Goal: Task Accomplishment & Management: Use online tool/utility

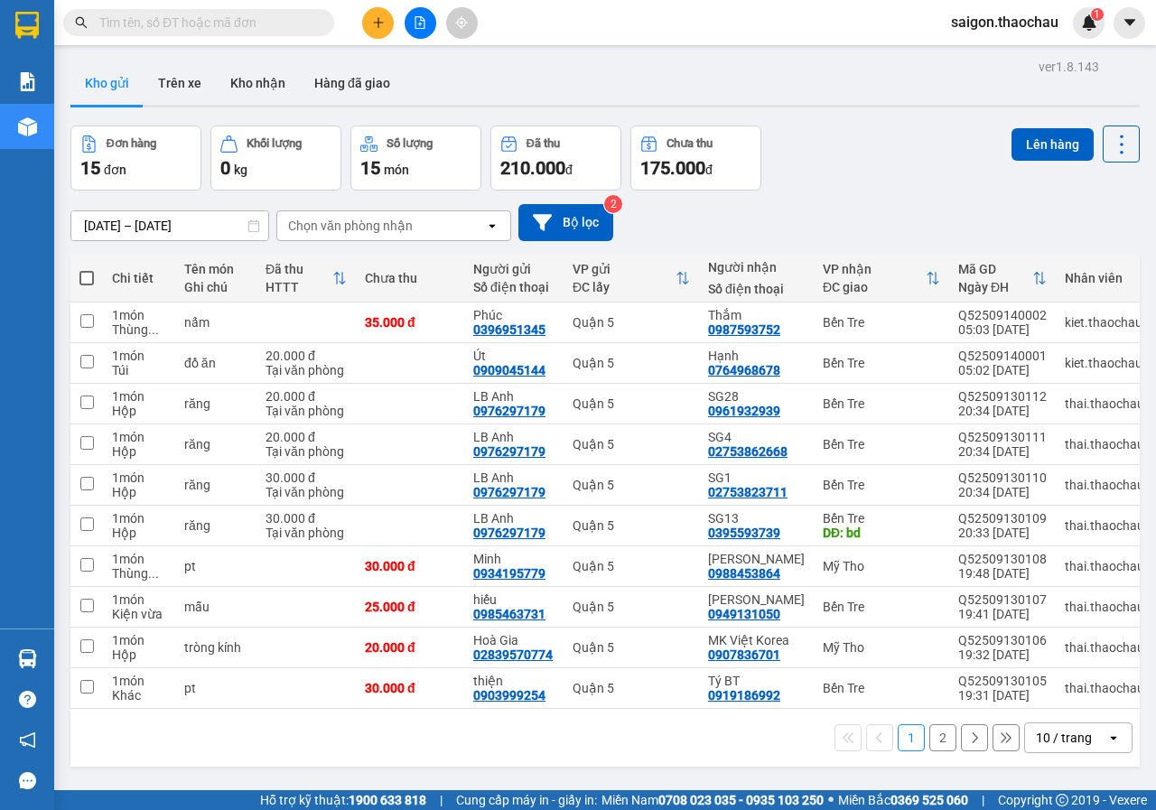
click at [1109, 739] on icon at bounding box center [1112, 738] width 6 height 4
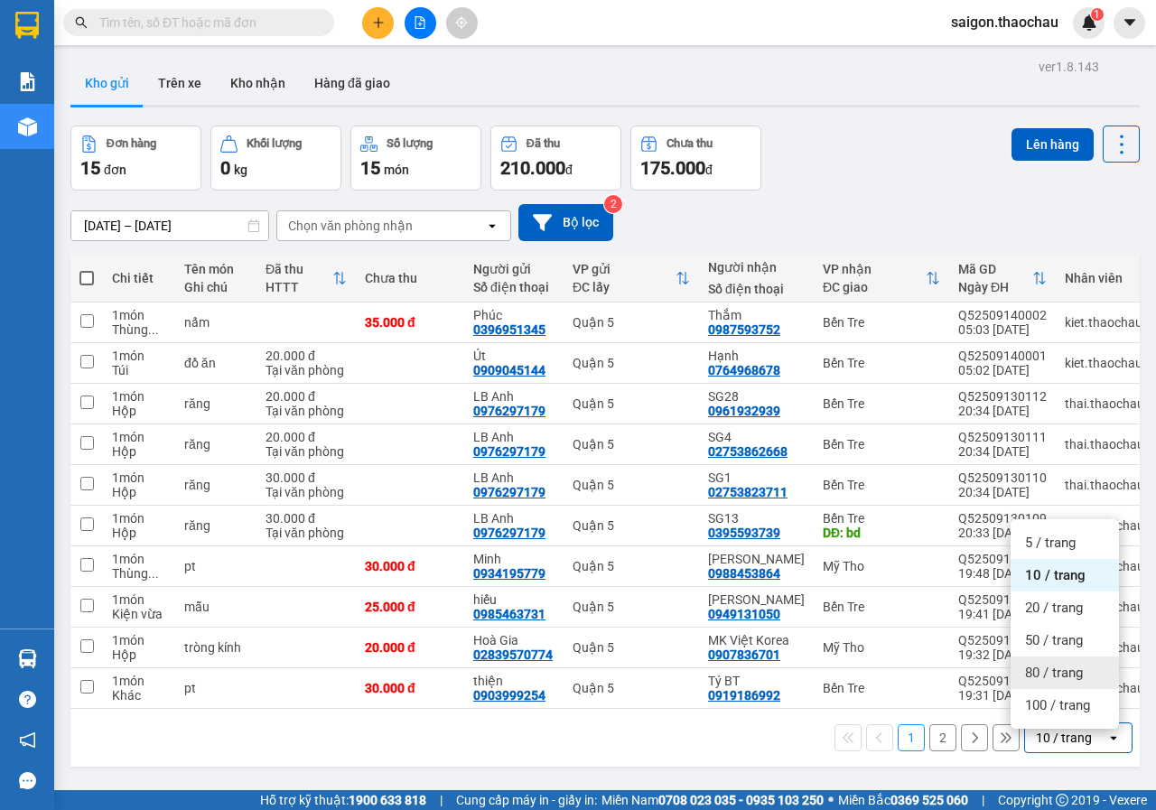
click at [1055, 661] on div "80 / trang" at bounding box center [1064, 672] width 108 height 32
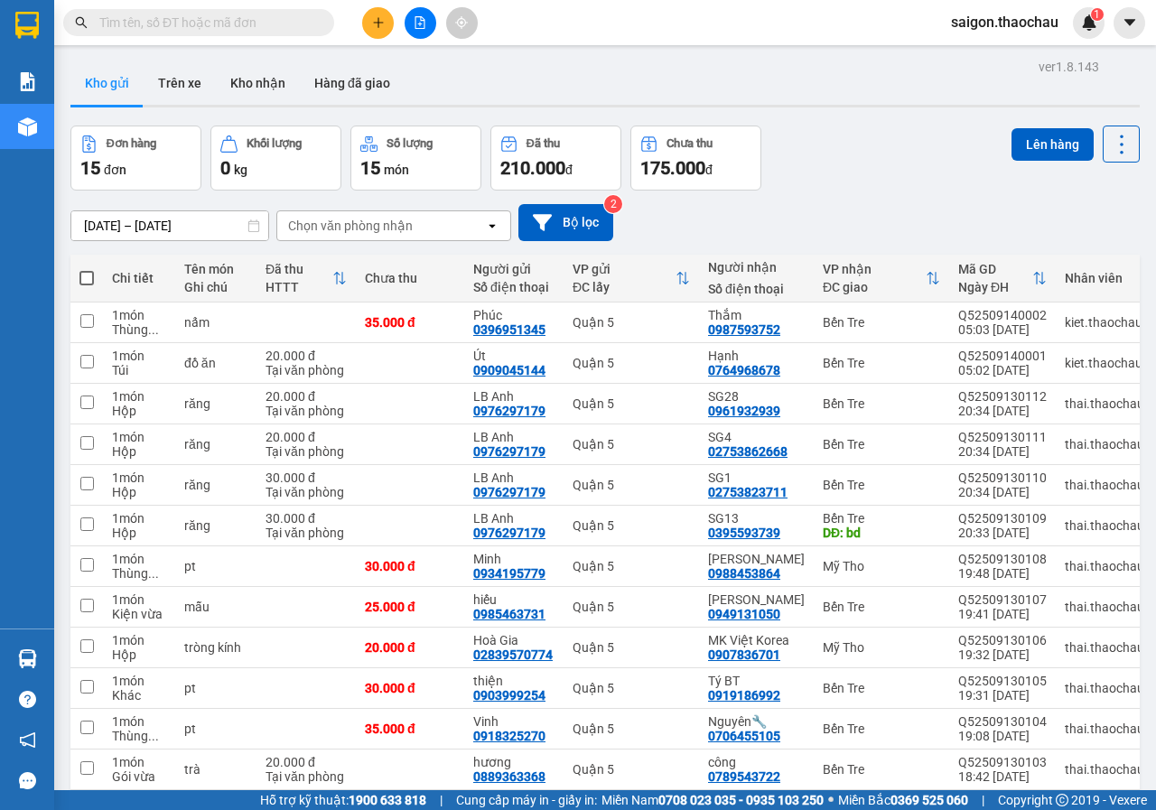
click at [90, 284] on span at bounding box center [86, 278] width 14 height 14
click at [87, 269] on input "checkbox" at bounding box center [87, 269] width 0 height 0
checkbox input "true"
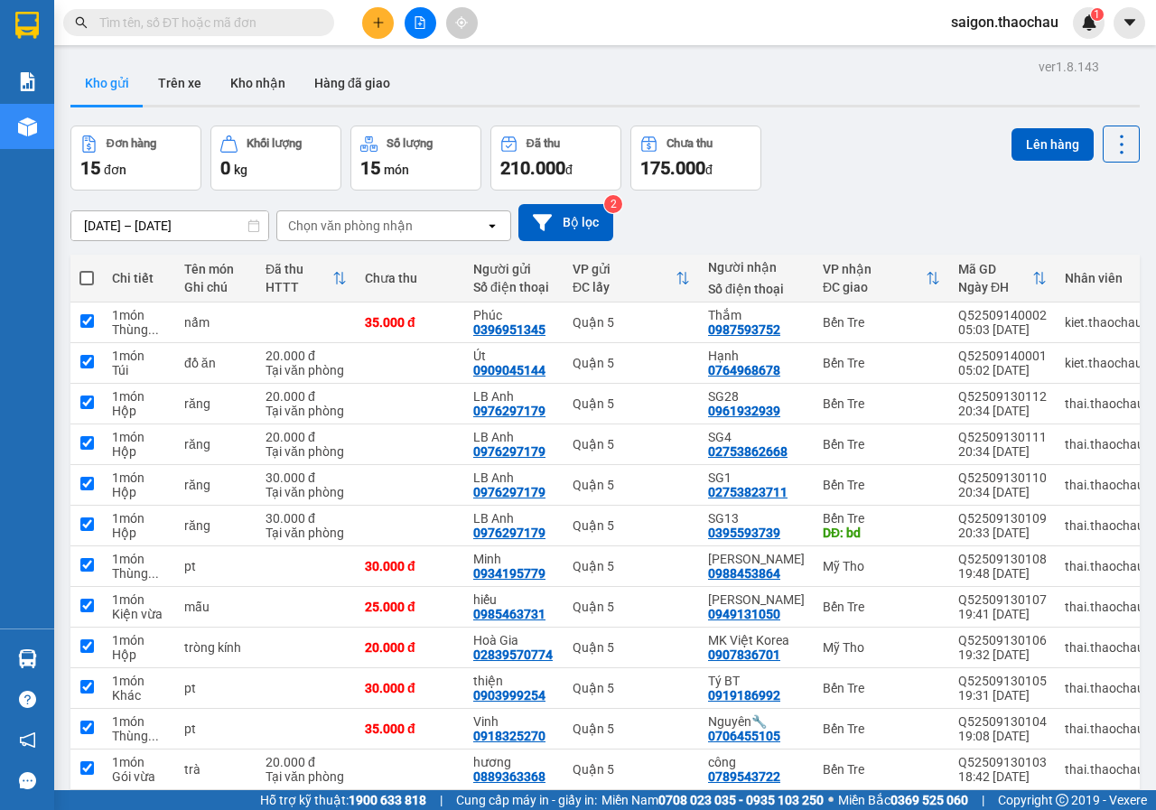
checkbox input "true"
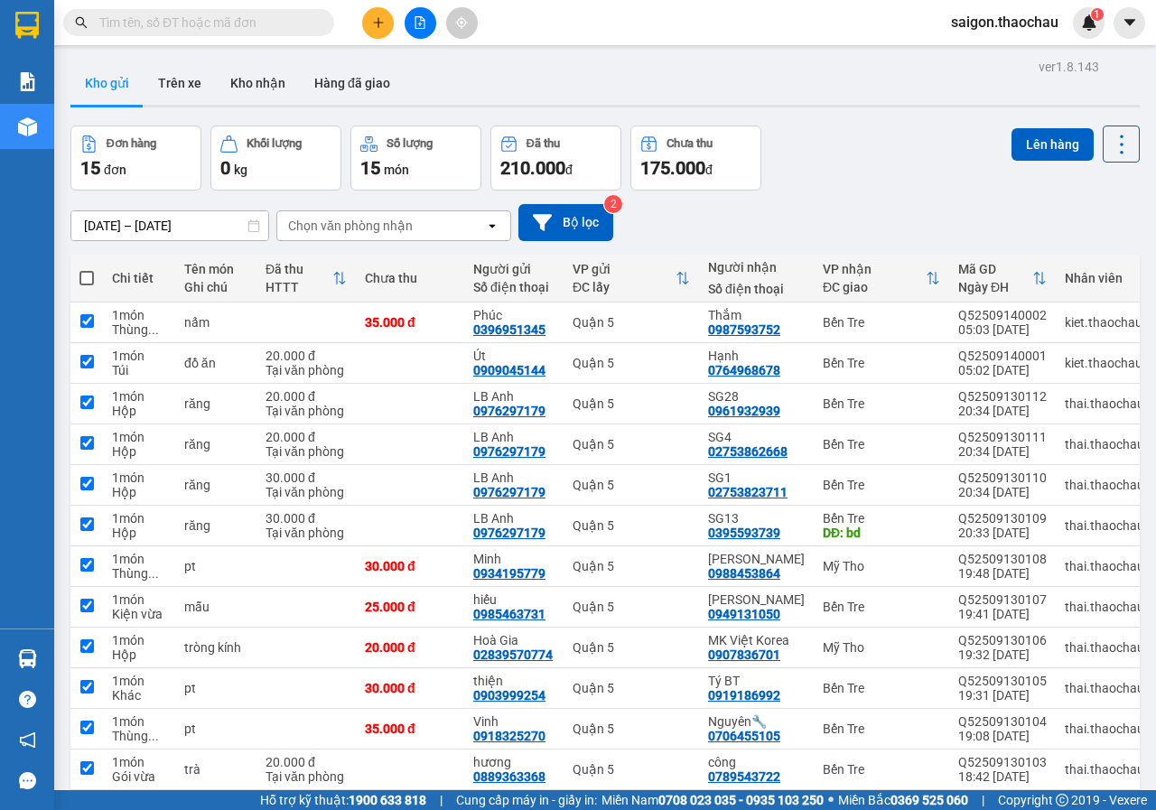
checkbox input "true"
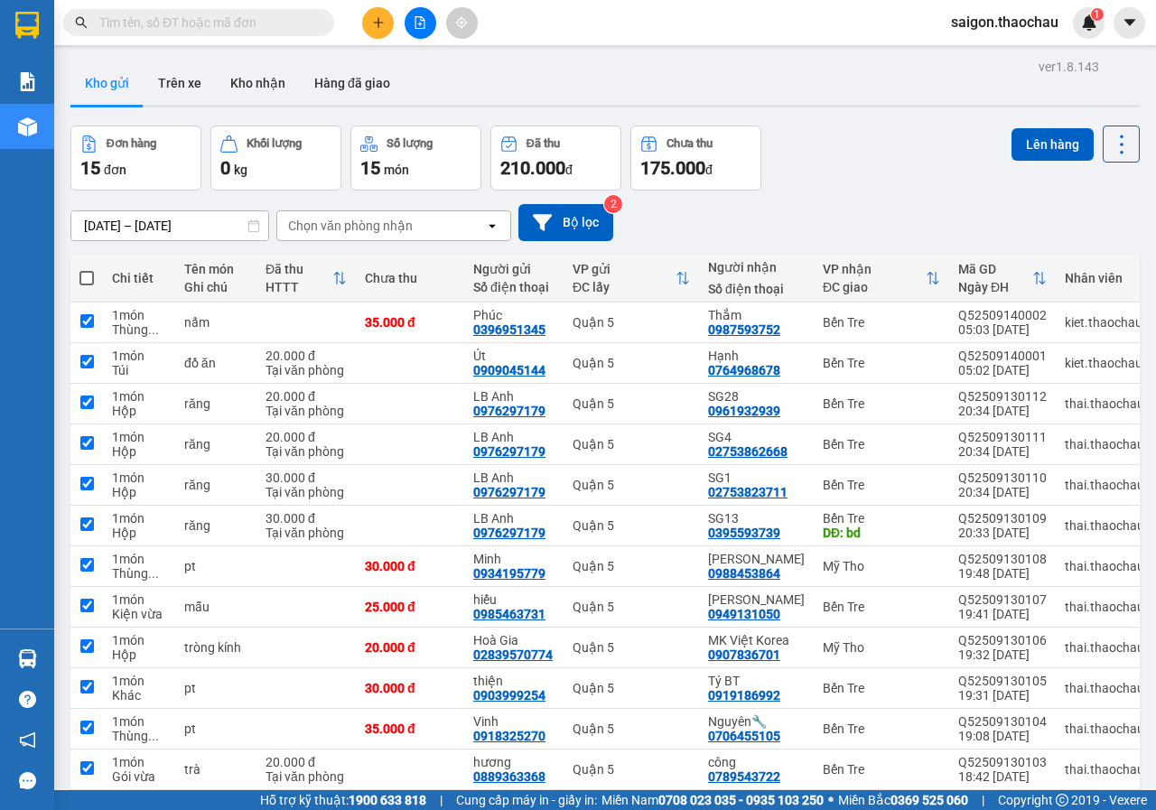
checkbox input "true"
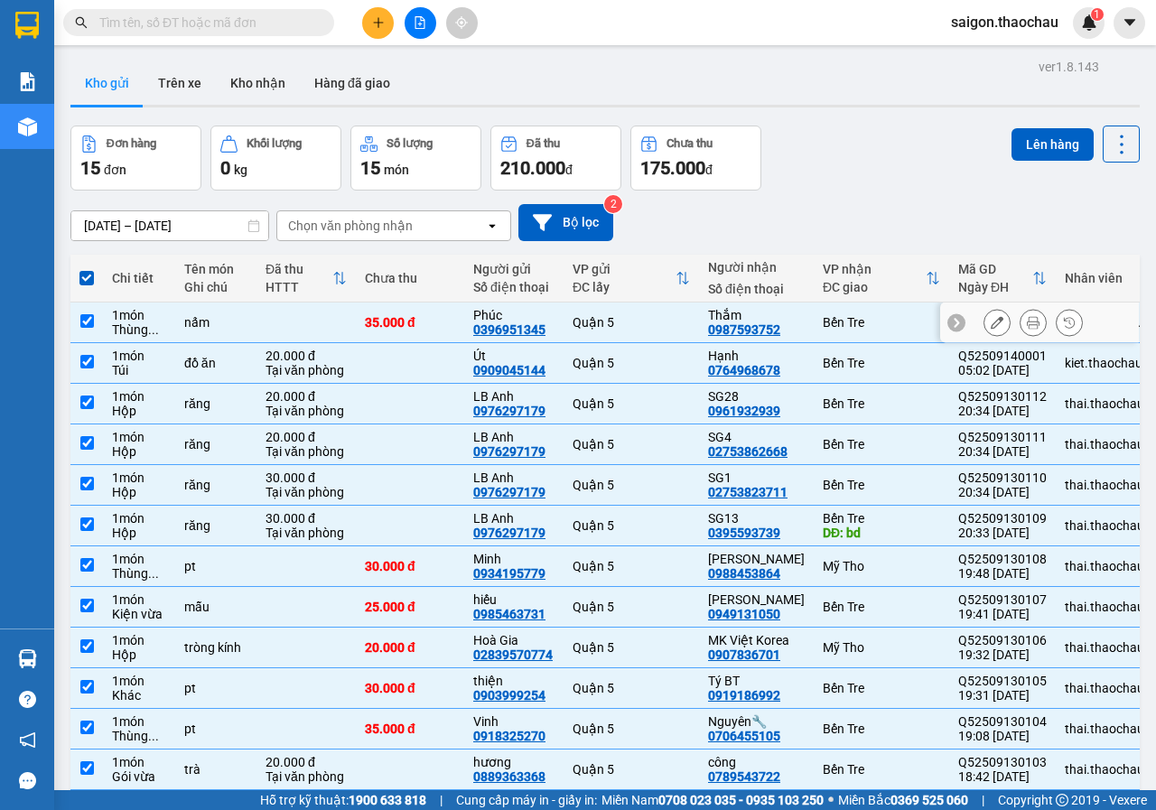
click at [89, 320] on input "checkbox" at bounding box center [87, 321] width 14 height 14
checkbox input "false"
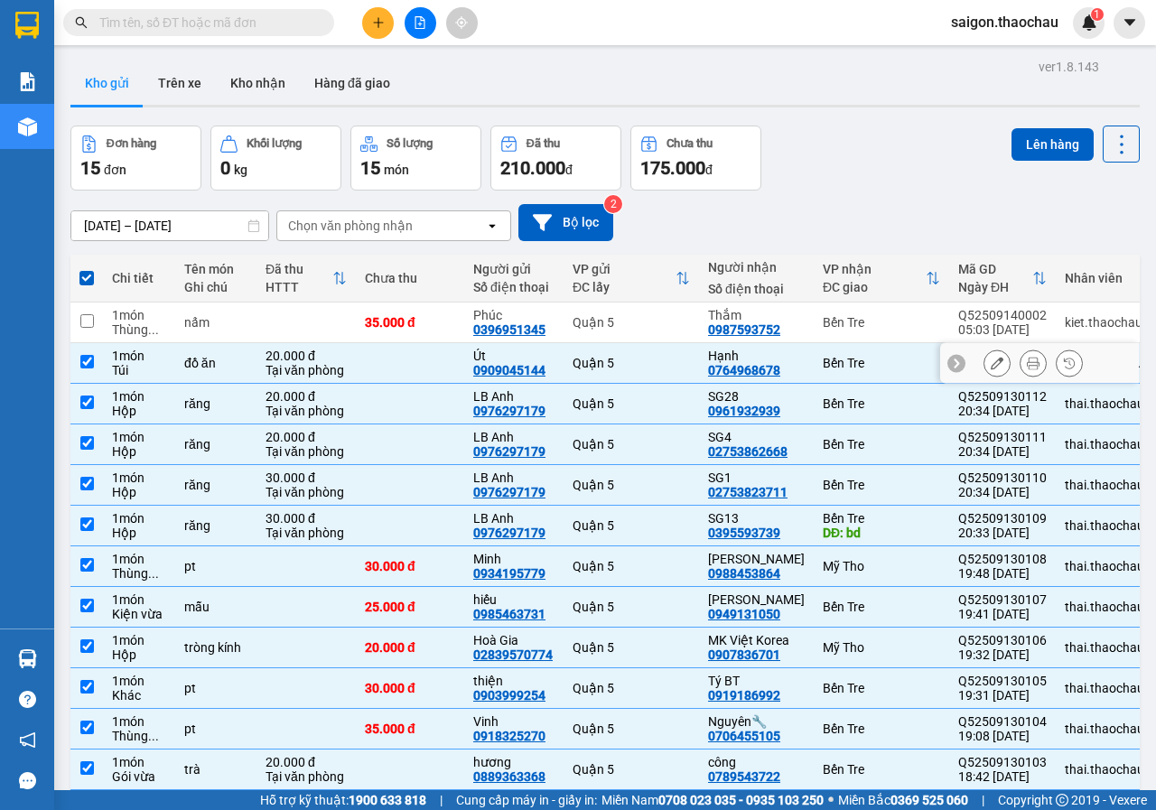
click at [84, 375] on td at bounding box center [86, 363] width 32 height 41
checkbox input "false"
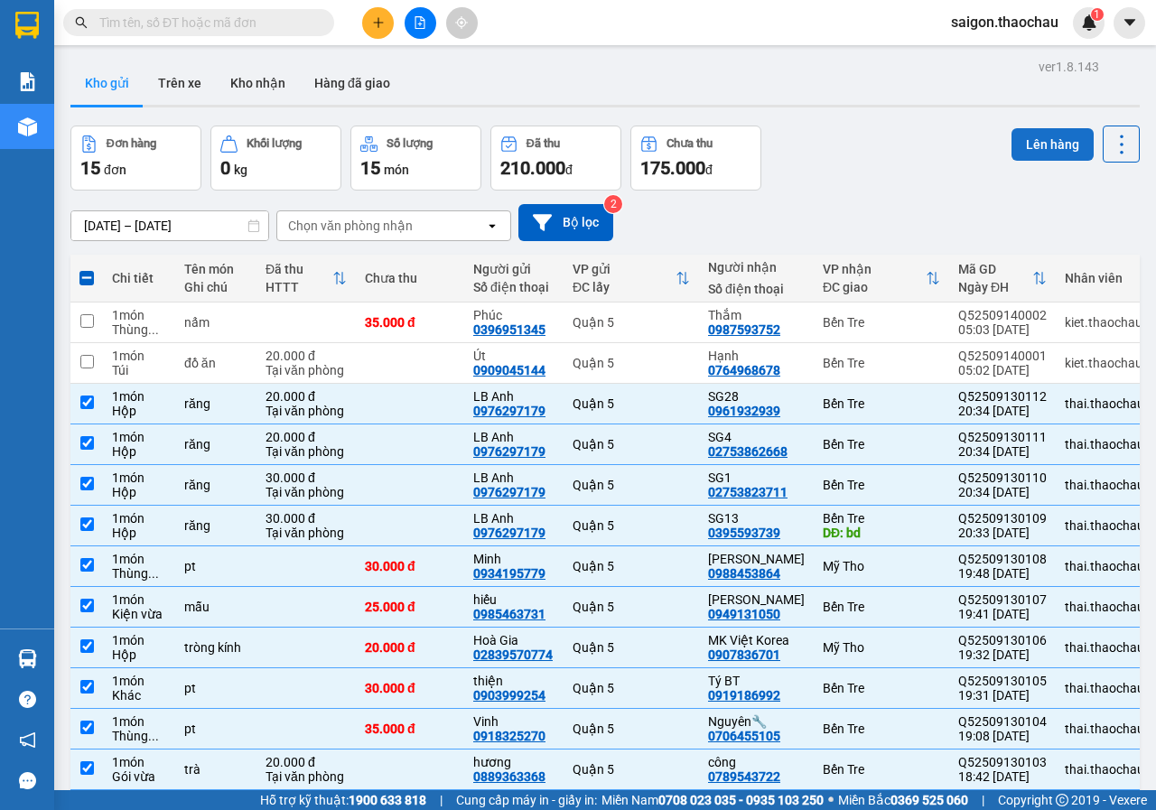
click at [1038, 154] on button "Lên hàng" at bounding box center [1052, 144] width 82 height 32
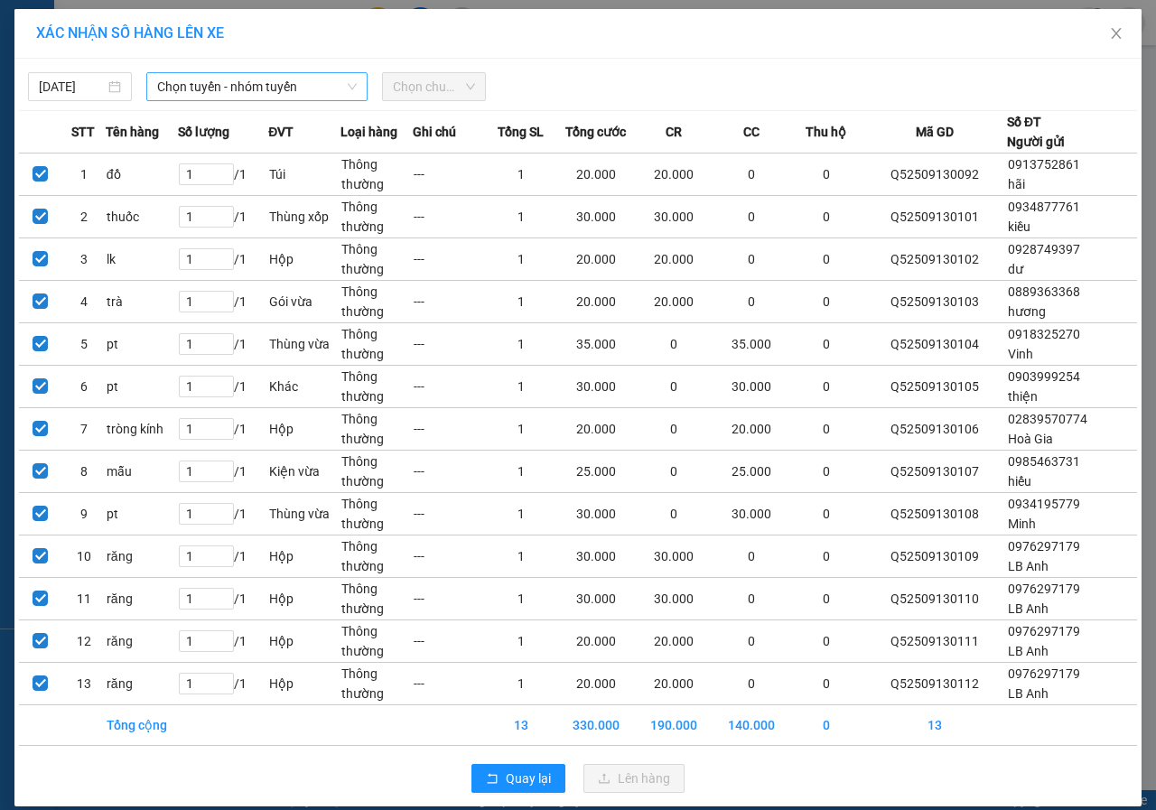
click at [214, 92] on span "Chọn tuyến - nhóm tuyến" at bounding box center [257, 86] width 200 height 27
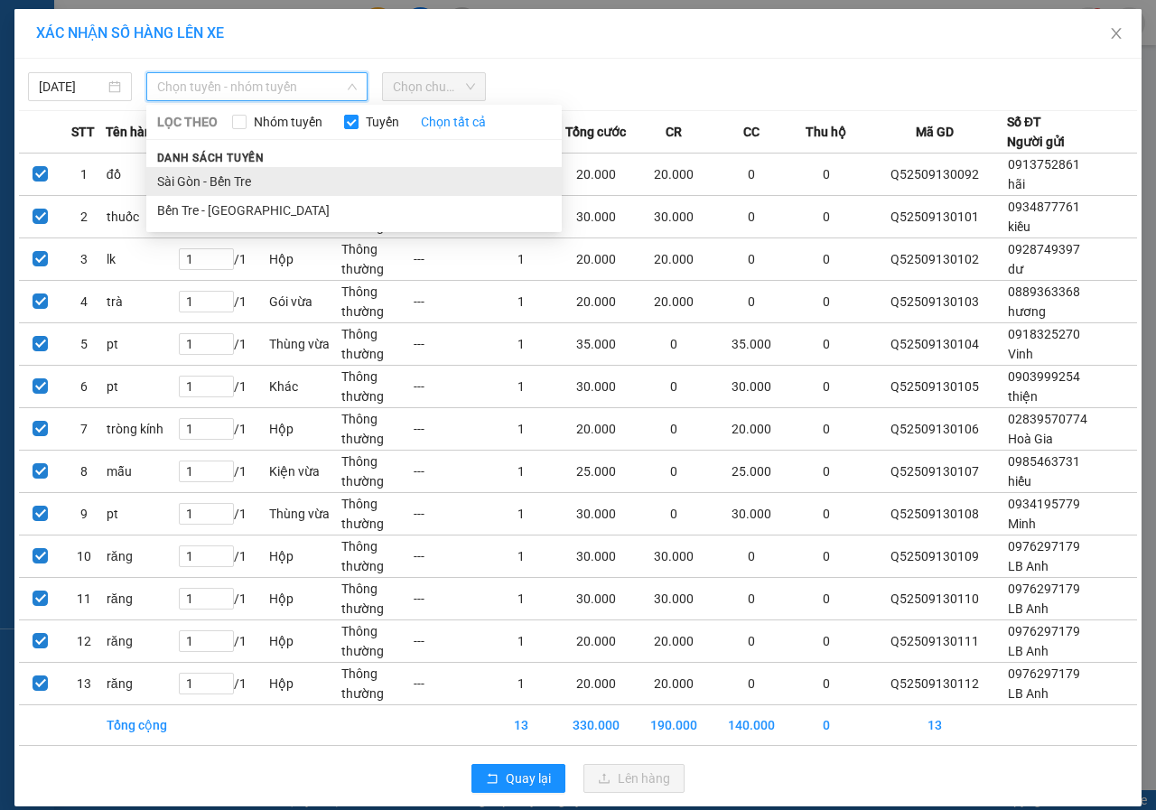
click at [220, 168] on li "Sài Gòn - Bến Tre" at bounding box center [353, 181] width 415 height 29
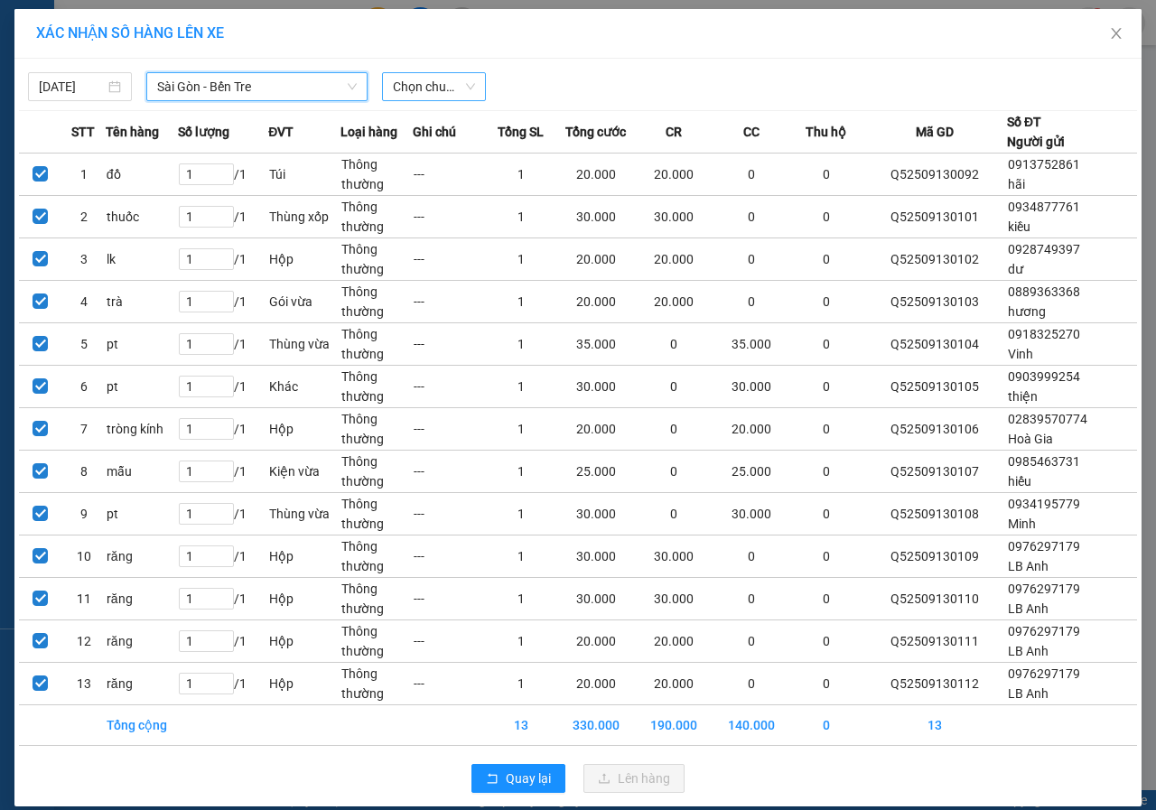
click at [434, 93] on span "Chọn chuyến" at bounding box center [434, 86] width 82 height 27
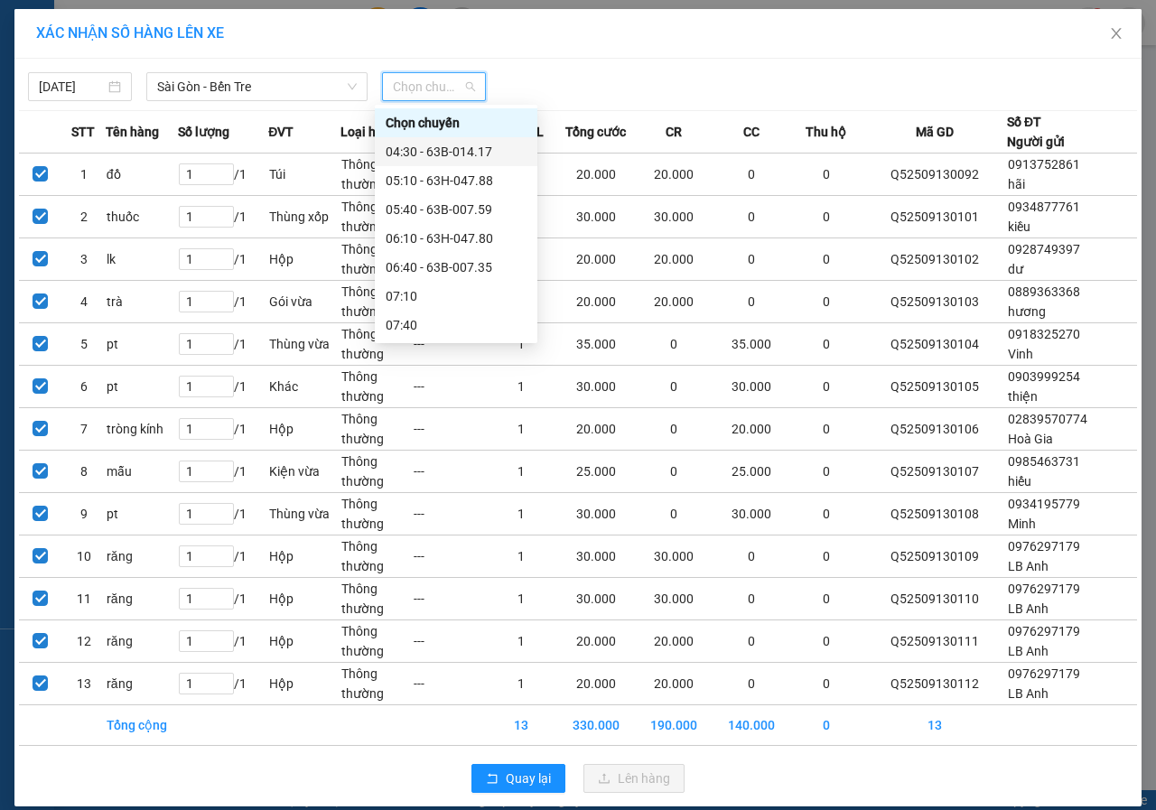
click at [445, 148] on div "04:30 - 63B-014.17" at bounding box center [455, 152] width 141 height 20
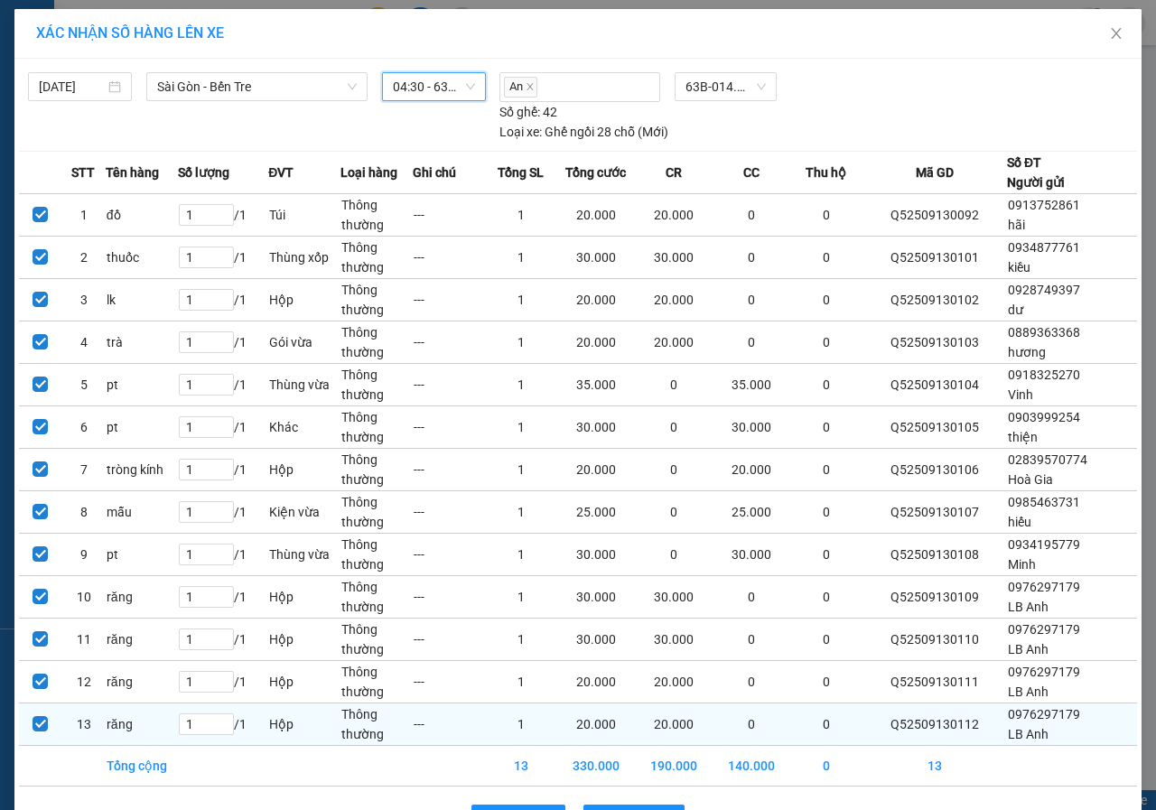
scroll to position [59, 0]
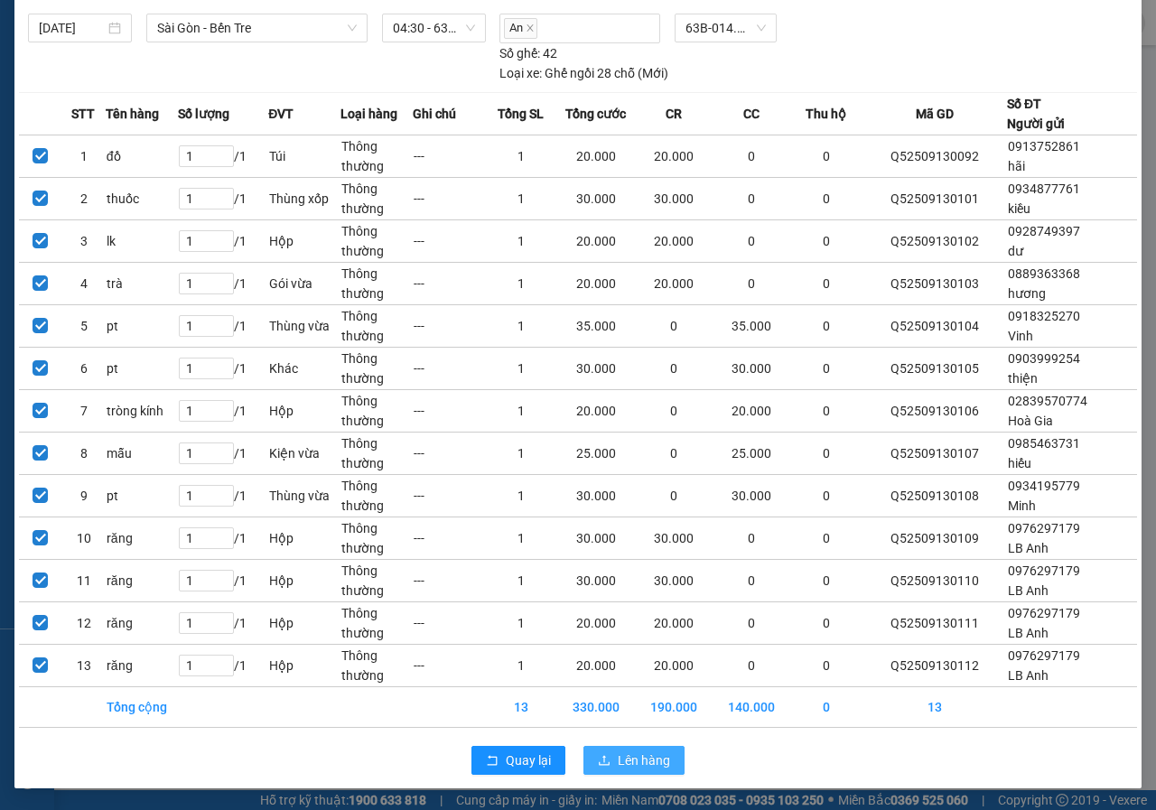
click at [606, 764] on button "Lên hàng" at bounding box center [633, 760] width 101 height 29
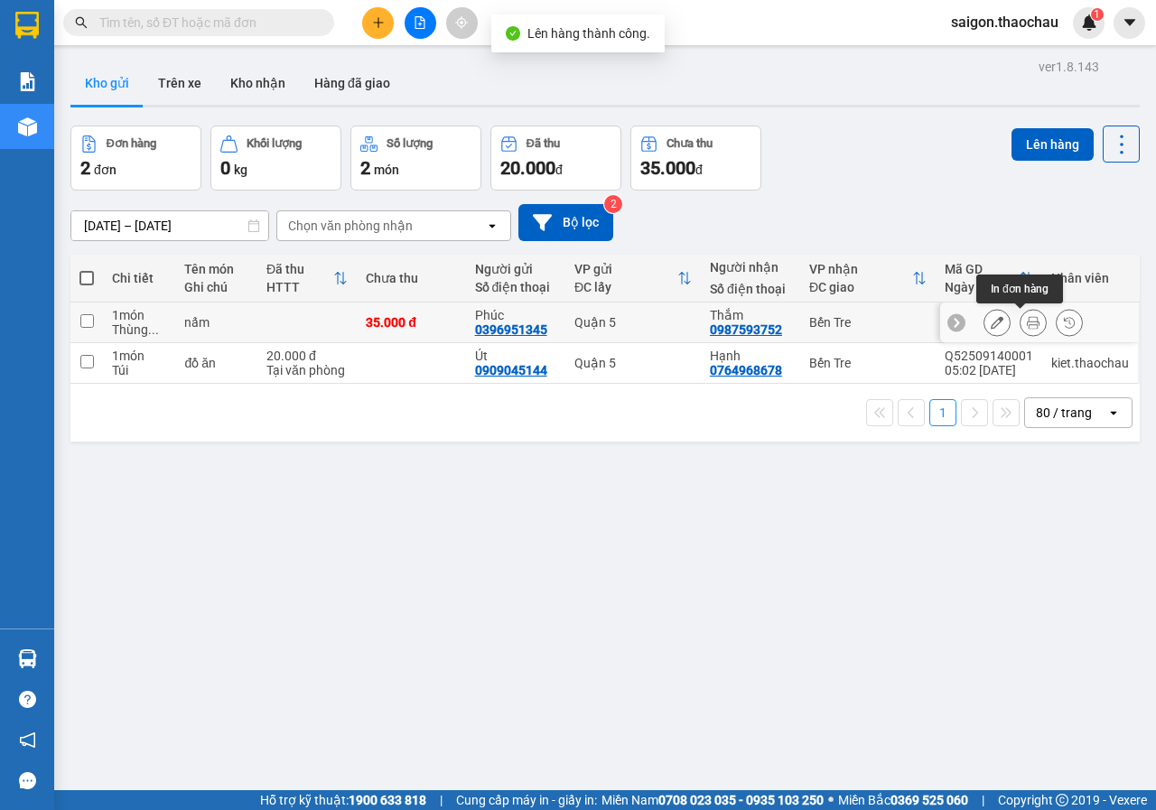
click at [1026, 325] on icon at bounding box center [1032, 322] width 13 height 13
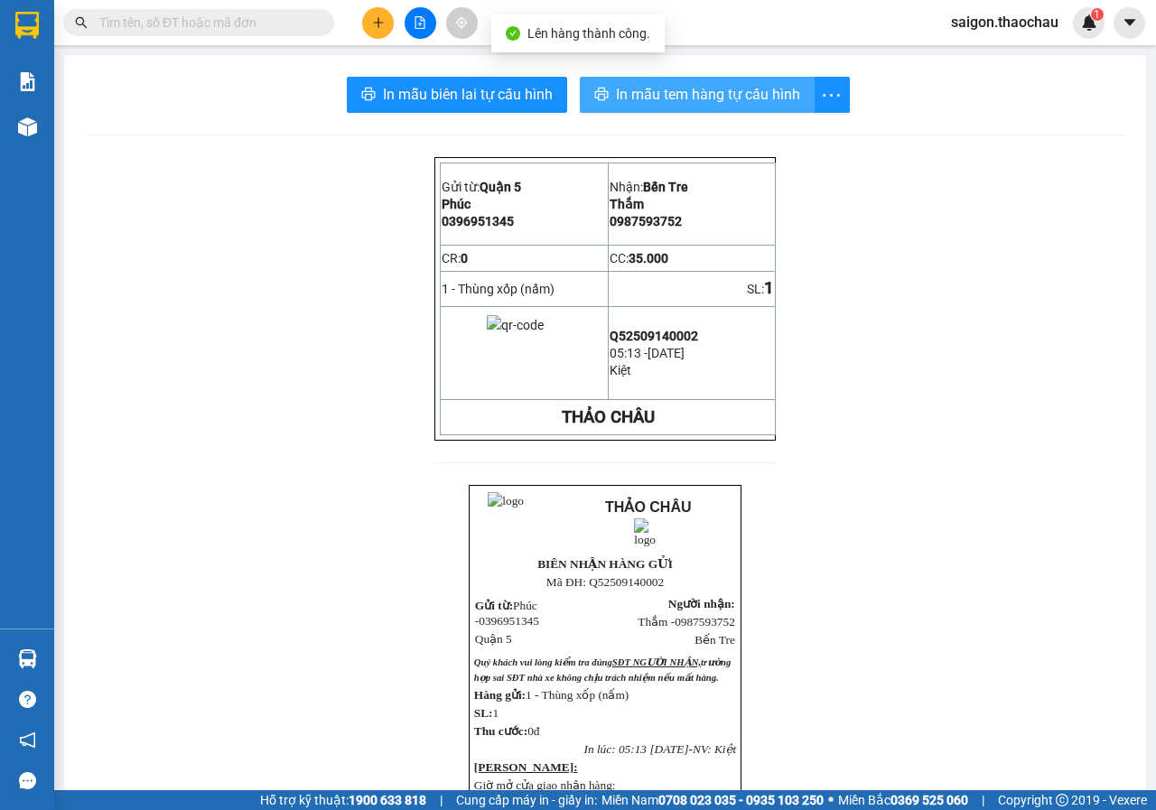
click at [693, 97] on span "In mẫu tem hàng tự cấu hình" at bounding box center [708, 94] width 184 height 23
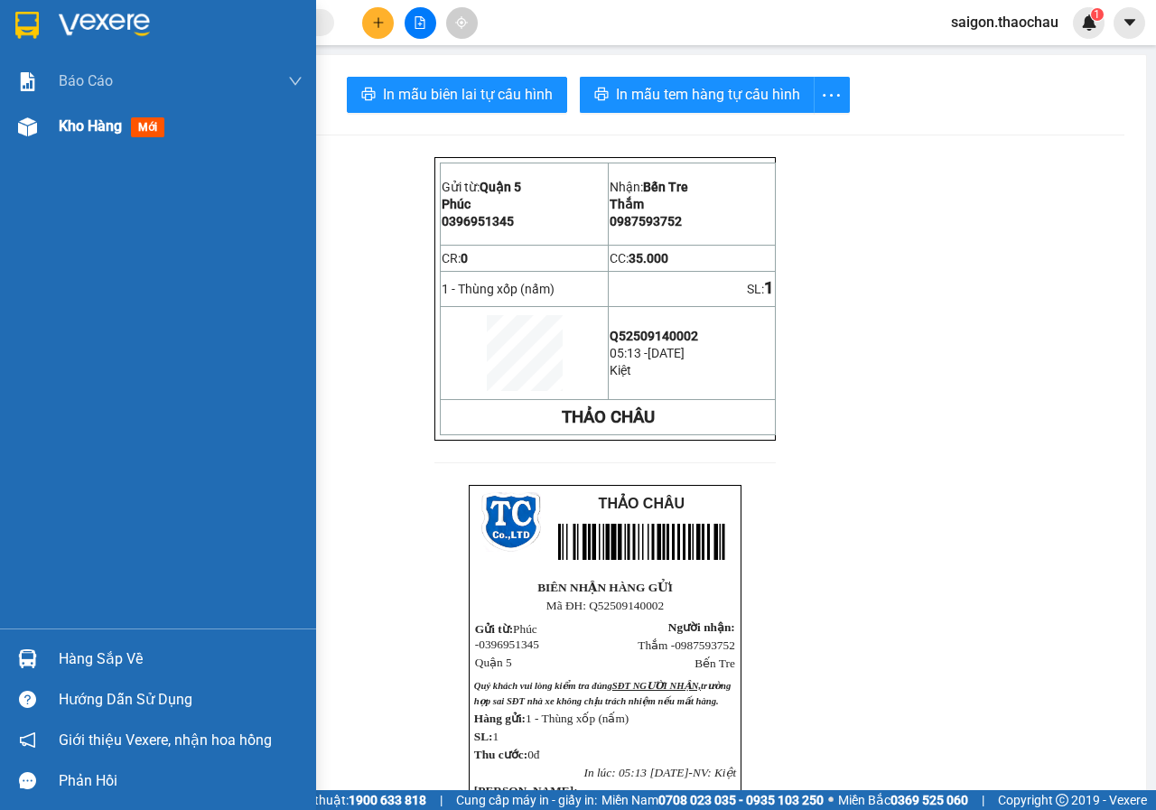
click at [14, 137] on div at bounding box center [28, 127] width 32 height 32
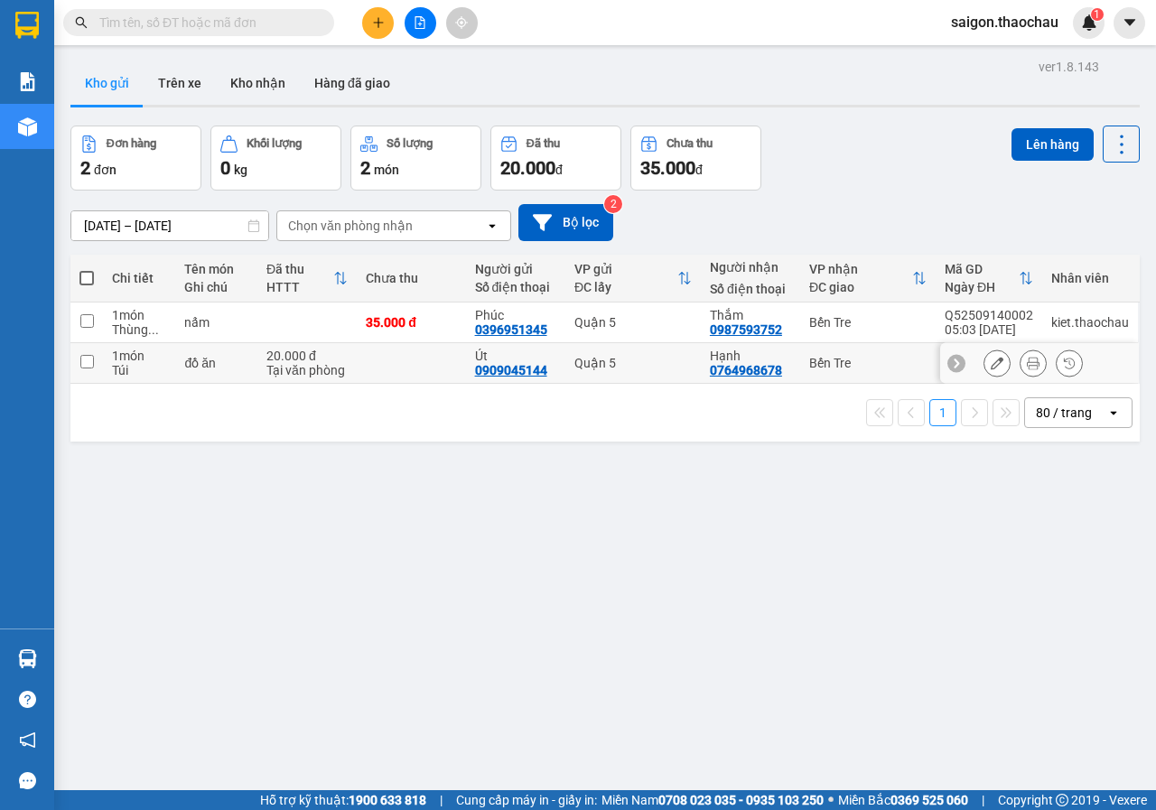
click at [1020, 360] on button at bounding box center [1032, 364] width 25 height 32
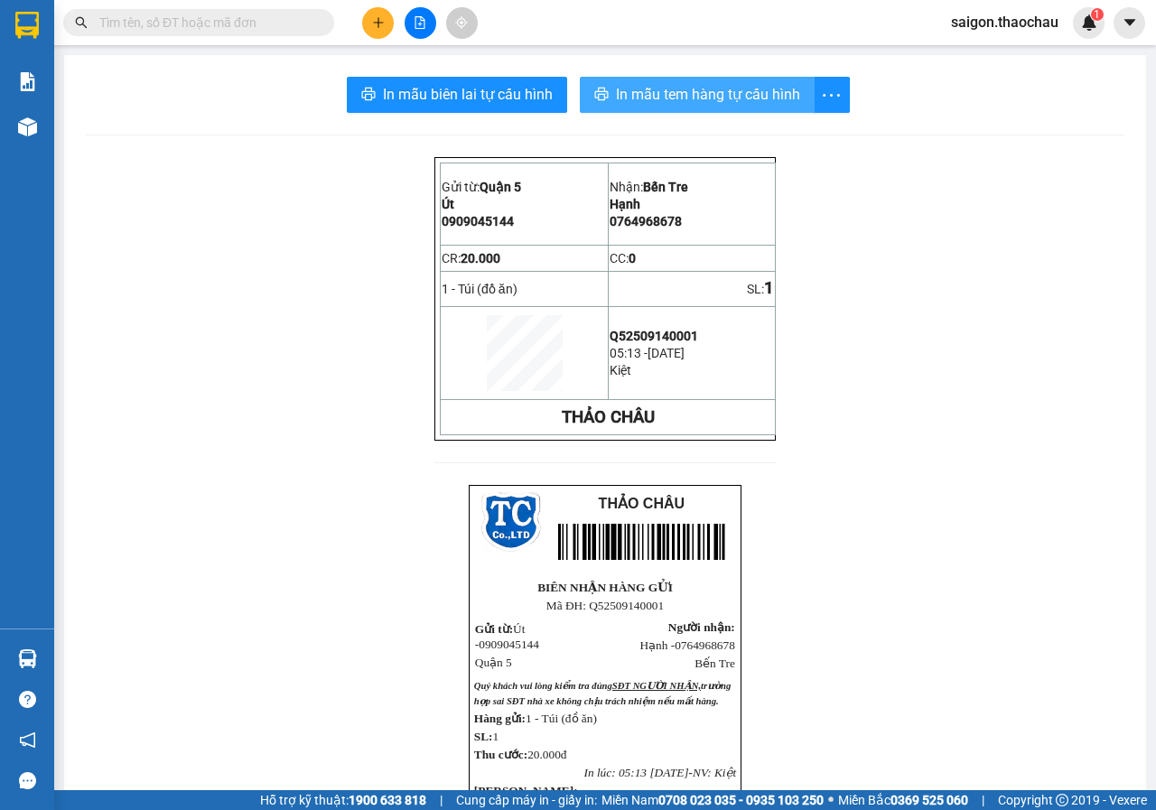
click at [760, 104] on span "In mẫu tem hàng tự cấu hình" at bounding box center [708, 94] width 184 height 23
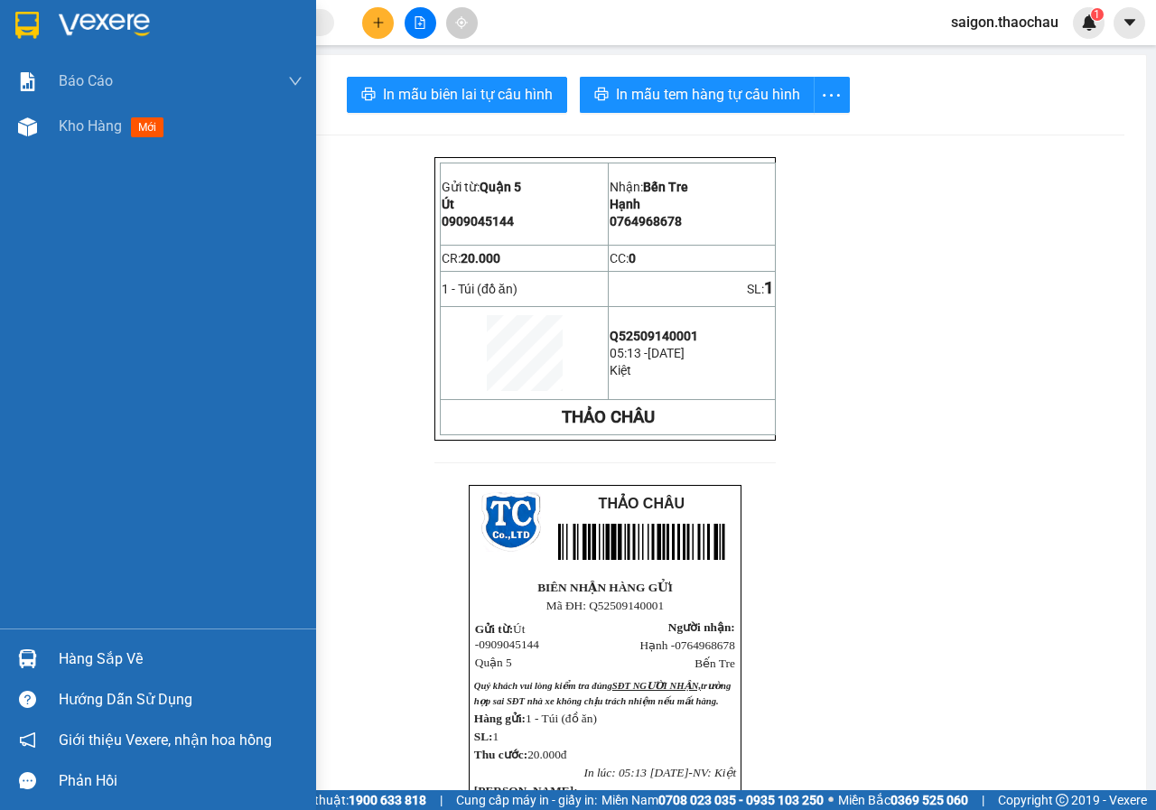
click at [69, 659] on div "Hàng sắp về" at bounding box center [181, 658] width 244 height 27
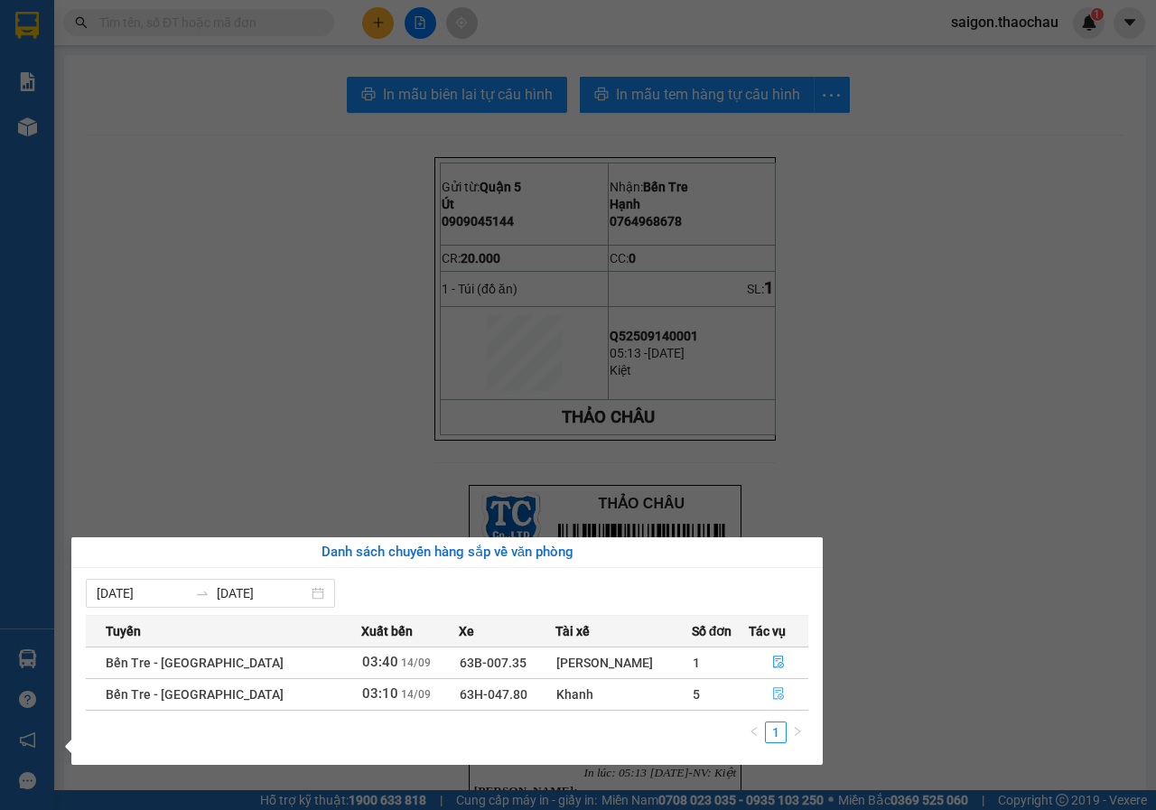
click at [772, 697] on icon "file-done" at bounding box center [778, 693] width 13 height 13
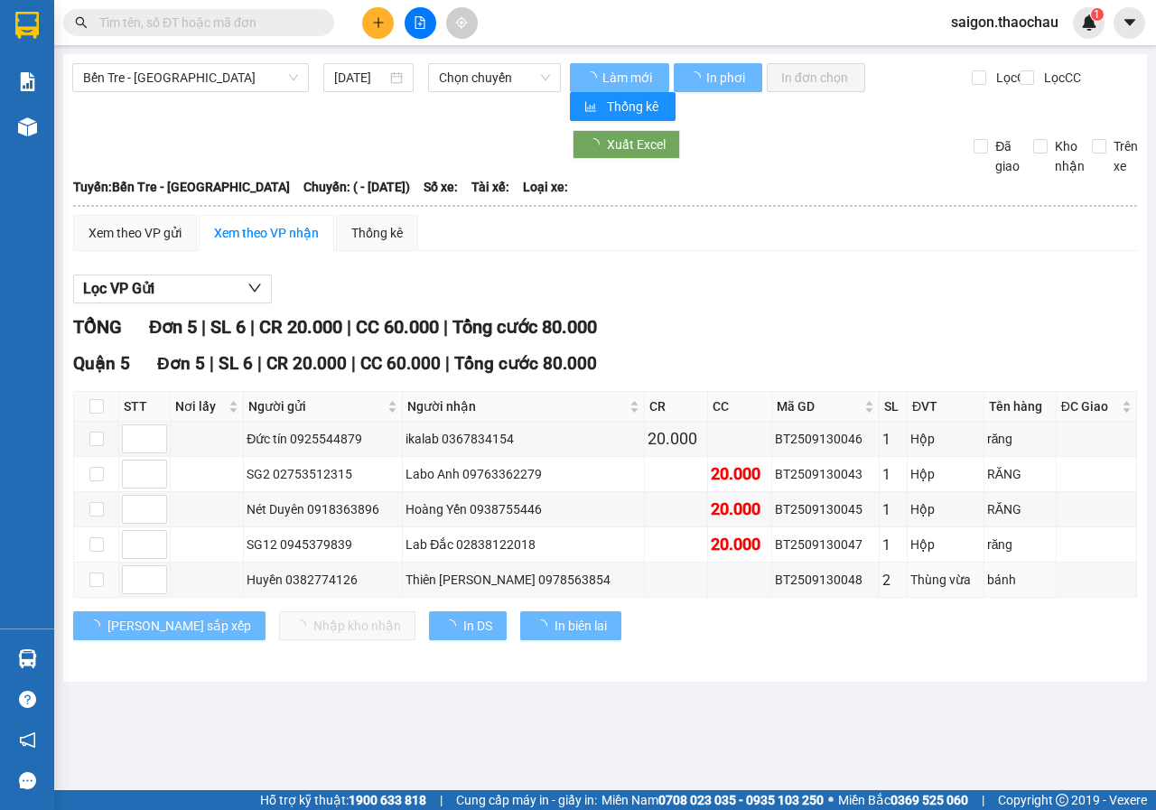
type input "[DATE]"
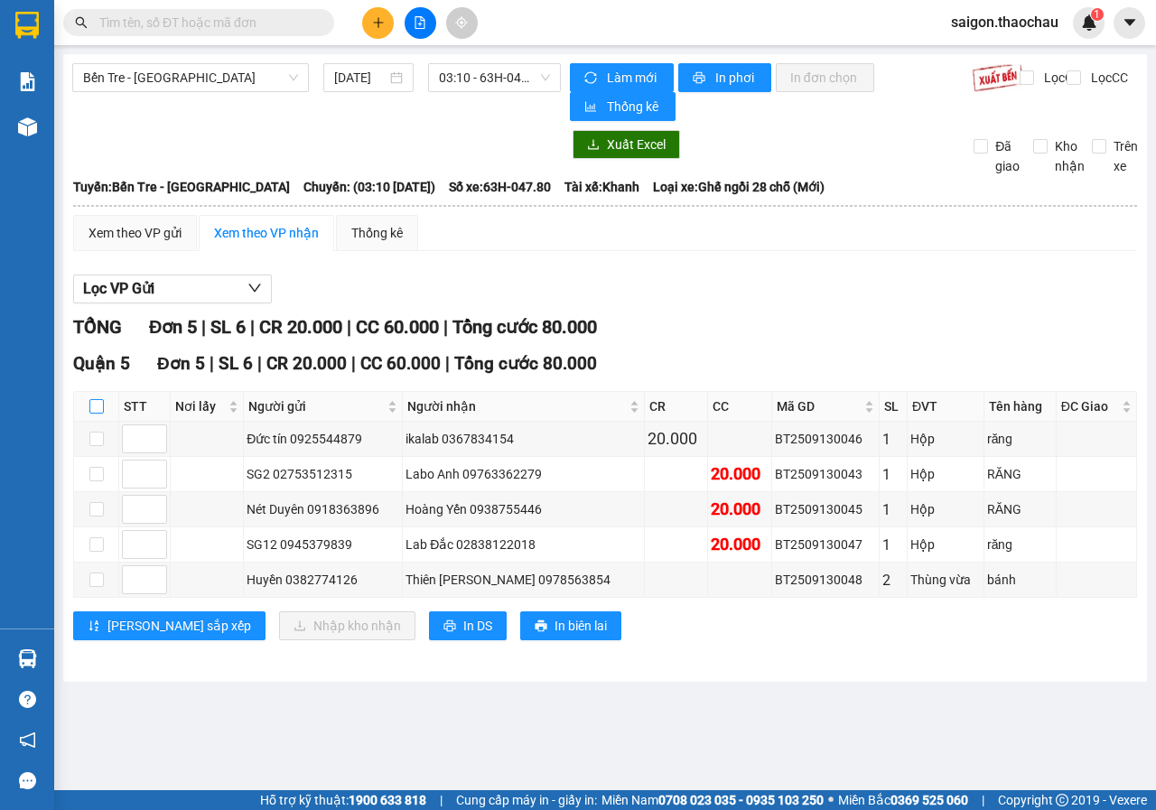
click at [97, 407] on input "checkbox" at bounding box center [96, 406] width 14 height 14
checkbox input "true"
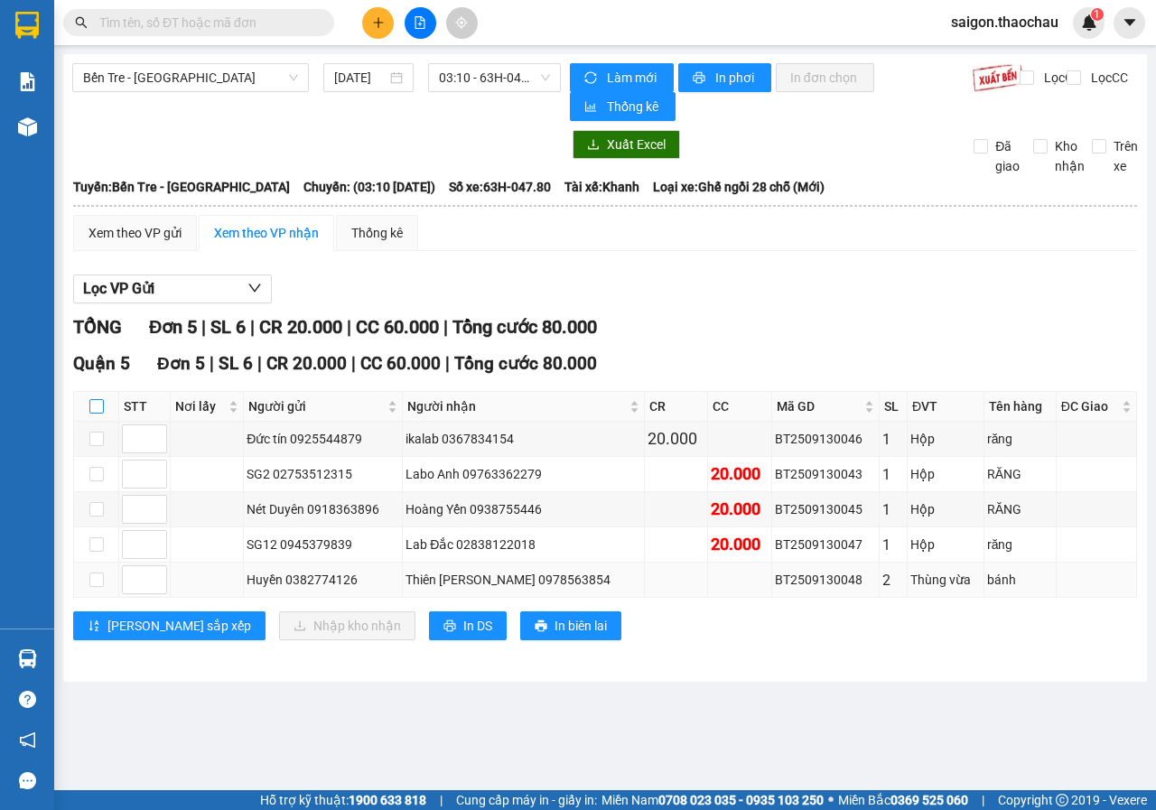
checkbox input "true"
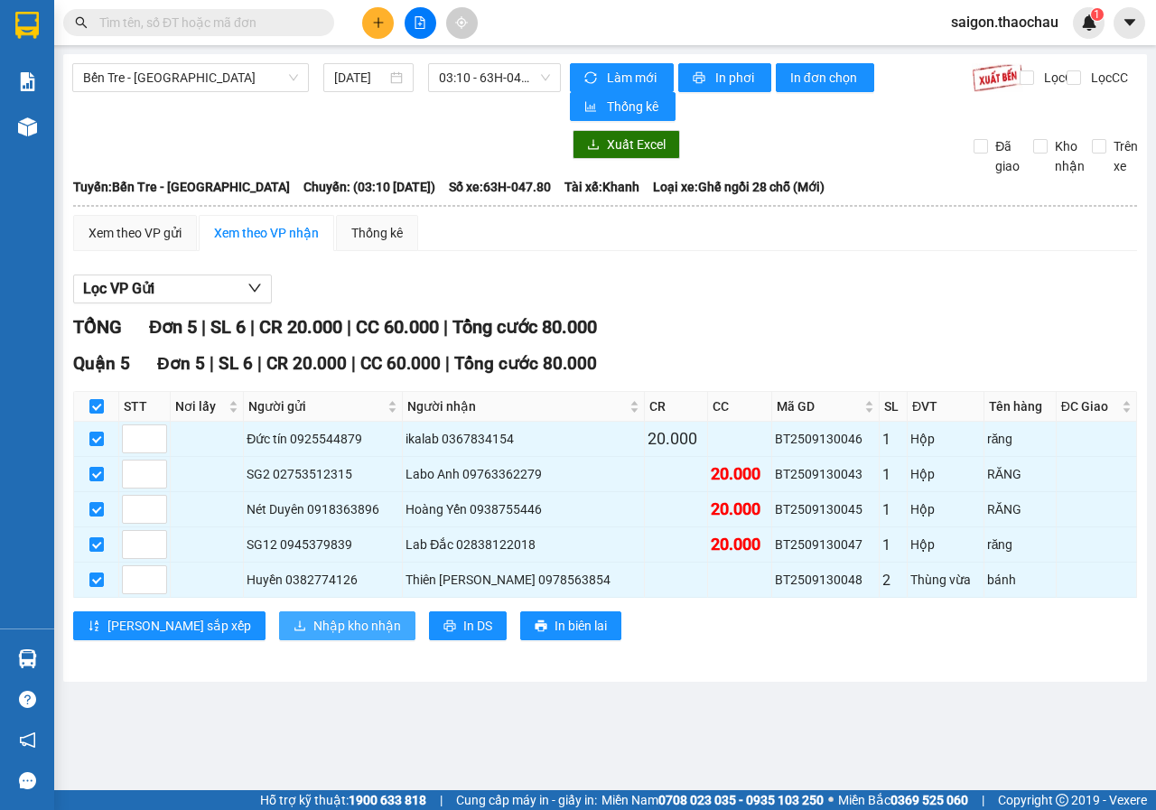
click at [313, 625] on span "Nhập kho nhận" at bounding box center [357, 626] width 88 height 20
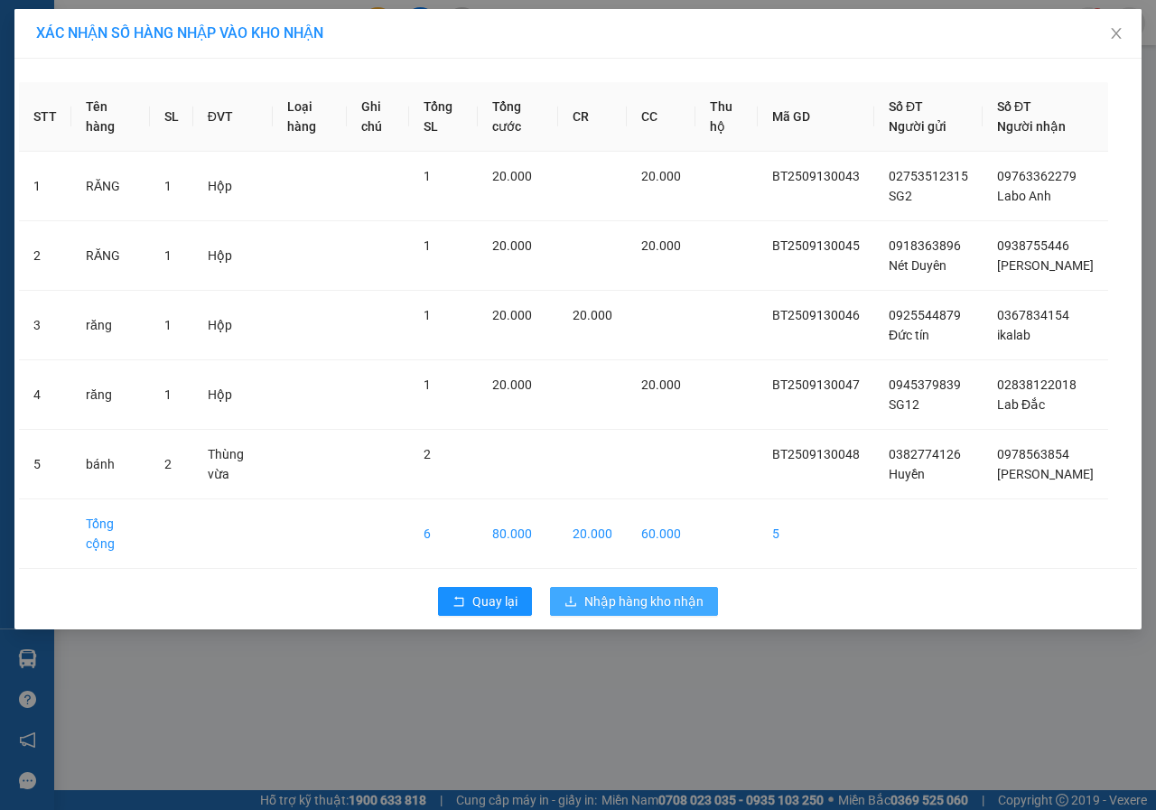
click at [658, 598] on span "Nhập hàng kho nhận" at bounding box center [643, 601] width 119 height 20
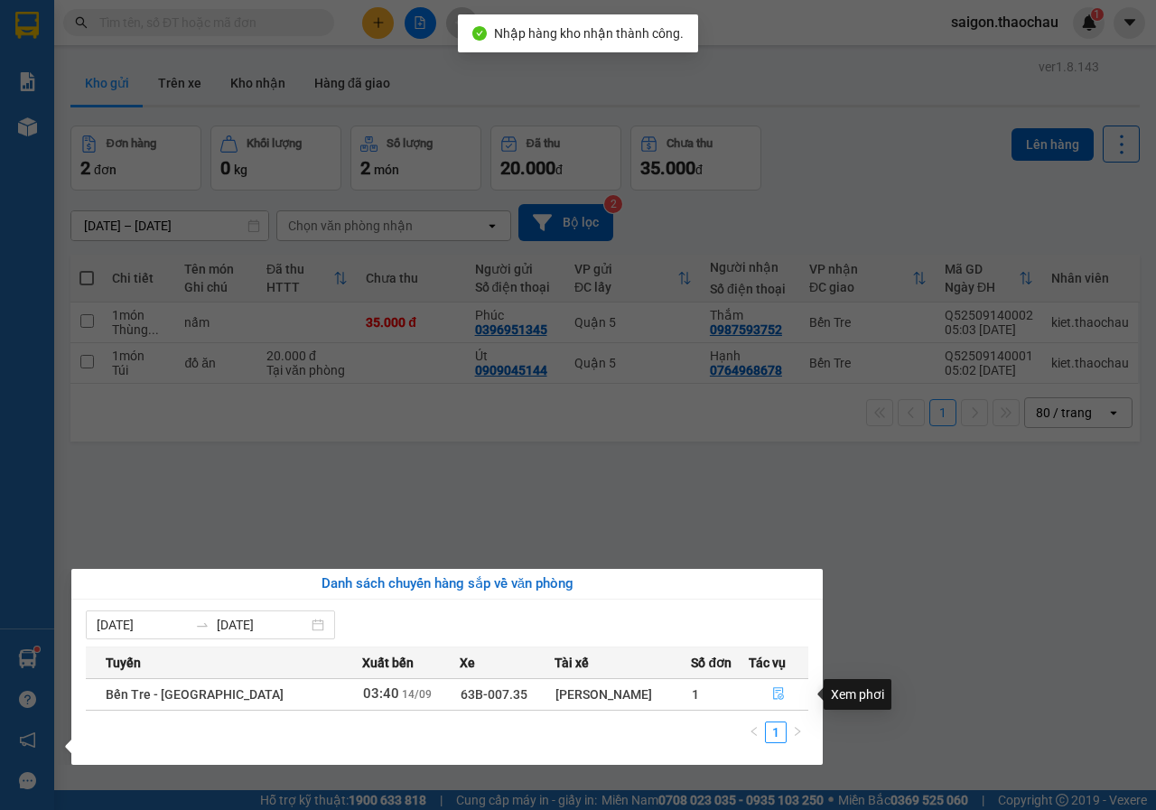
click at [772, 687] on icon "file-done" at bounding box center [778, 693] width 13 height 13
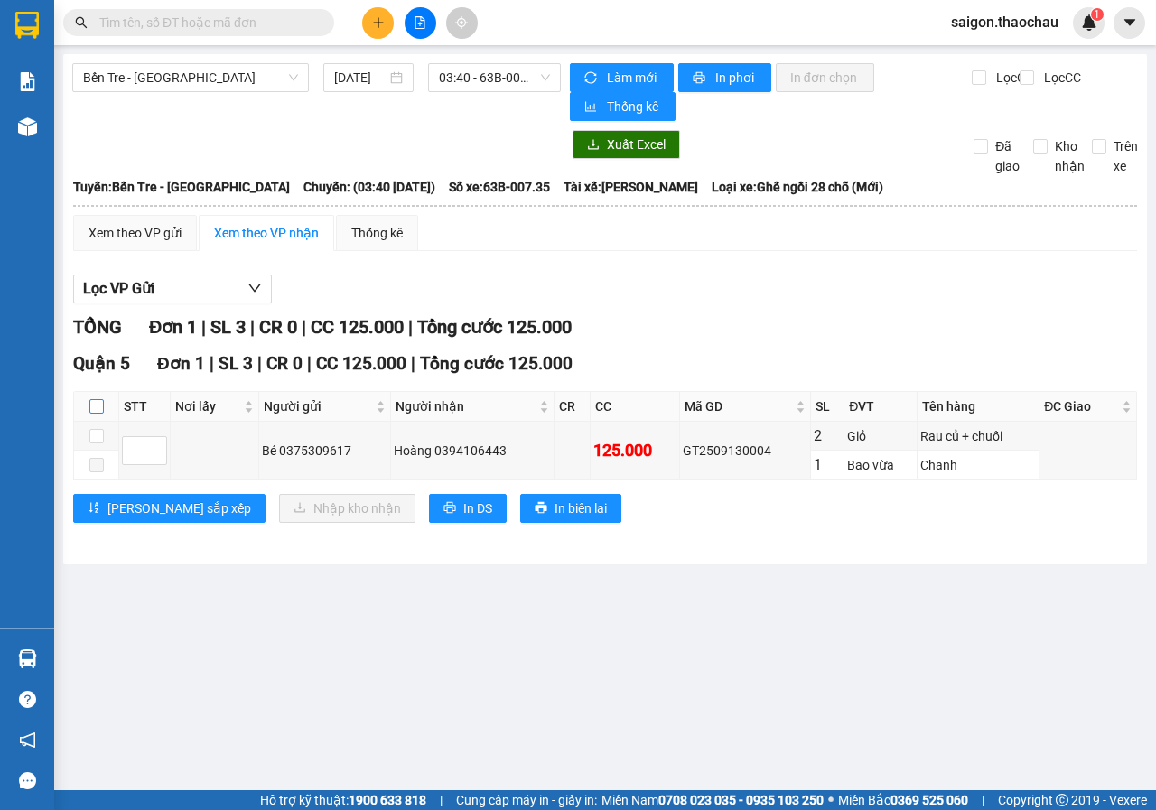
click at [98, 412] on input "checkbox" at bounding box center [96, 406] width 14 height 14
checkbox input "true"
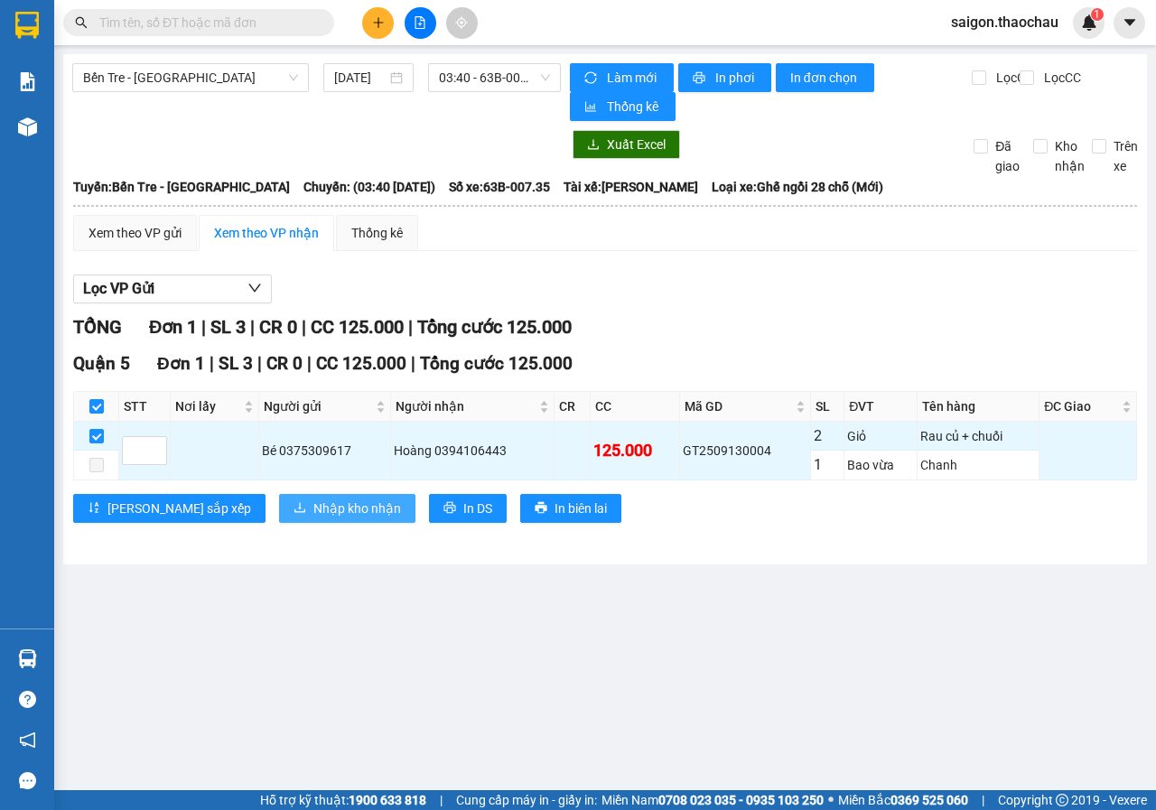
click at [313, 516] on span "Nhập kho nhận" at bounding box center [357, 508] width 88 height 20
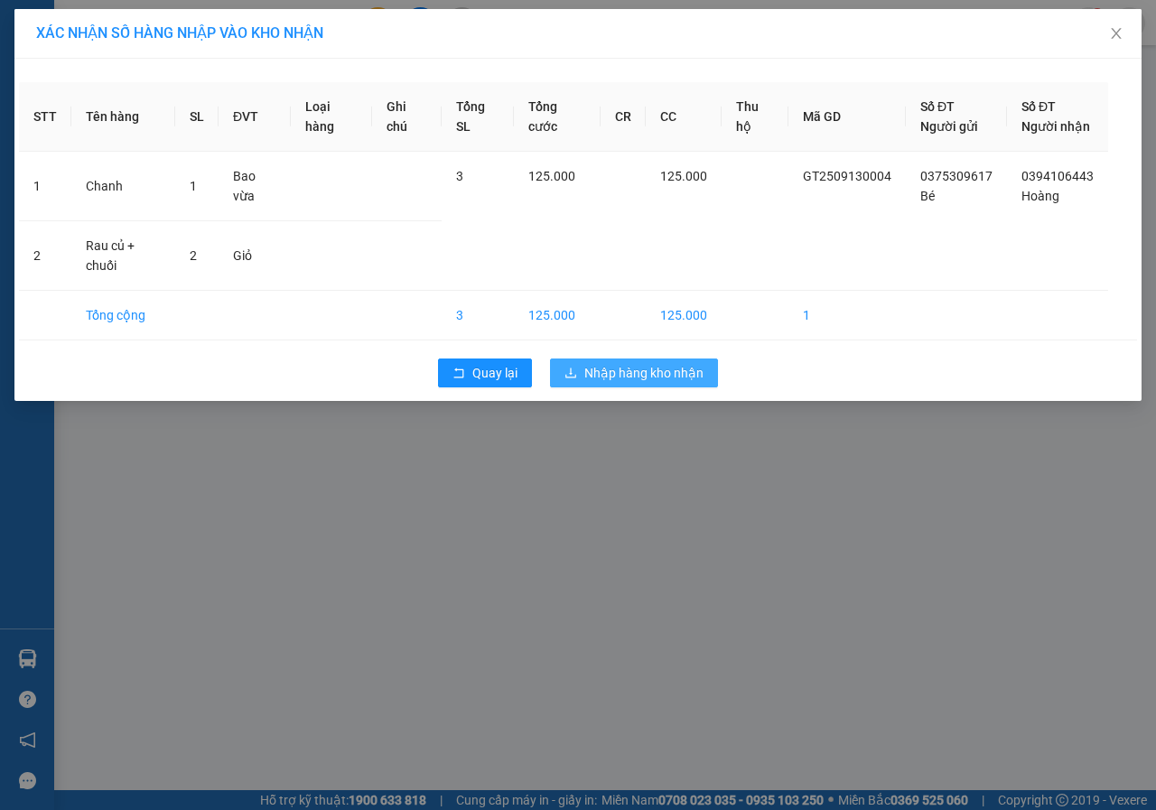
click at [602, 365] on span "Nhập hàng kho nhận" at bounding box center [643, 373] width 119 height 20
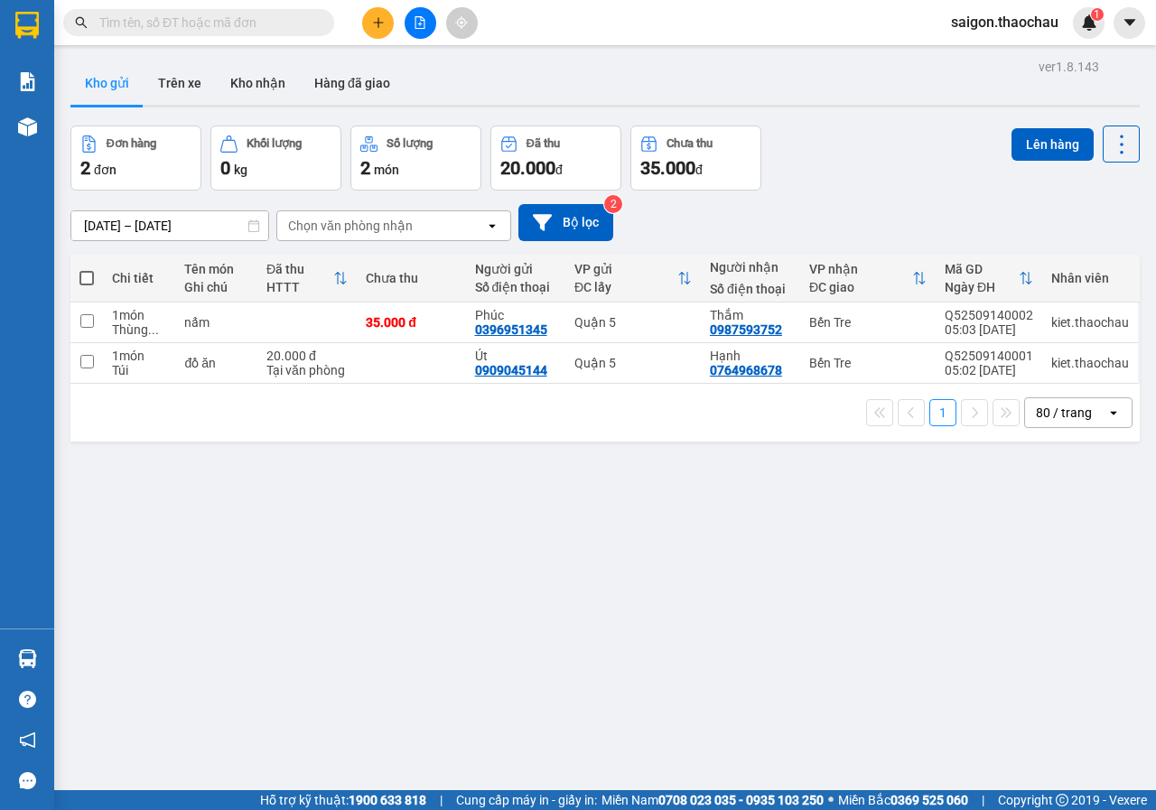
click at [79, 275] on span at bounding box center [86, 278] width 14 height 14
click at [87, 269] on input "checkbox" at bounding box center [87, 269] width 0 height 0
checkbox input "true"
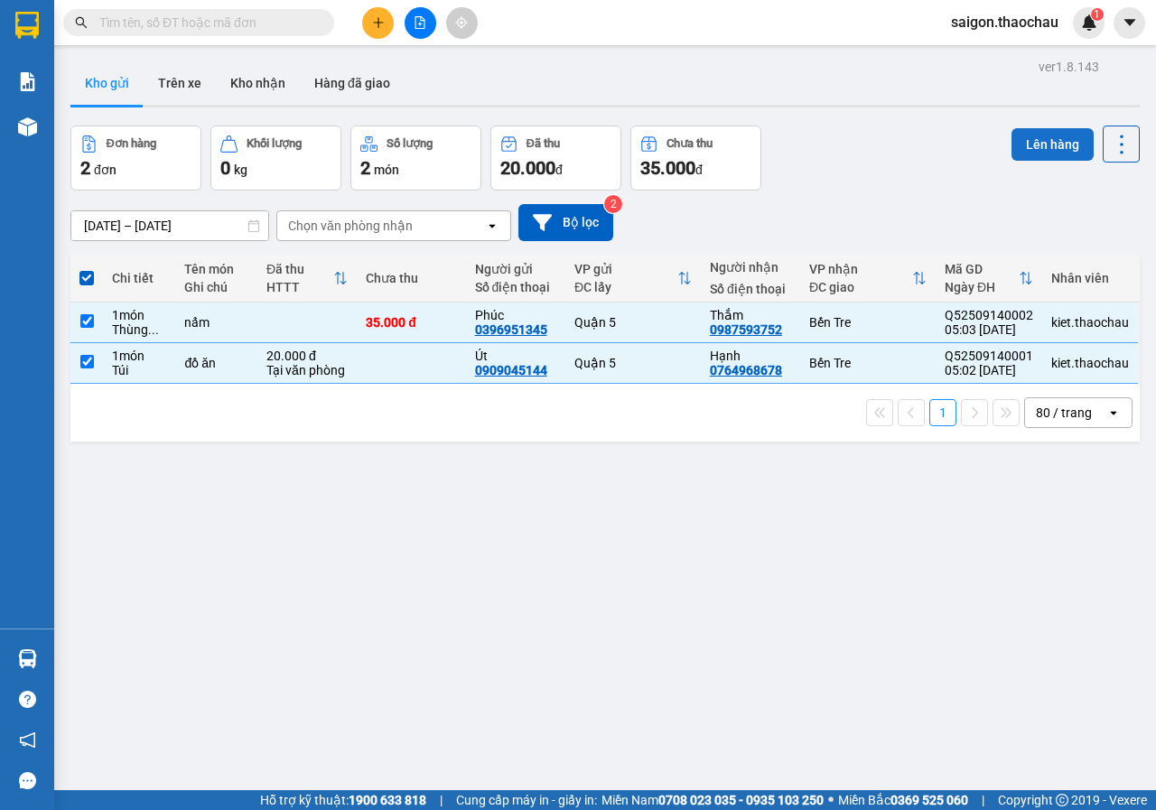
click at [1035, 150] on button "Lên hàng" at bounding box center [1052, 144] width 82 height 32
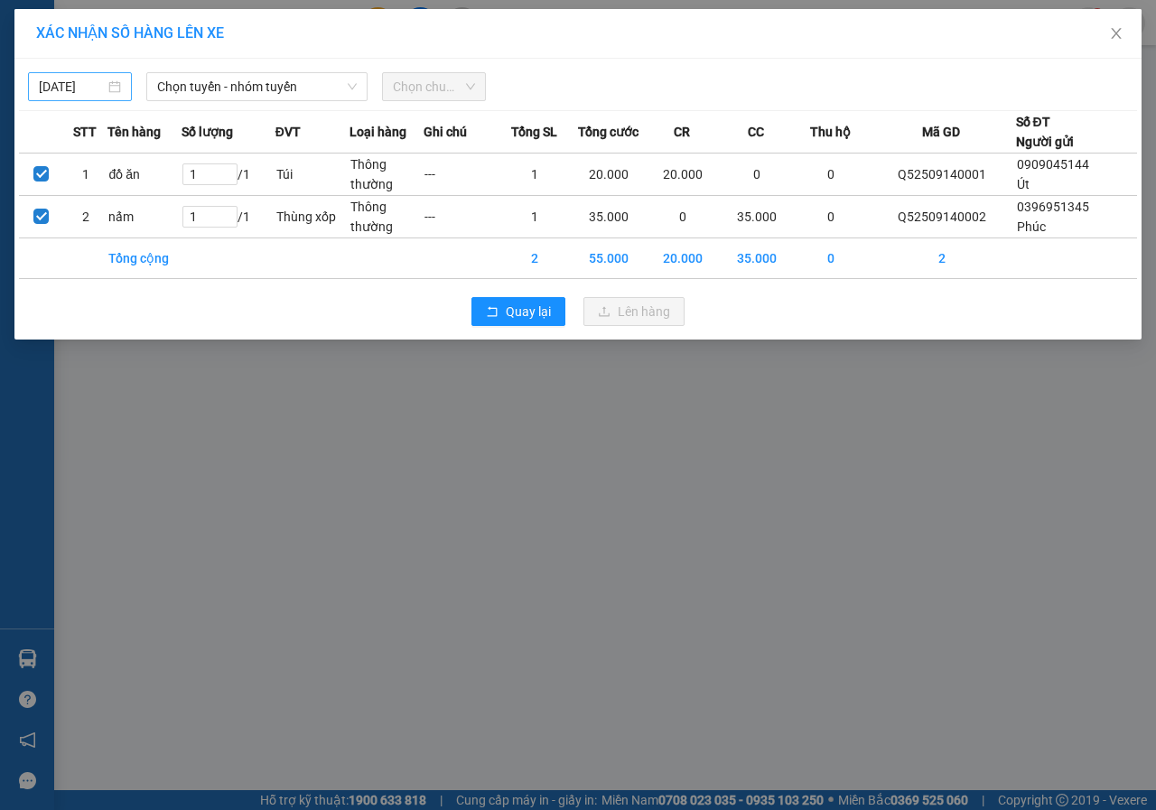
click at [48, 90] on input "[DATE]" at bounding box center [72, 87] width 66 height 20
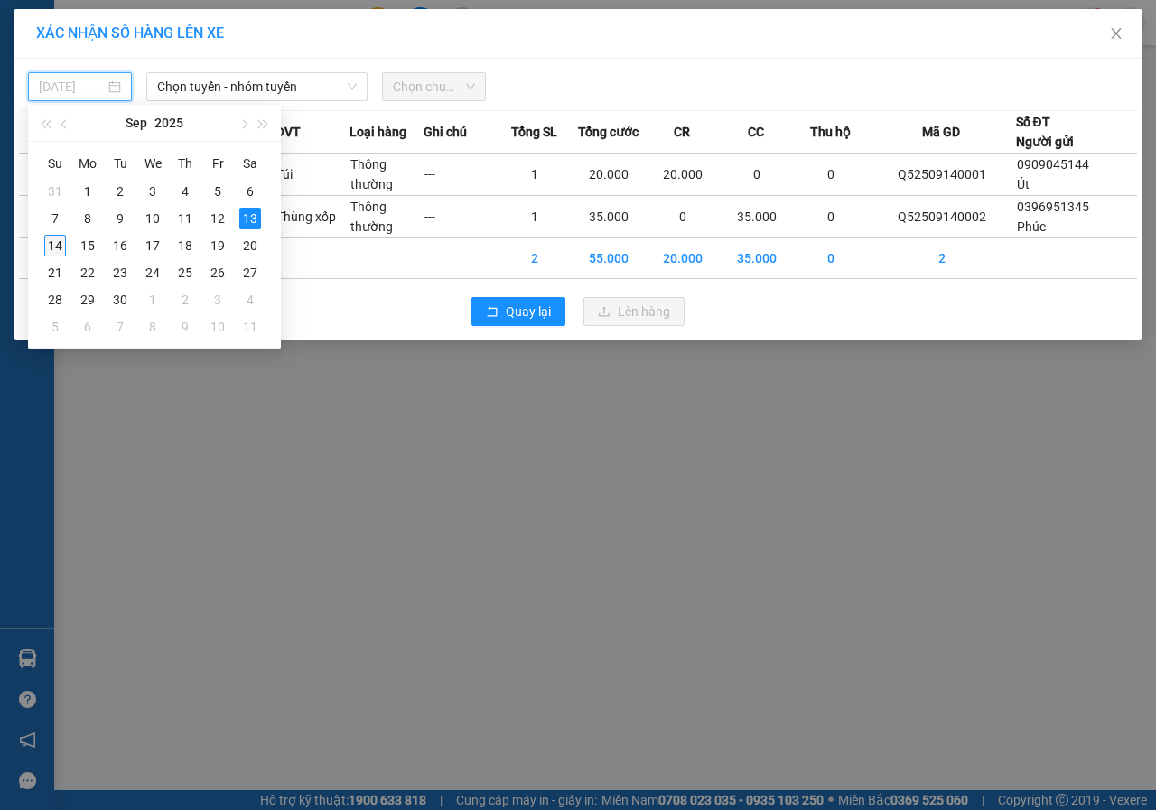
click at [46, 239] on div "14" at bounding box center [55, 246] width 22 height 22
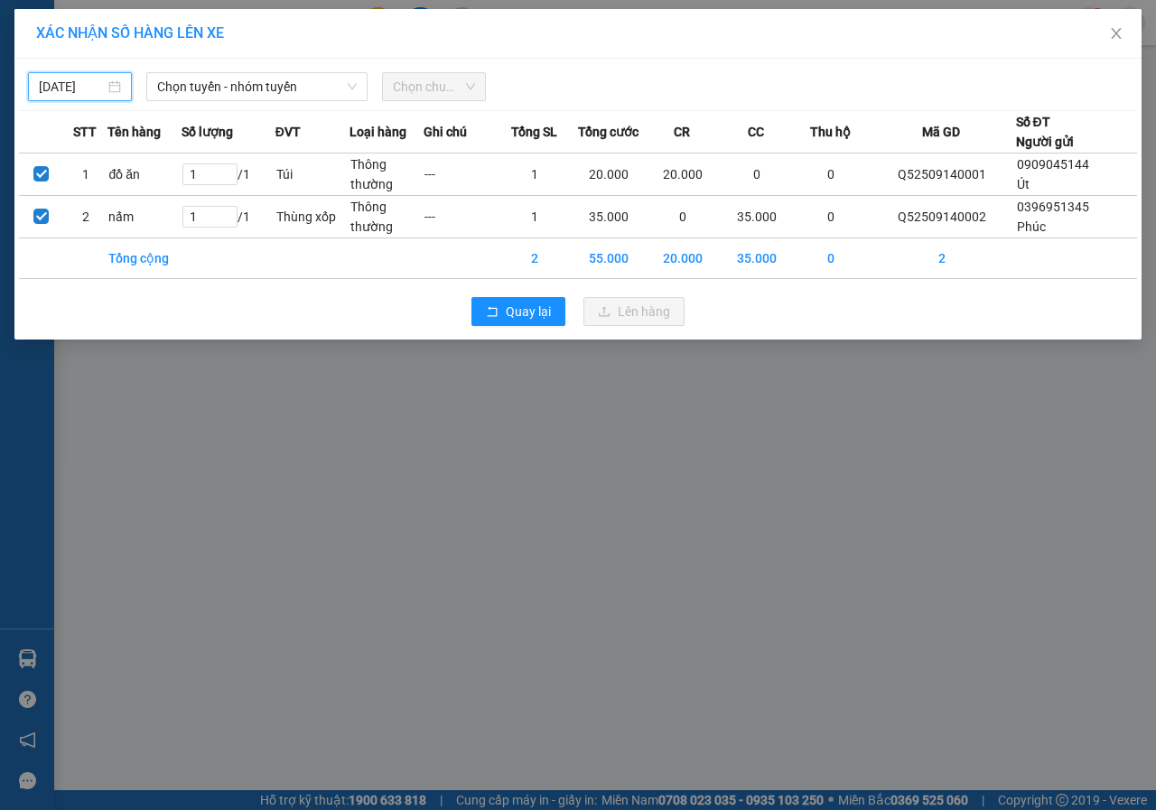
type input "[DATE]"
click at [237, 120] on th "Số lượng" at bounding box center [227, 132] width 93 height 42
click at [248, 95] on span "Chọn tuyến - nhóm tuyến" at bounding box center [257, 86] width 200 height 27
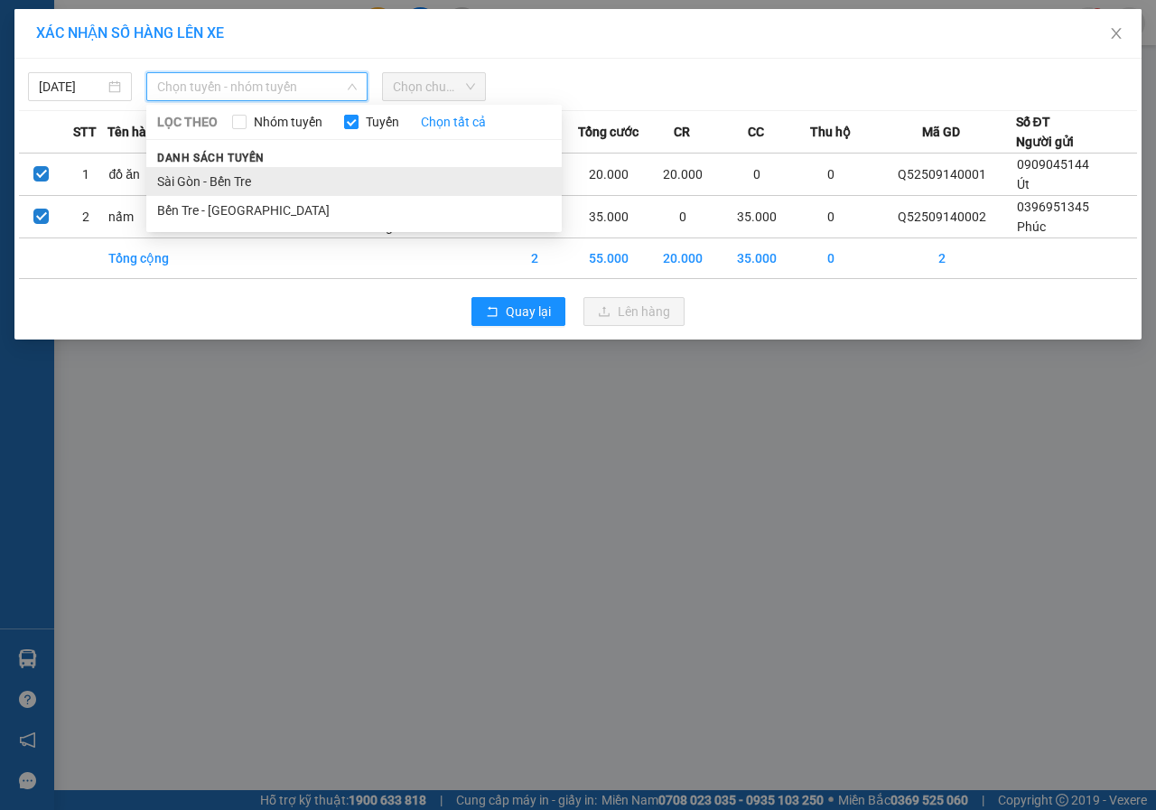
click at [242, 176] on li "Sài Gòn - Bến Tre" at bounding box center [353, 181] width 415 height 29
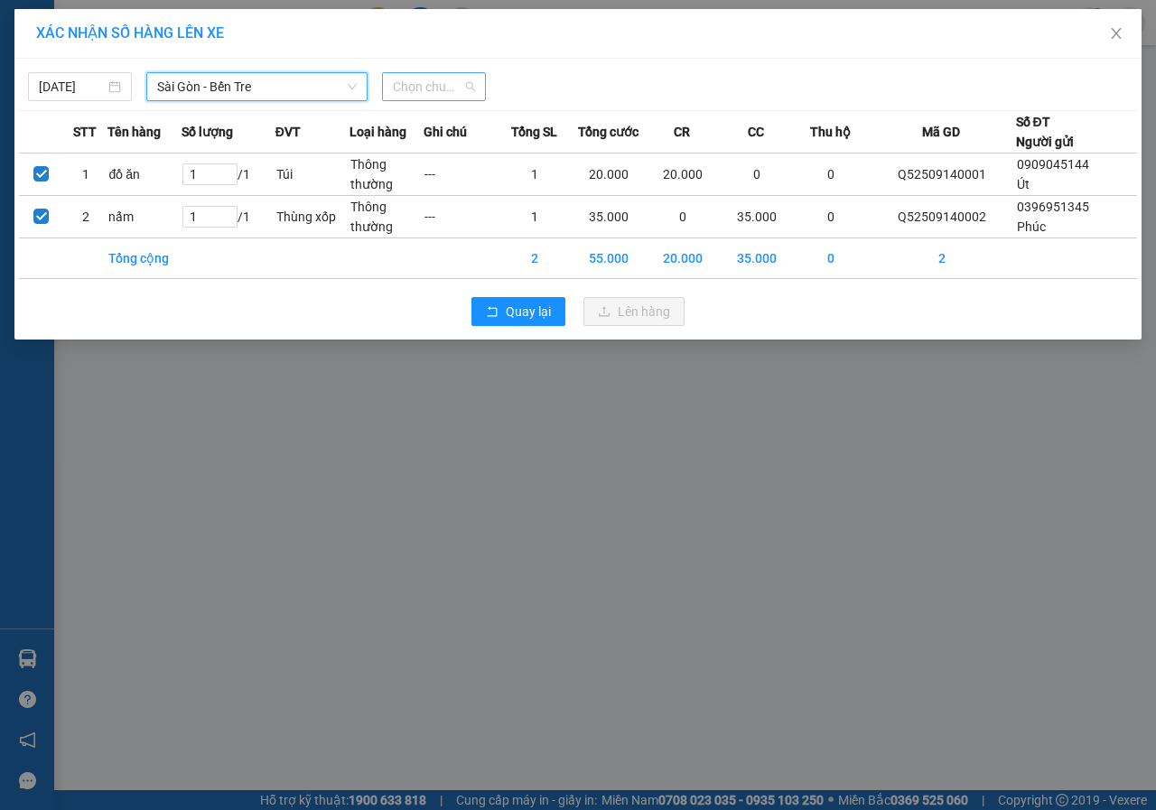
click at [421, 81] on span "Chọn chuyến" at bounding box center [434, 86] width 82 height 27
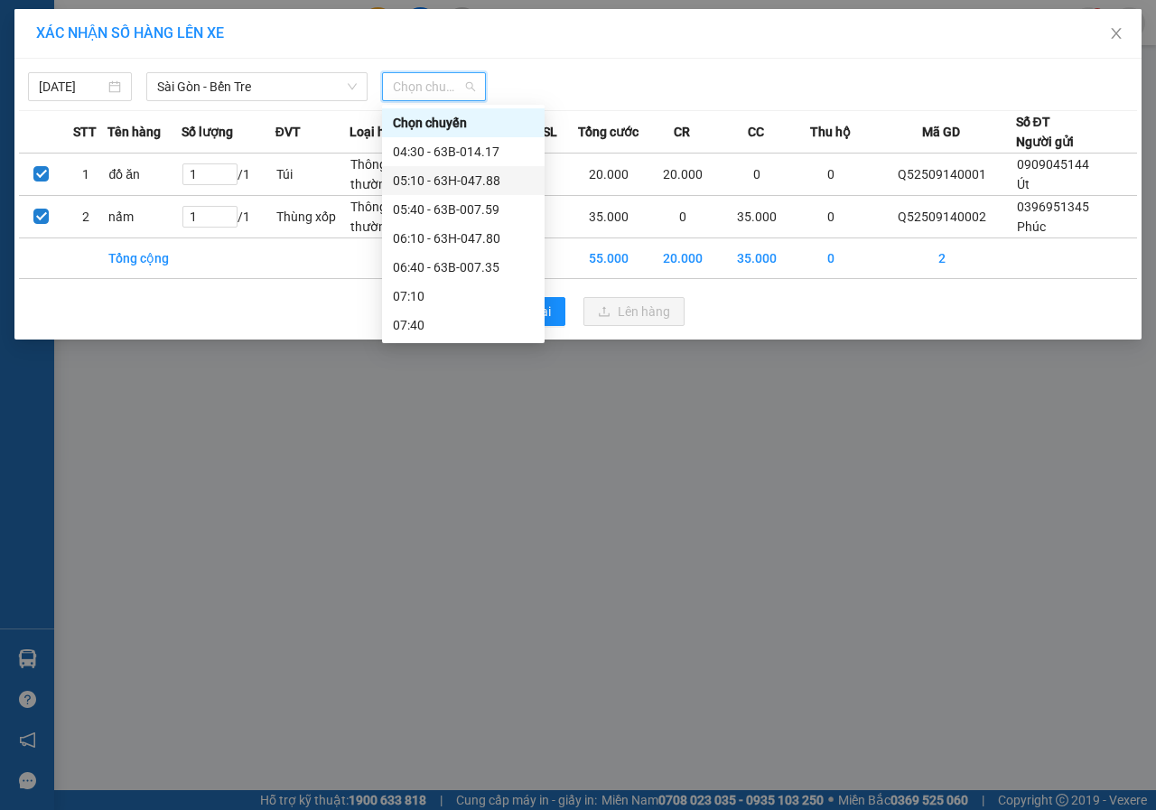
click at [422, 184] on div "05:10 - 63H-047.88" at bounding box center [463, 181] width 141 height 20
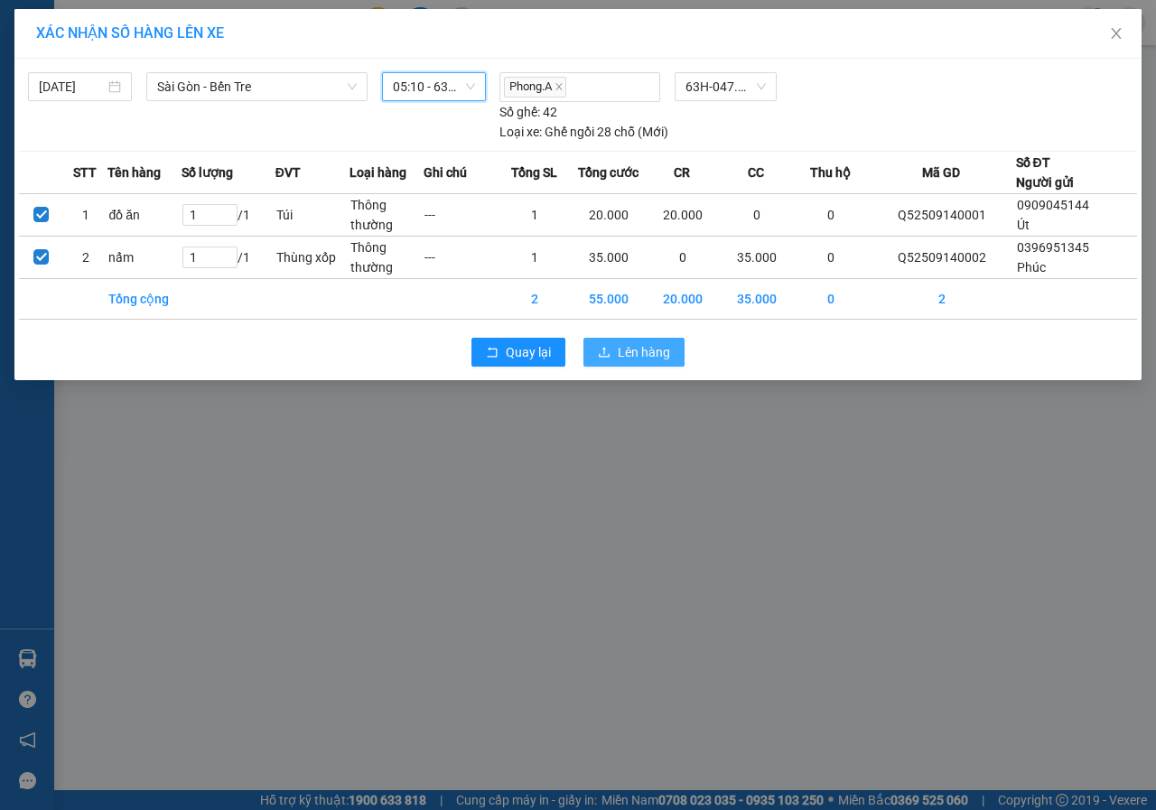
click at [640, 362] on button "Lên hàng" at bounding box center [633, 352] width 101 height 29
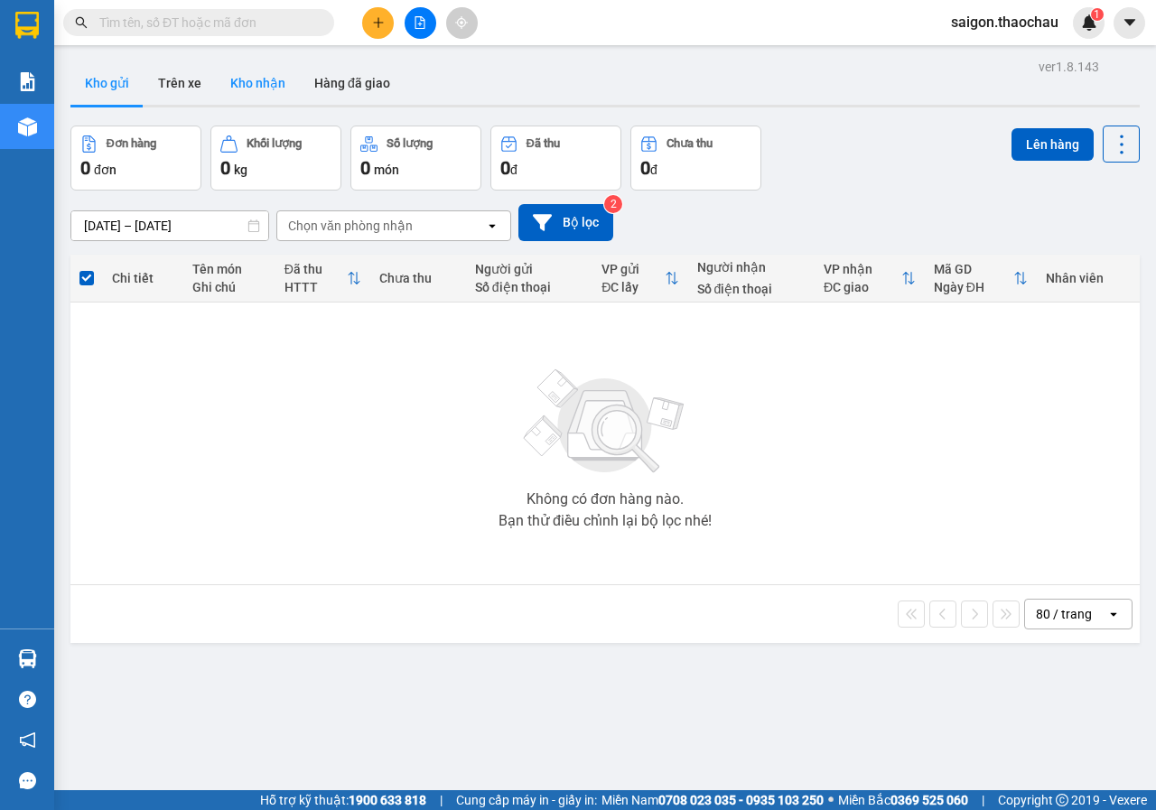
click at [265, 71] on button "Kho nhận" at bounding box center [258, 82] width 84 height 43
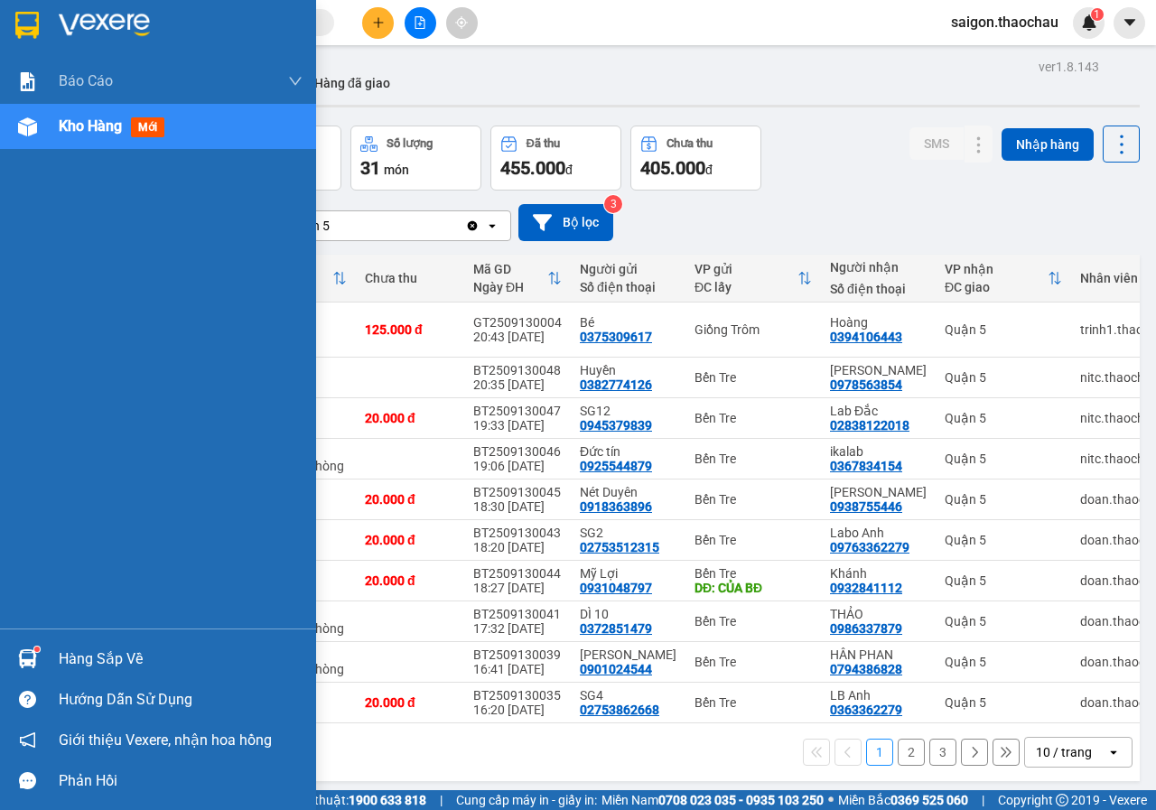
click at [81, 657] on div "Hàng sắp về" at bounding box center [181, 658] width 244 height 27
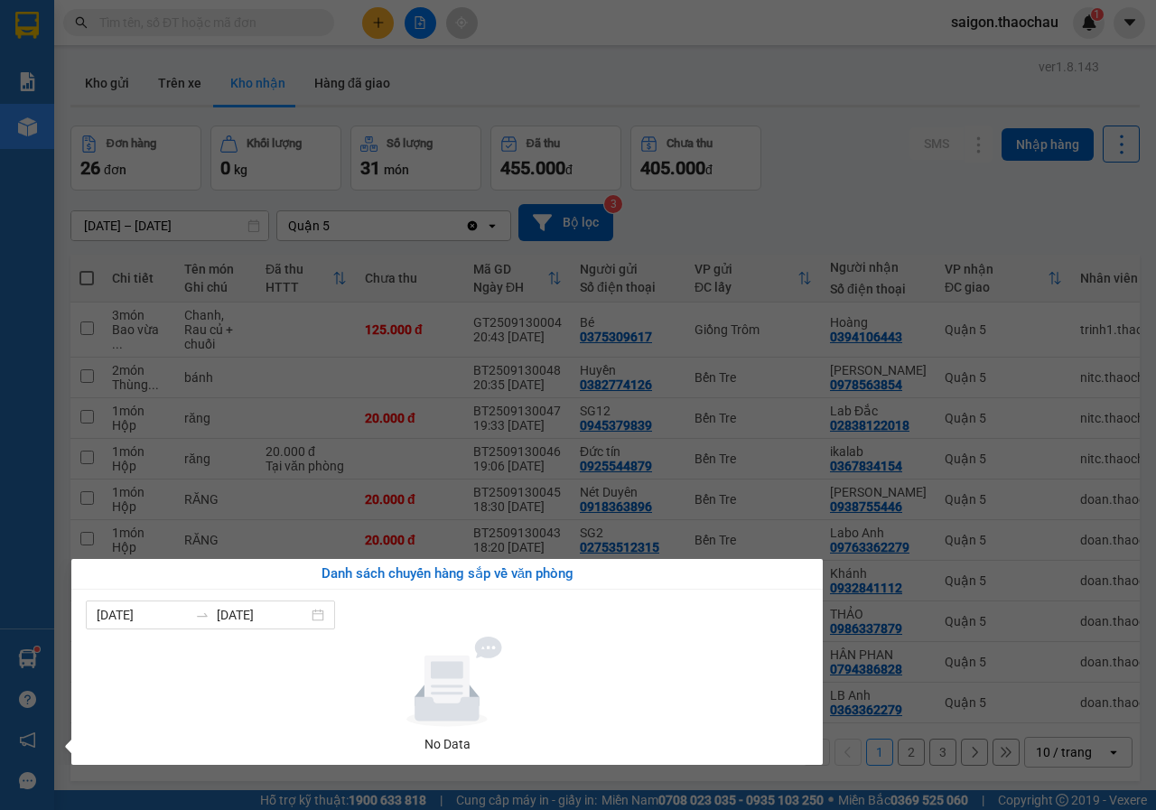
click at [541, 481] on section "Kết quả tìm kiếm ( 0 ) Bộ lọc No Data saigon.thaochau 1 Báo cáo Báo cáo dòng ti…" at bounding box center [578, 405] width 1156 height 810
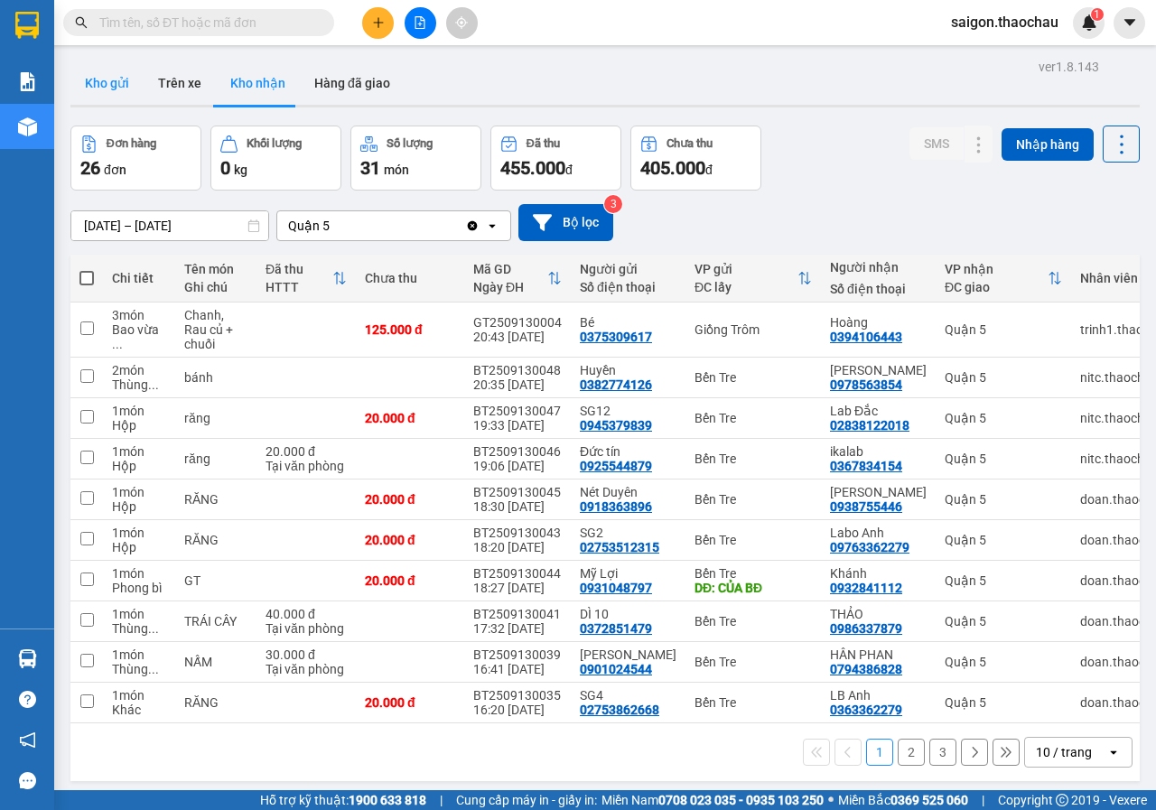
click at [119, 86] on button "Kho gửi" at bounding box center [106, 82] width 73 height 43
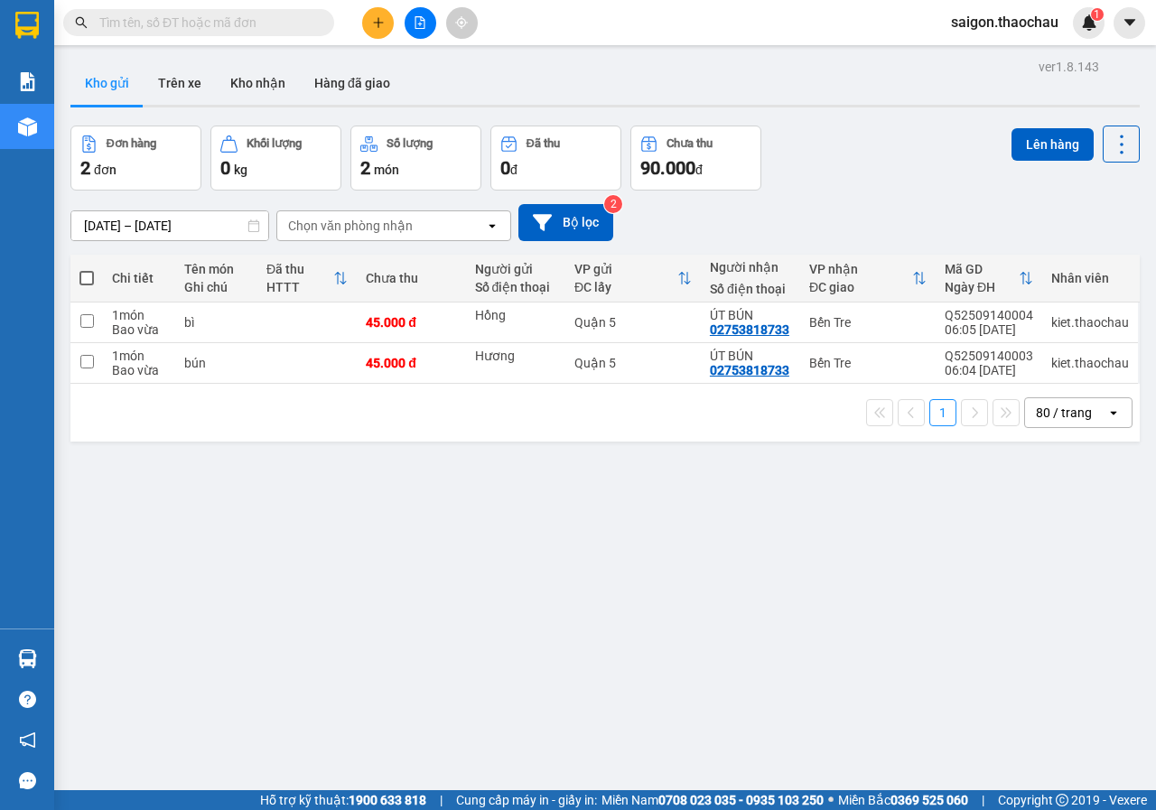
click at [86, 278] on span at bounding box center [86, 278] width 14 height 14
click at [87, 269] on input "checkbox" at bounding box center [87, 269] width 0 height 0
checkbox input "true"
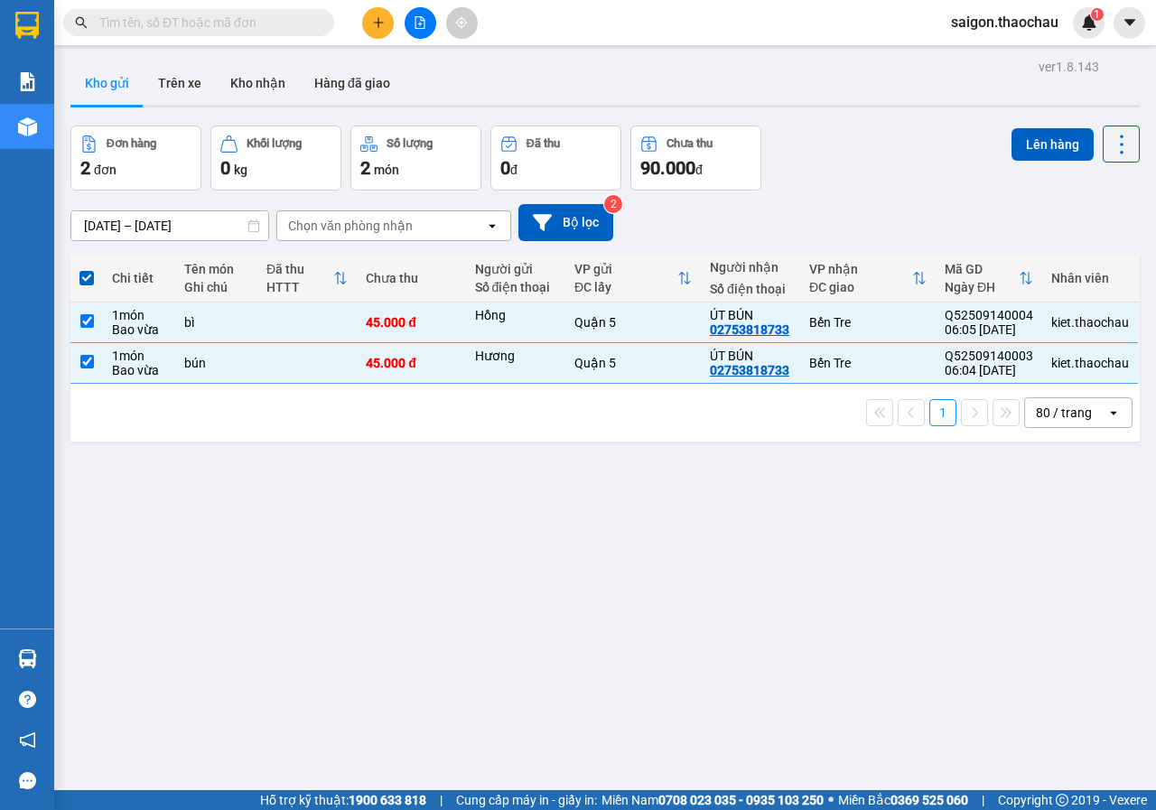
drag, startPoint x: 992, startPoint y: 134, endPoint x: 1011, endPoint y: 145, distance: 22.3
click at [991, 135] on div "Đơn hàng 2 đơn Khối lượng 0 kg Số lượng 2 món Đã thu 0 đ Chưa thu 90.000 đ Lên …" at bounding box center [604, 157] width 1069 height 65
click at [1026, 145] on button "Lên hàng" at bounding box center [1052, 144] width 82 height 32
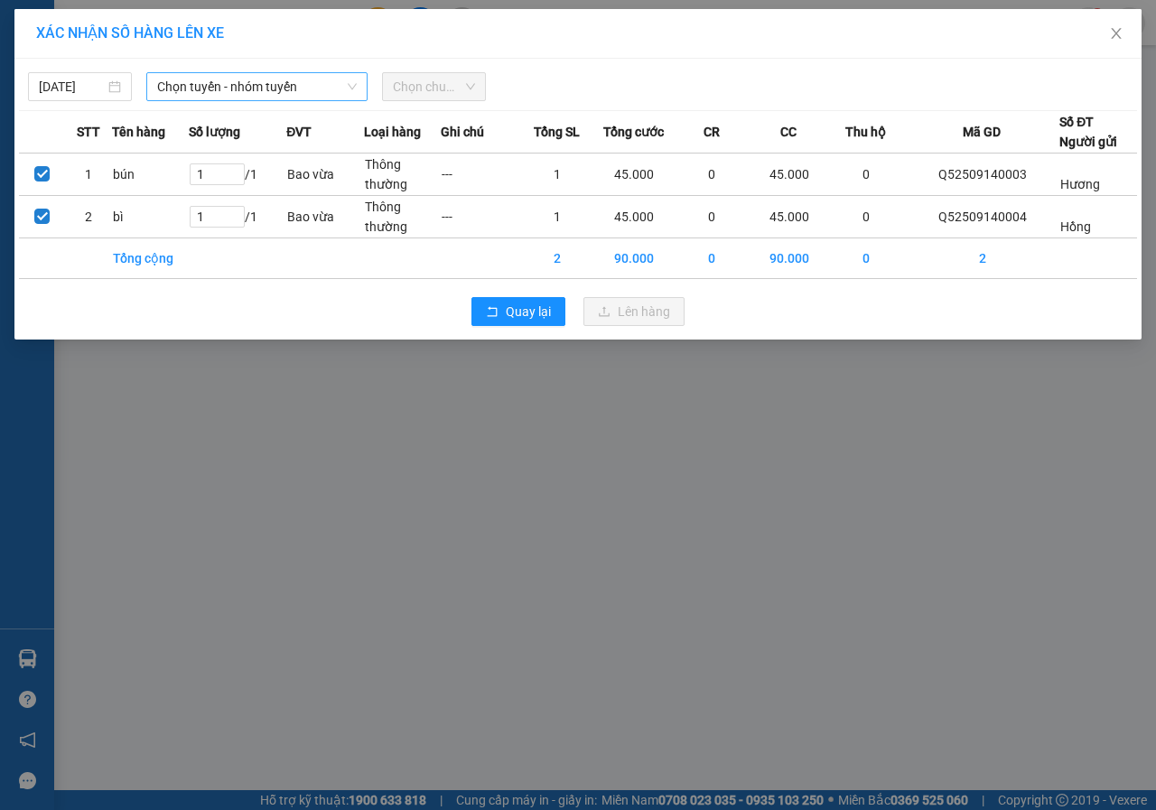
drag, startPoint x: 279, startPoint y: 79, endPoint x: 282, endPoint y: 94, distance: 14.7
click at [280, 89] on span "Chọn tuyến - nhóm tuyến" at bounding box center [257, 86] width 200 height 27
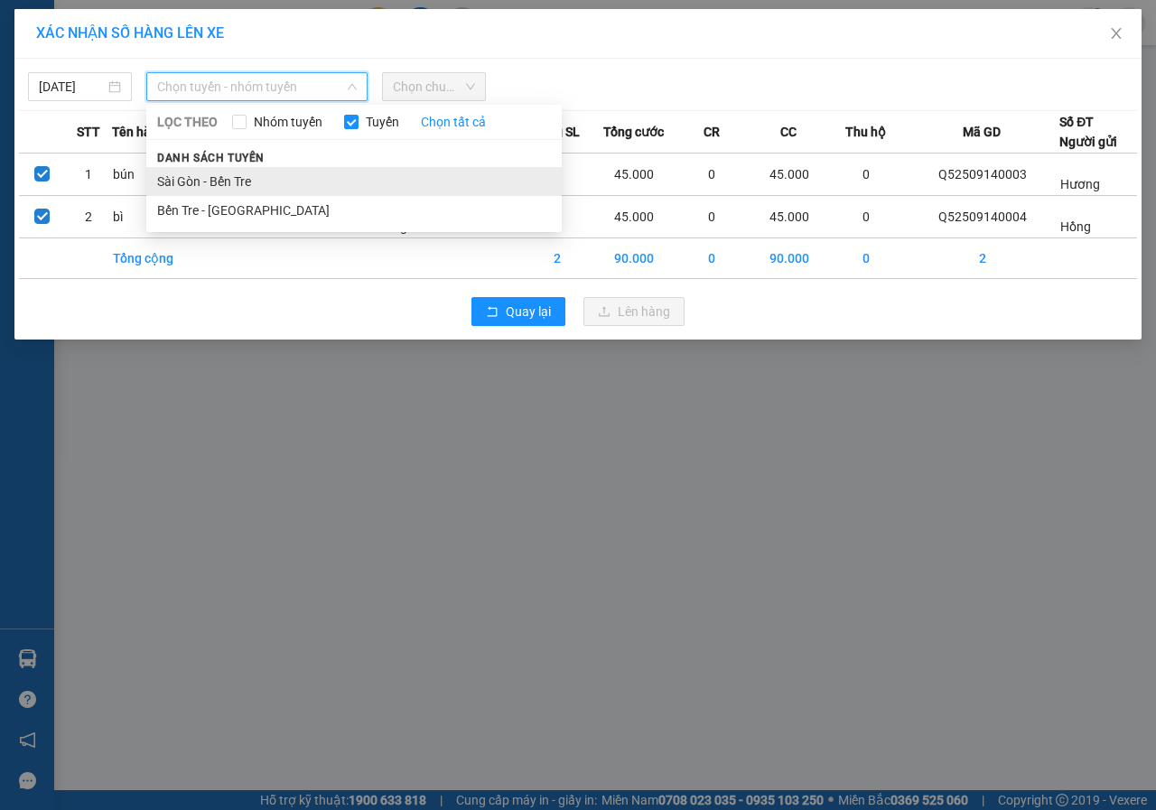
click at [238, 181] on li "Sài Gòn - Bến Tre" at bounding box center [353, 181] width 415 height 29
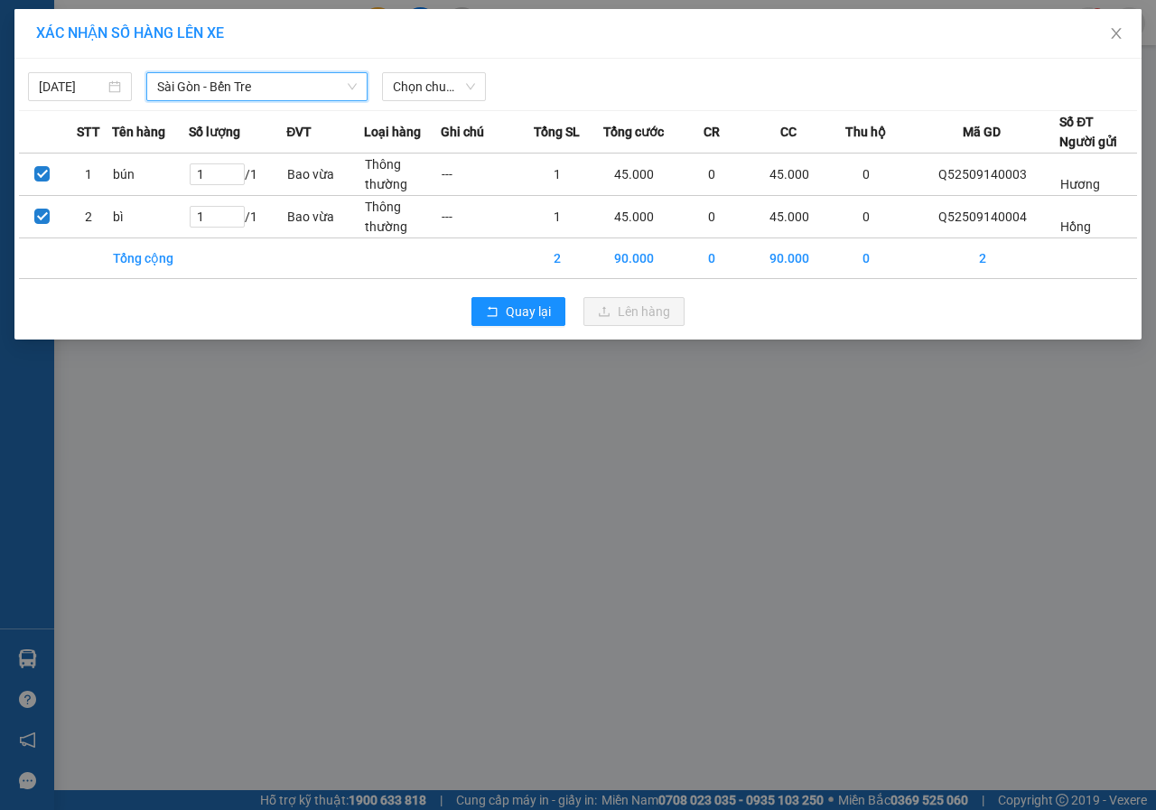
click at [460, 69] on div "14/09/2025 Sài Gòn - Bến Tre Sài Gòn - Bến Tre LỌC THEO Nhóm tuyến Tuyến Chọn t…" at bounding box center [578, 82] width 1118 height 38
click at [452, 79] on span "Chọn chuyến" at bounding box center [434, 86] width 82 height 27
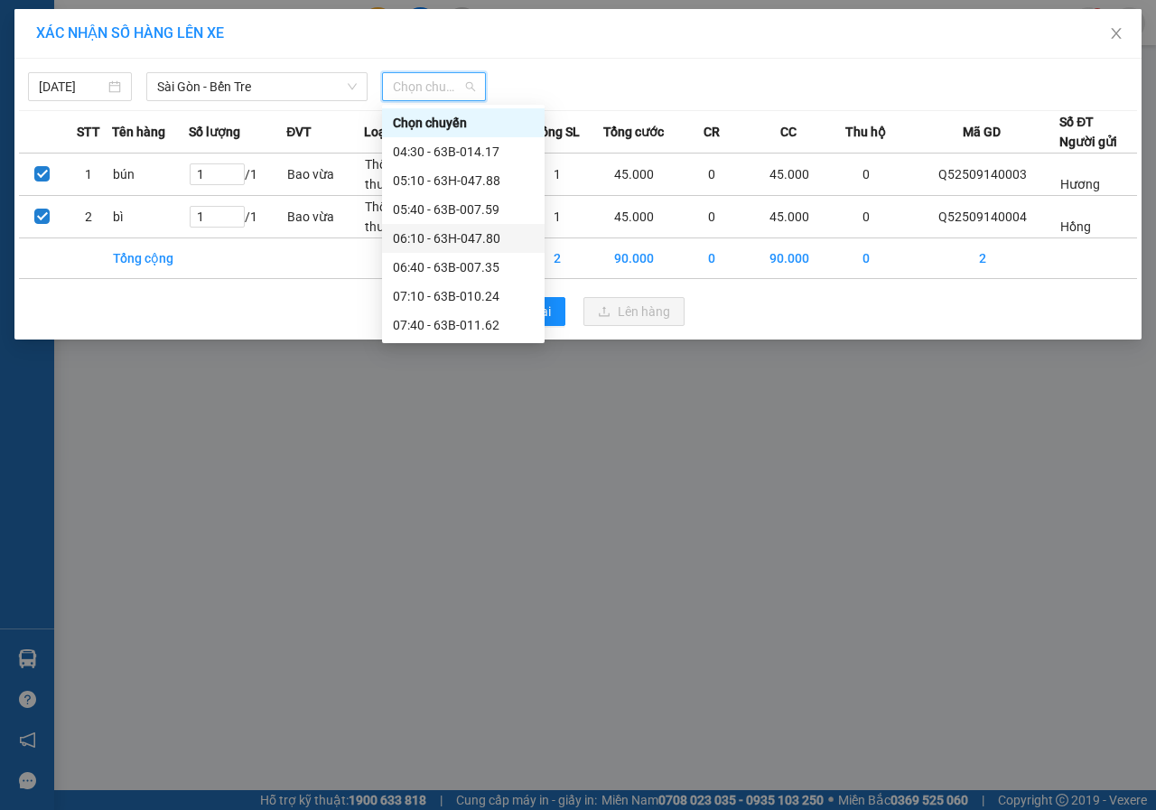
click at [451, 238] on div "06:10 - 63H-047.80" at bounding box center [463, 238] width 141 height 20
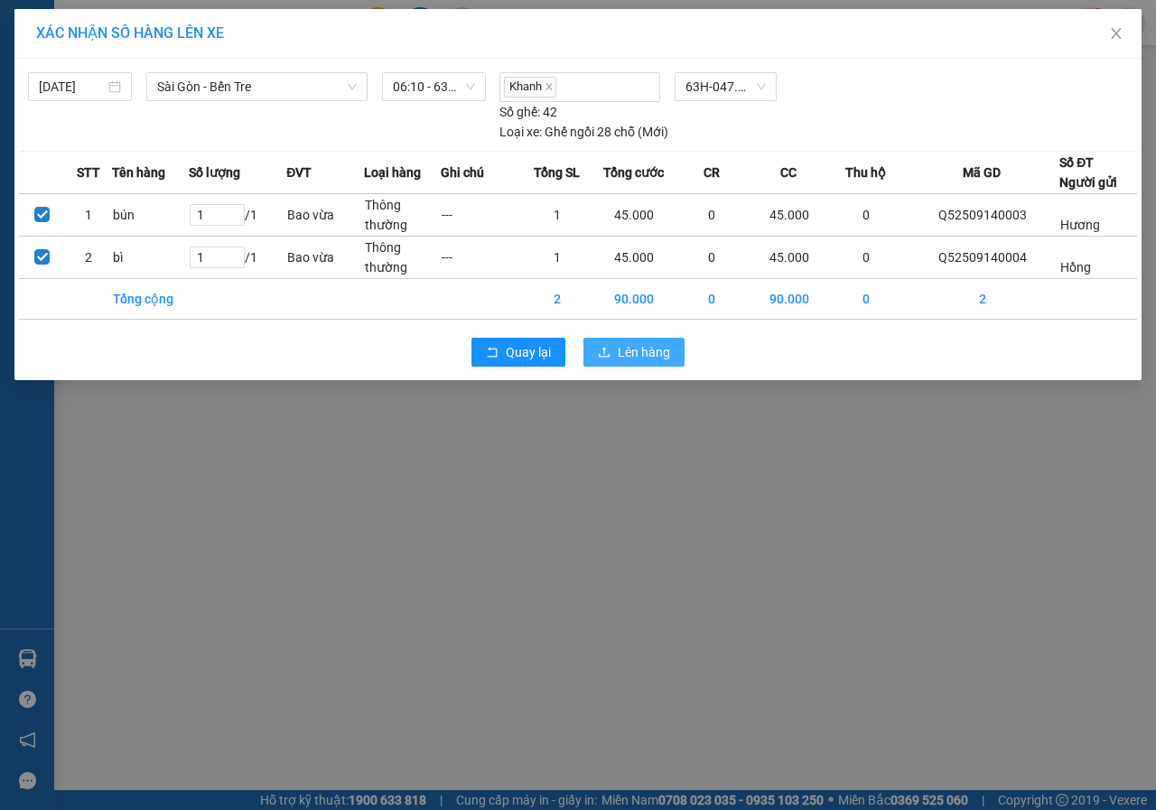
click at [644, 353] on span "Lên hàng" at bounding box center [643, 352] width 52 height 20
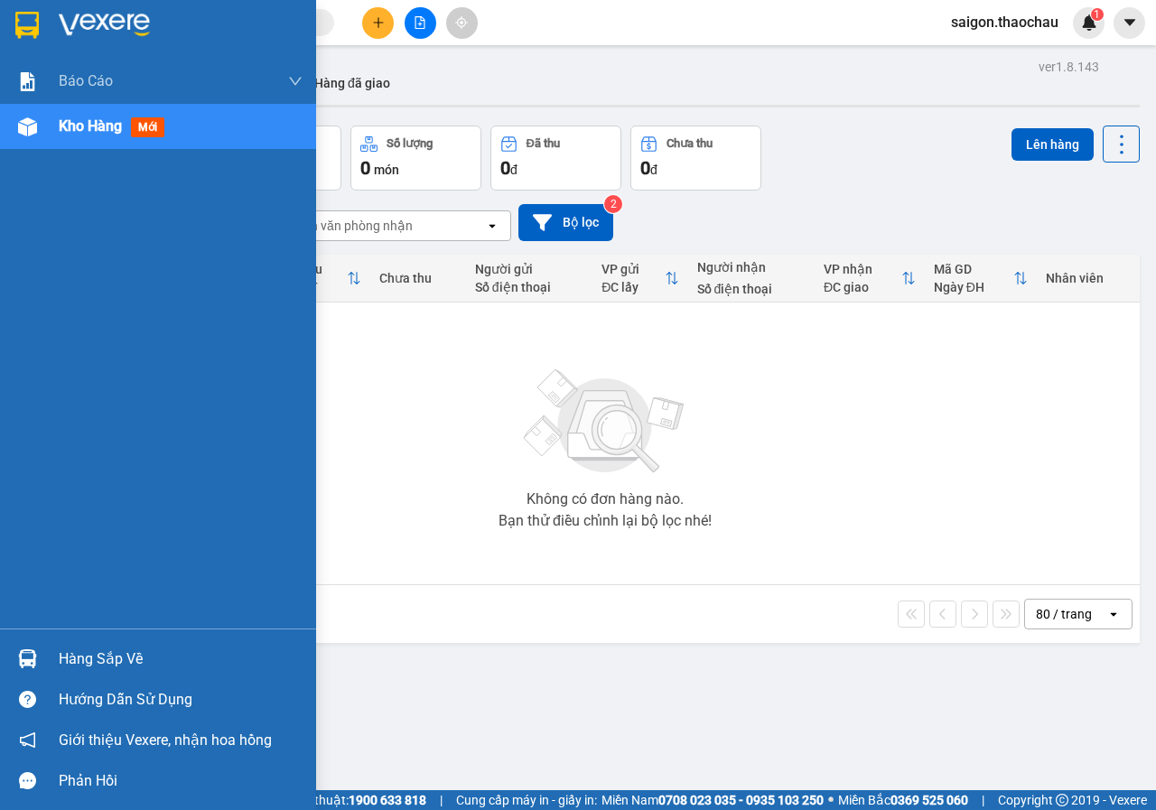
click at [10, 650] on div "Hàng sắp về" at bounding box center [158, 658] width 316 height 41
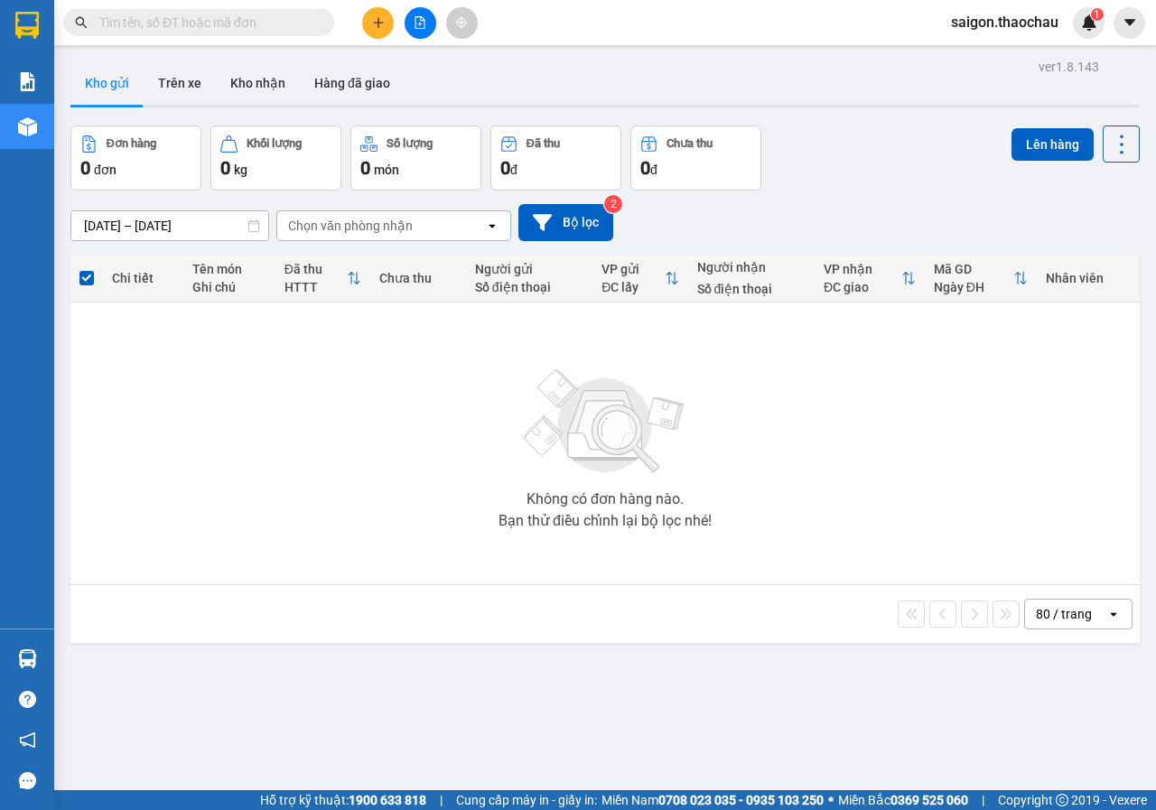
click at [748, 395] on section "Kết quả tìm kiếm ( 0 ) Bộ lọc No Data saigon.thaochau 1 Báo cáo Báo cáo dòng ti…" at bounding box center [578, 405] width 1156 height 810
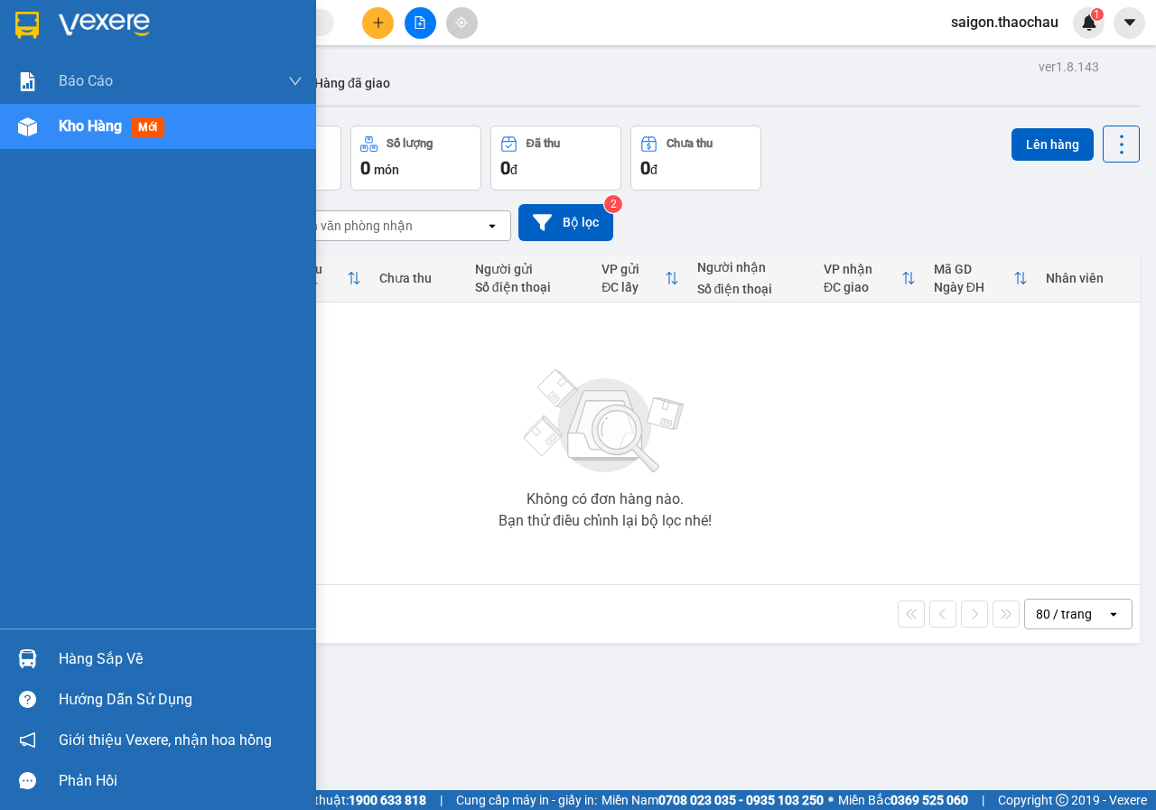
click at [74, 654] on div "Hàng sắp về" at bounding box center [181, 658] width 244 height 27
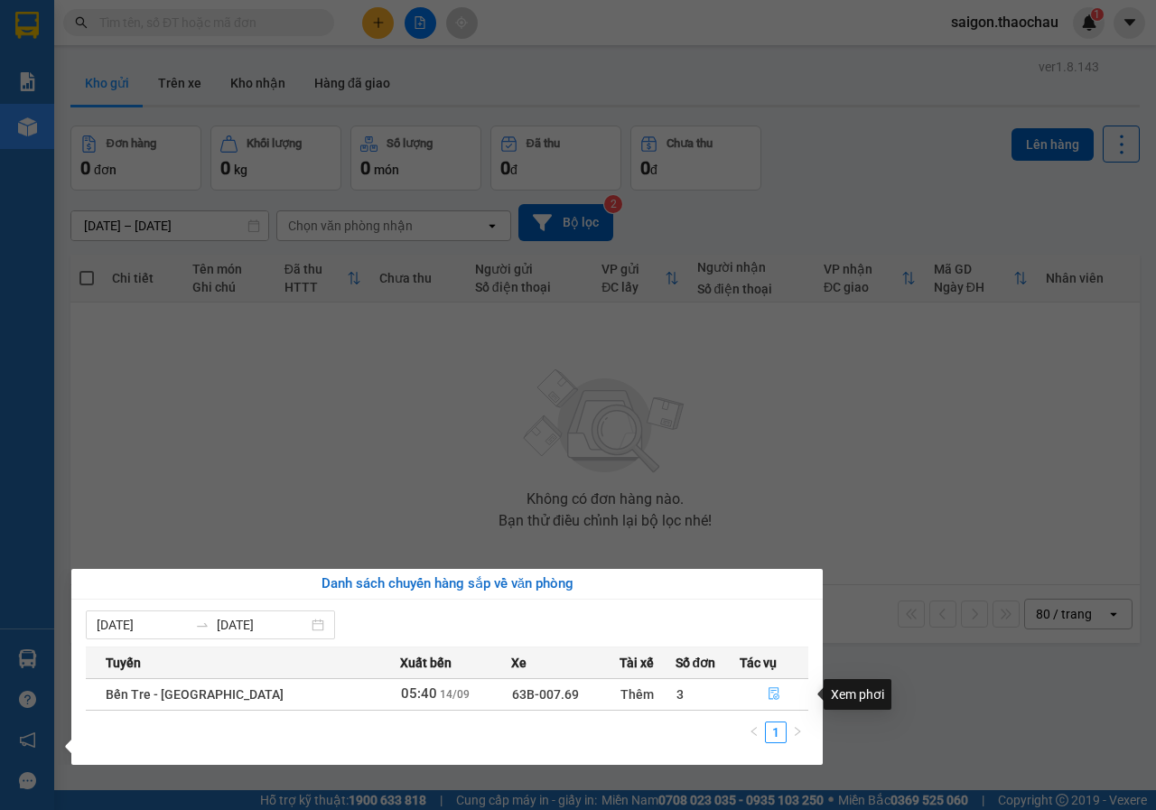
click at [773, 701] on button "button" at bounding box center [773, 694] width 67 height 29
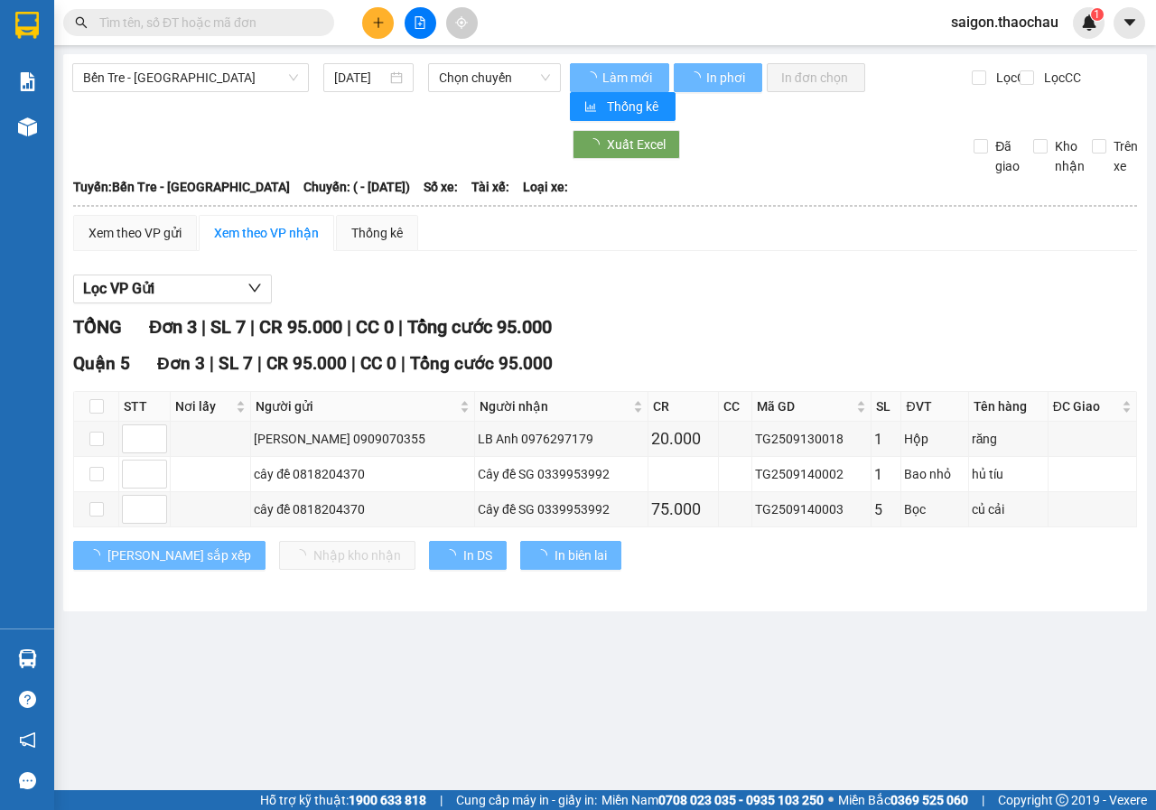
type input "[DATE]"
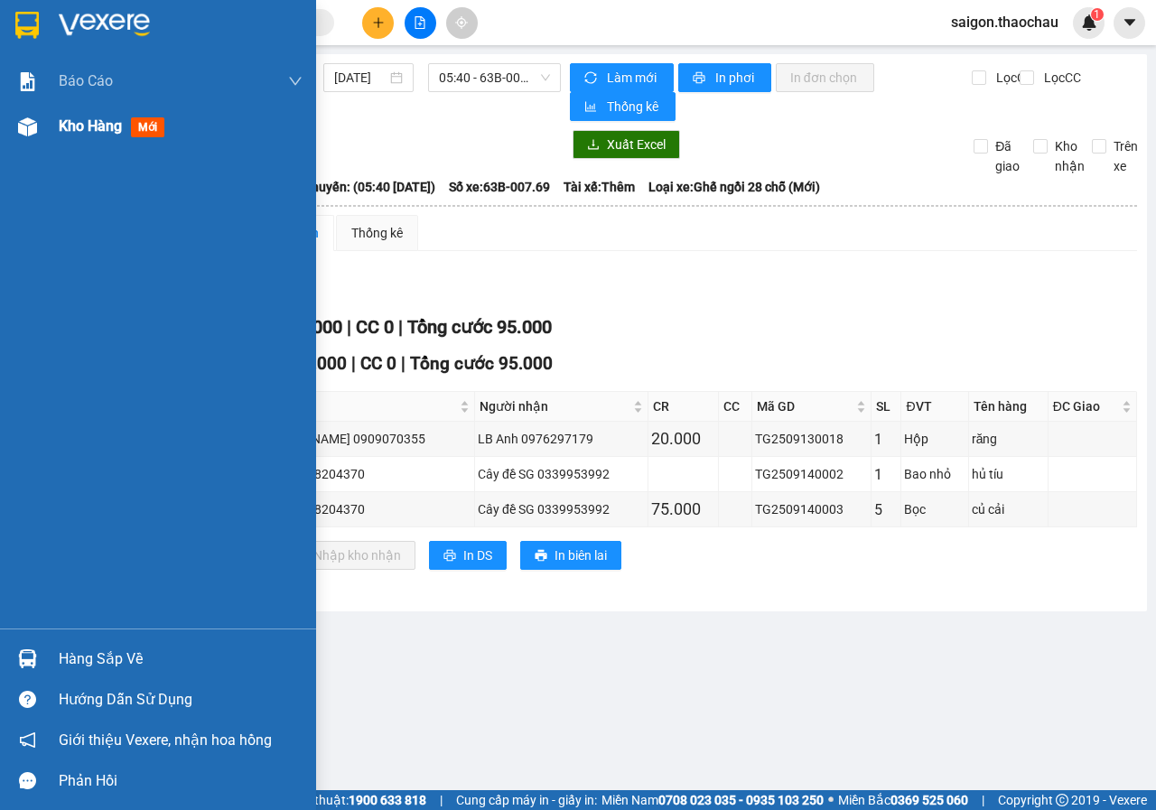
click at [13, 125] on div at bounding box center [28, 127] width 32 height 32
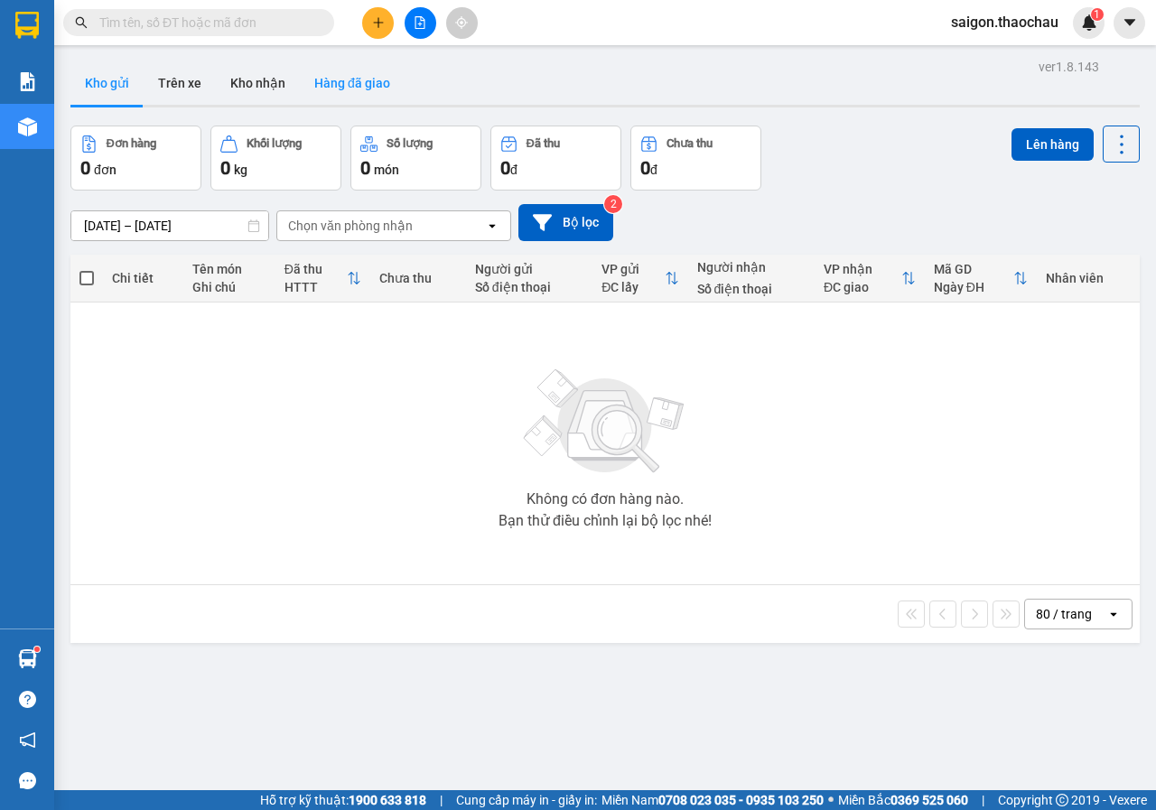
click at [377, 102] on button "Hàng đã giao" at bounding box center [352, 82] width 105 height 43
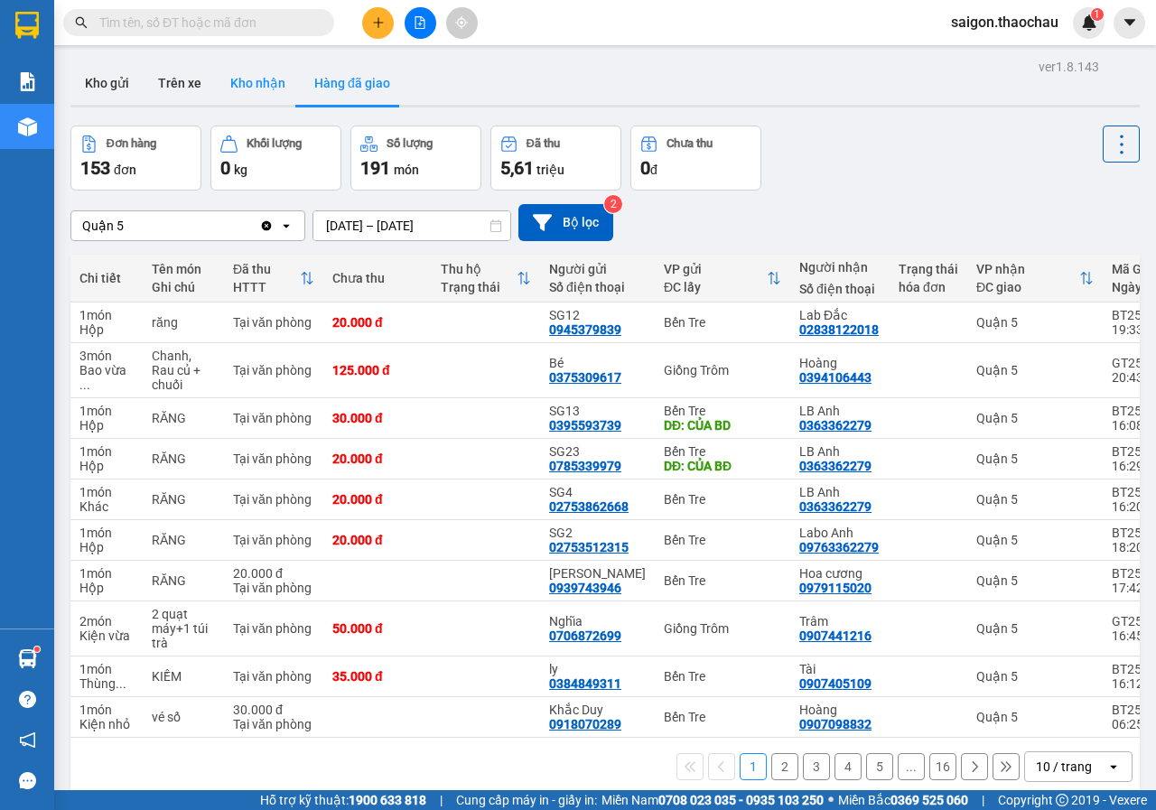
click at [268, 88] on button "Kho nhận" at bounding box center [258, 82] width 84 height 43
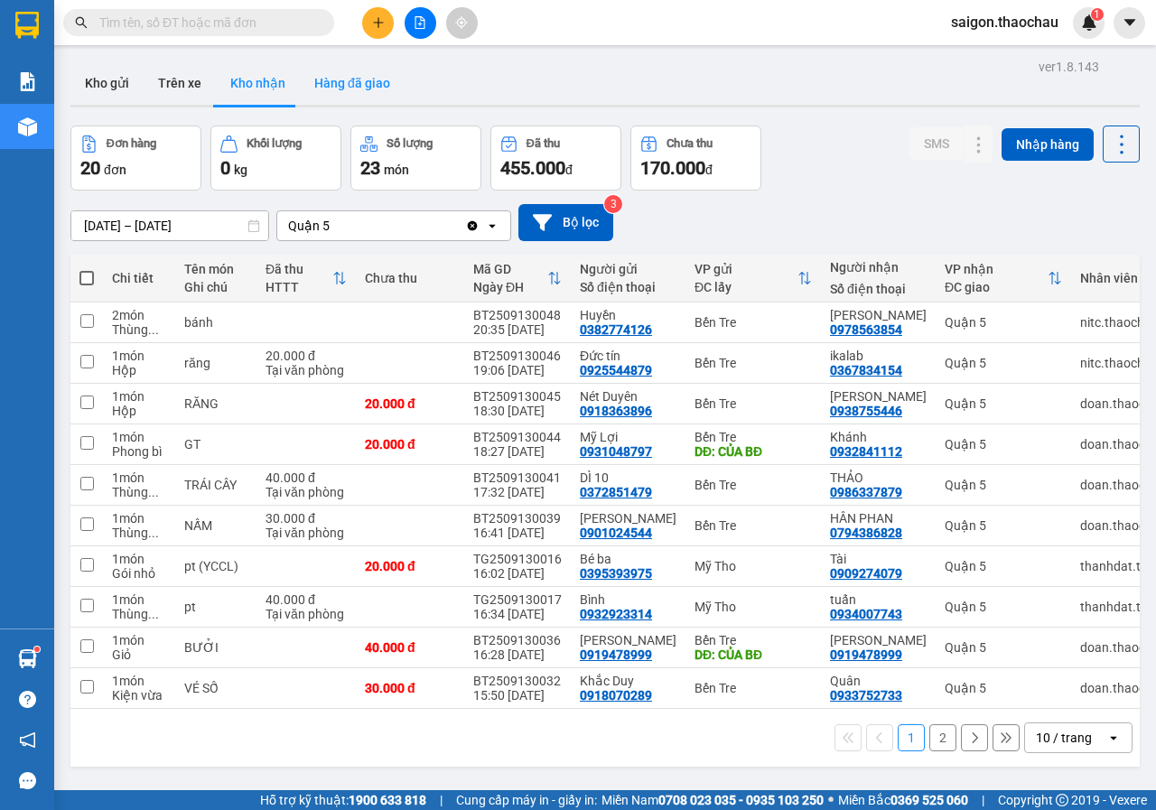
click at [332, 77] on button "Hàng đã giao" at bounding box center [352, 82] width 105 height 43
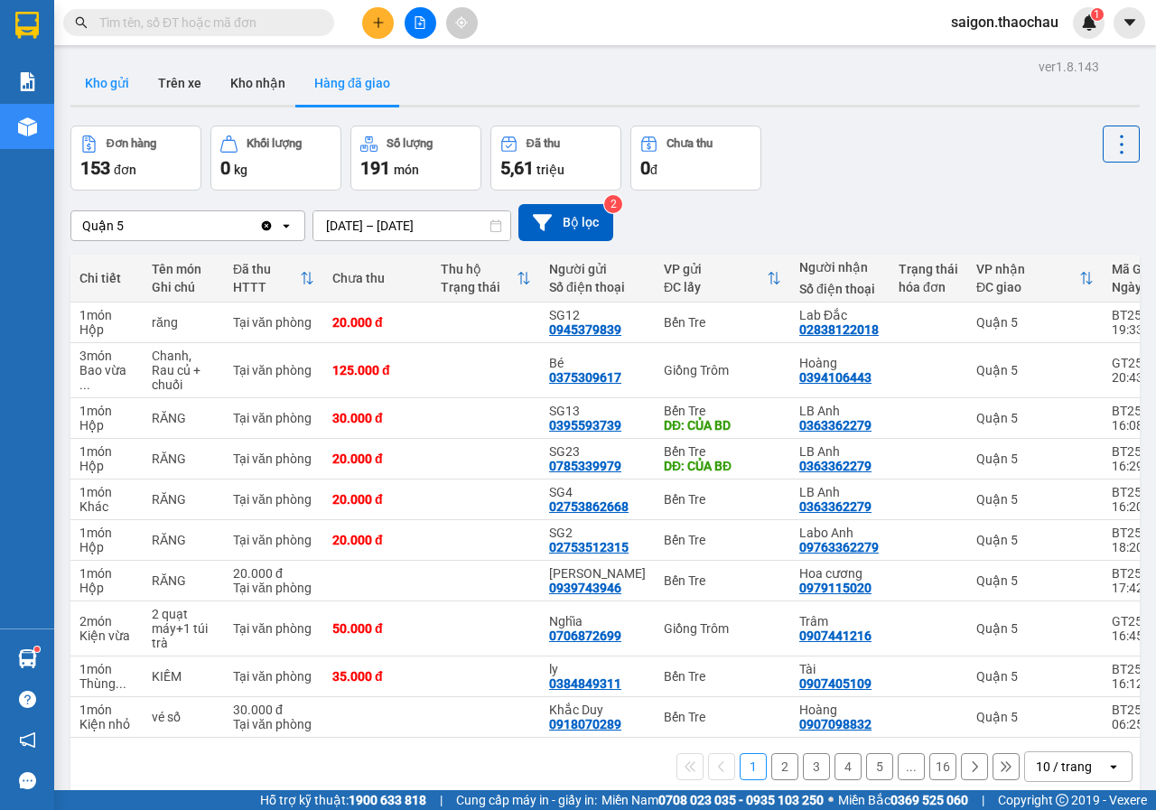
click at [104, 81] on button "Kho gửi" at bounding box center [106, 82] width 73 height 43
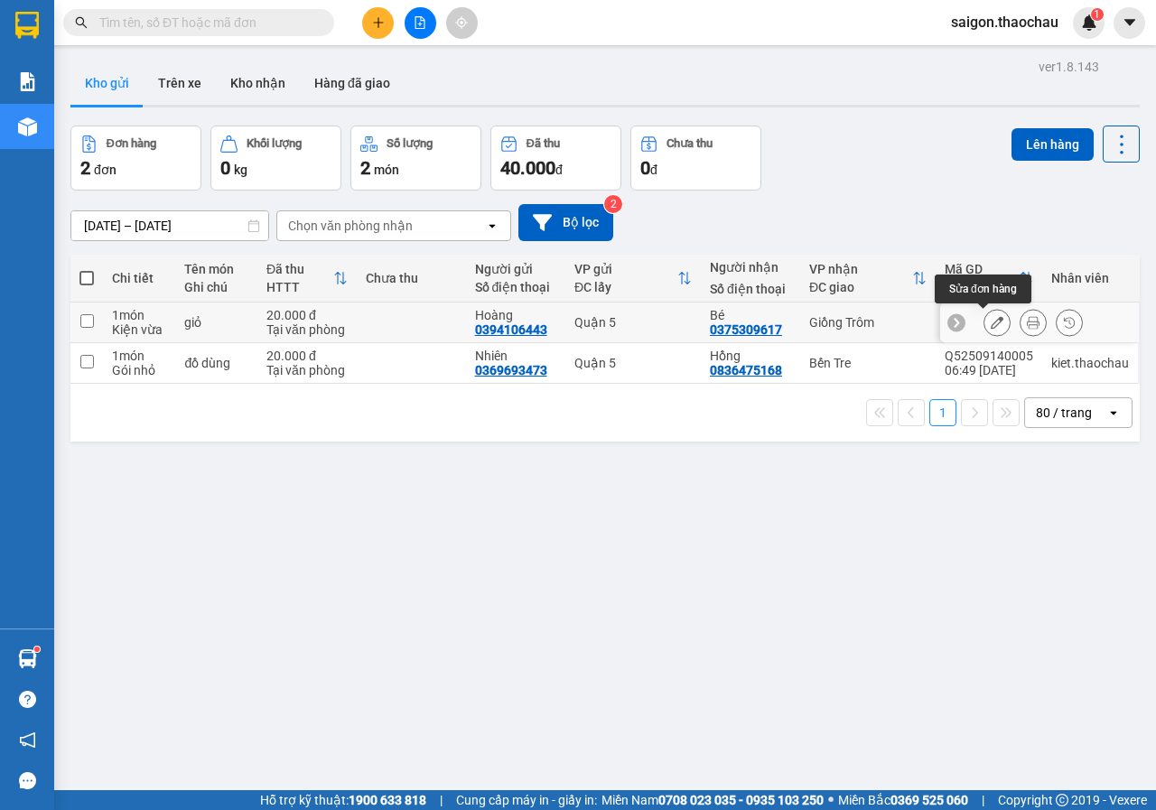
click at [1003, 318] on div at bounding box center [1032, 322] width 99 height 27
click at [1003, 317] on div at bounding box center [1032, 322] width 99 height 27
click at [1035, 326] on div at bounding box center [1032, 322] width 99 height 27
click at [1026, 327] on icon at bounding box center [1032, 322] width 13 height 13
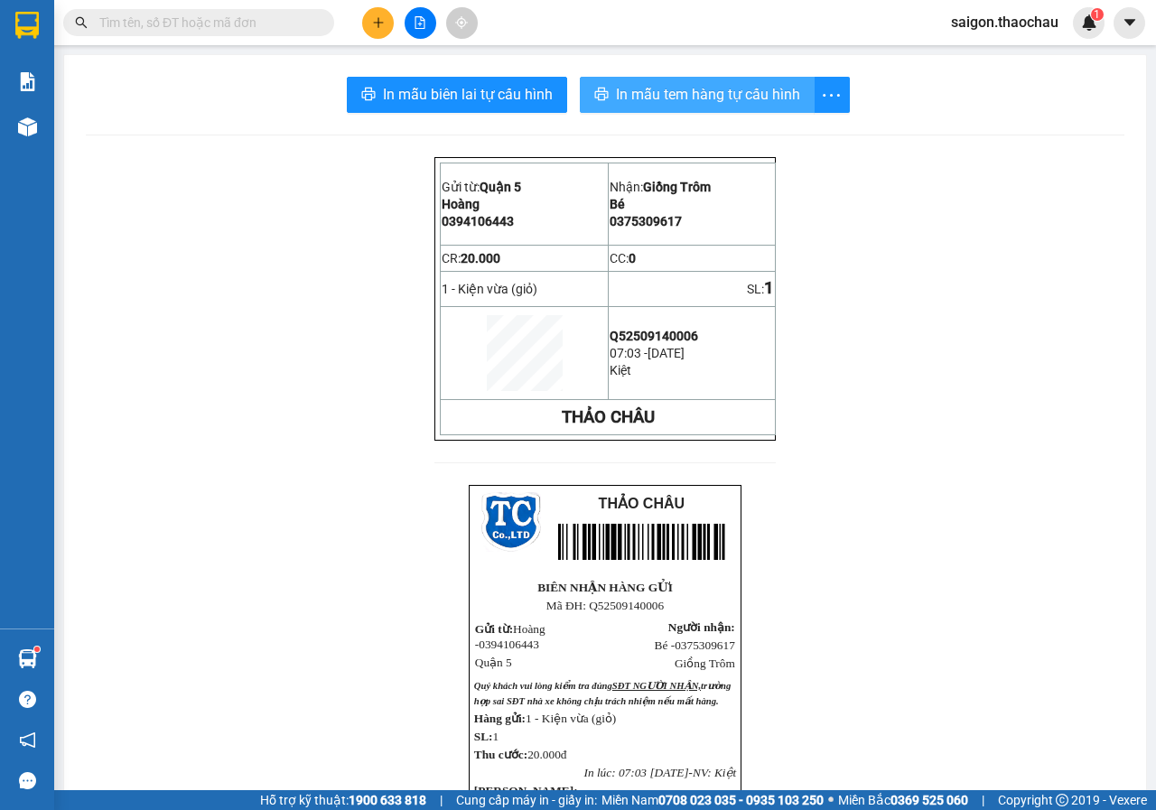
click at [673, 96] on span "In mẫu tem hàng tự cấu hình" at bounding box center [708, 94] width 184 height 23
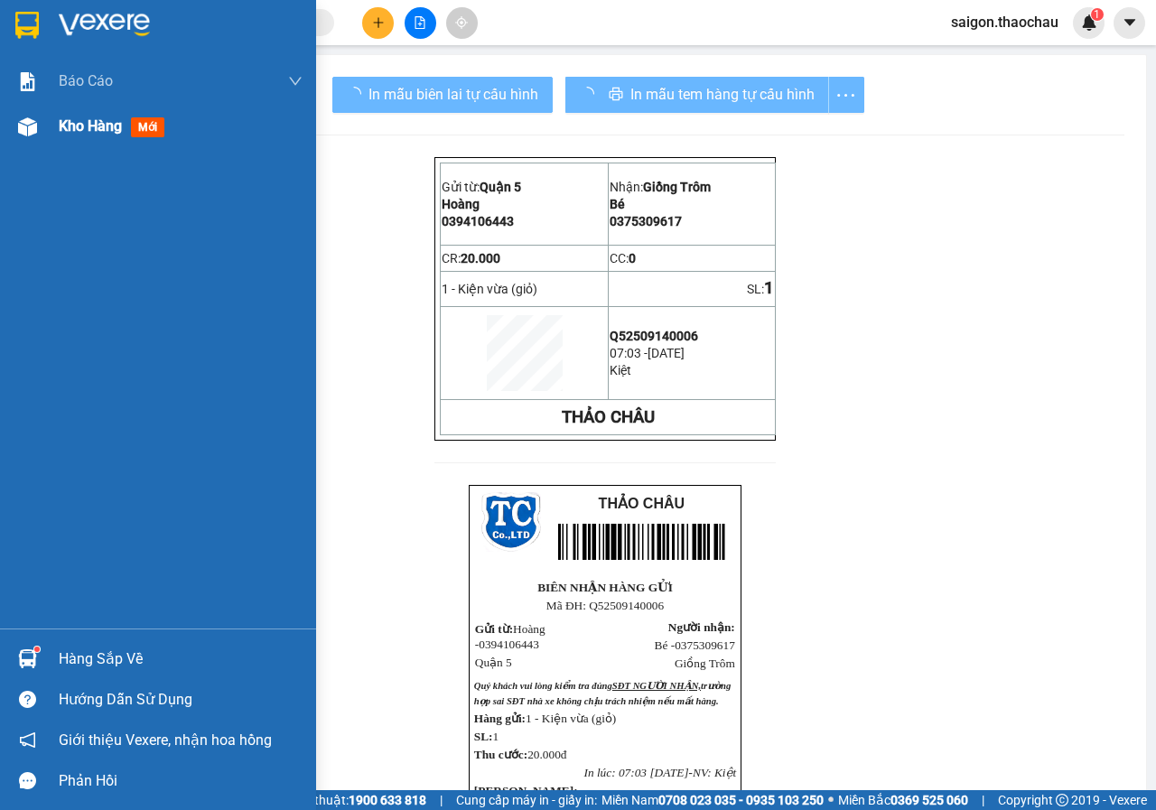
click at [21, 140] on div at bounding box center [28, 127] width 32 height 32
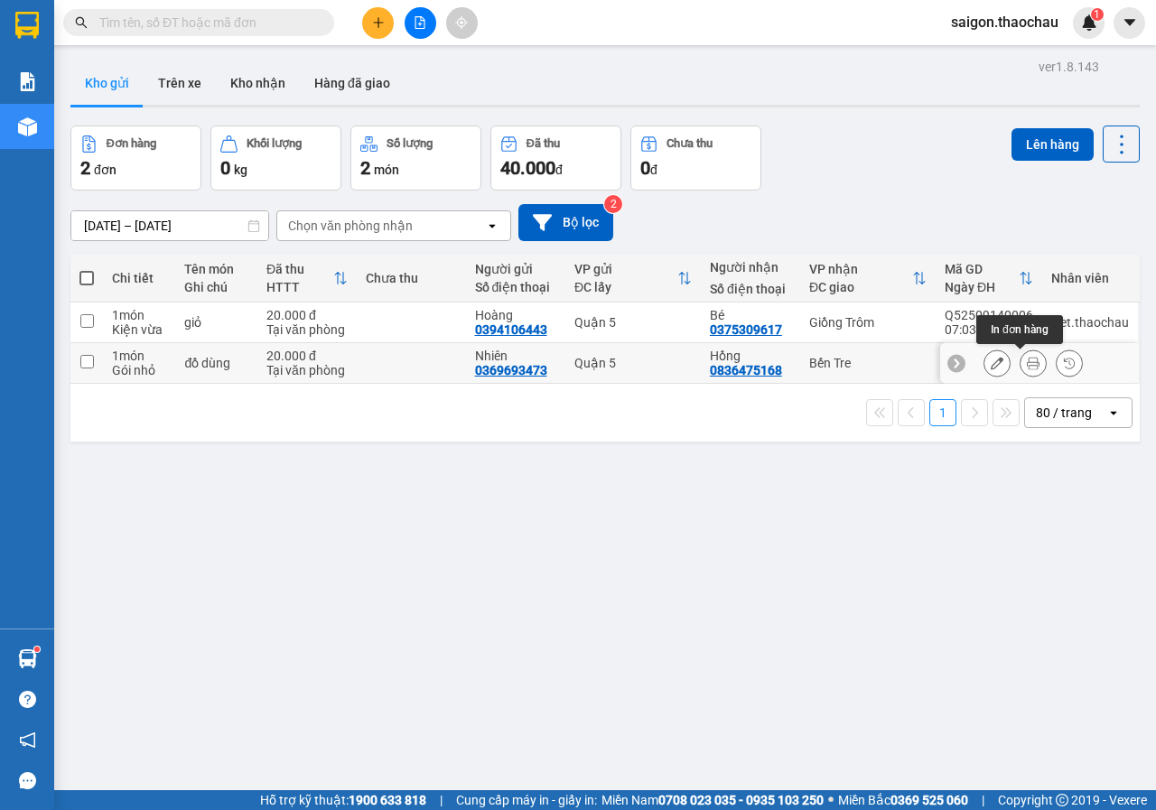
click at [1026, 367] on icon at bounding box center [1032, 363] width 13 height 13
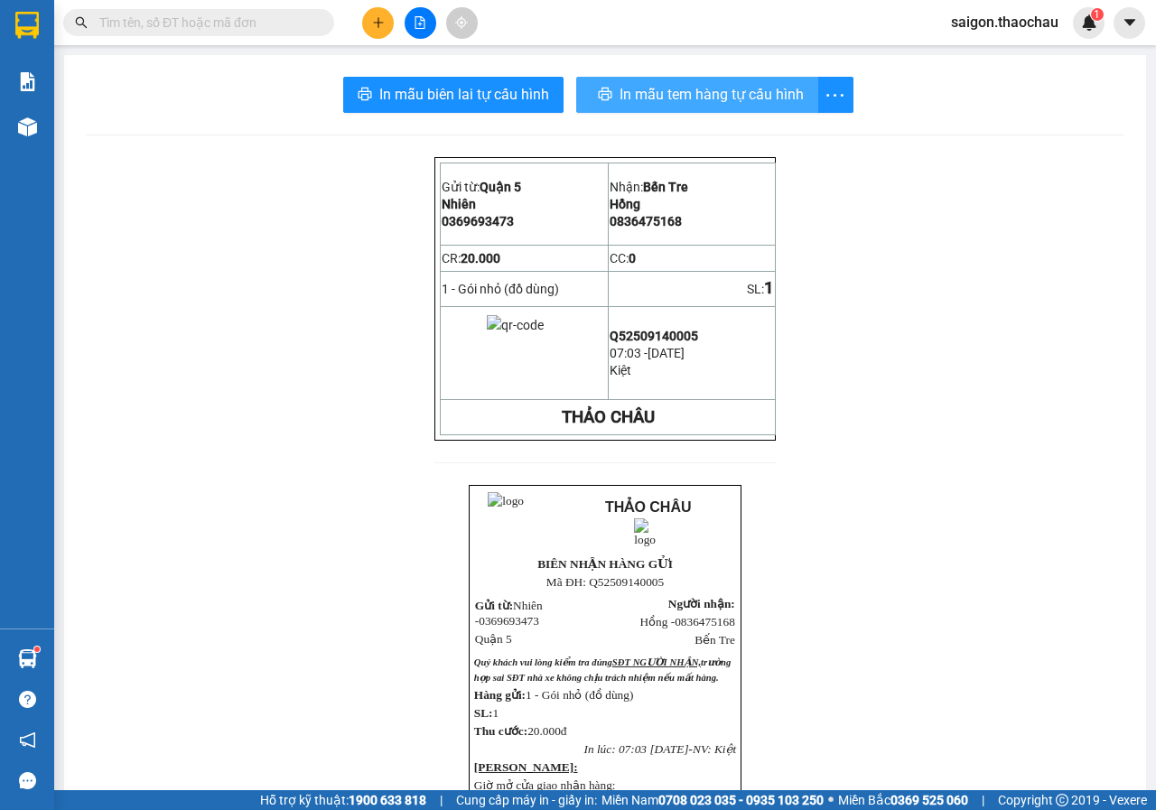
click at [717, 101] on span "In mẫu tem hàng tự cấu hình" at bounding box center [711, 94] width 184 height 23
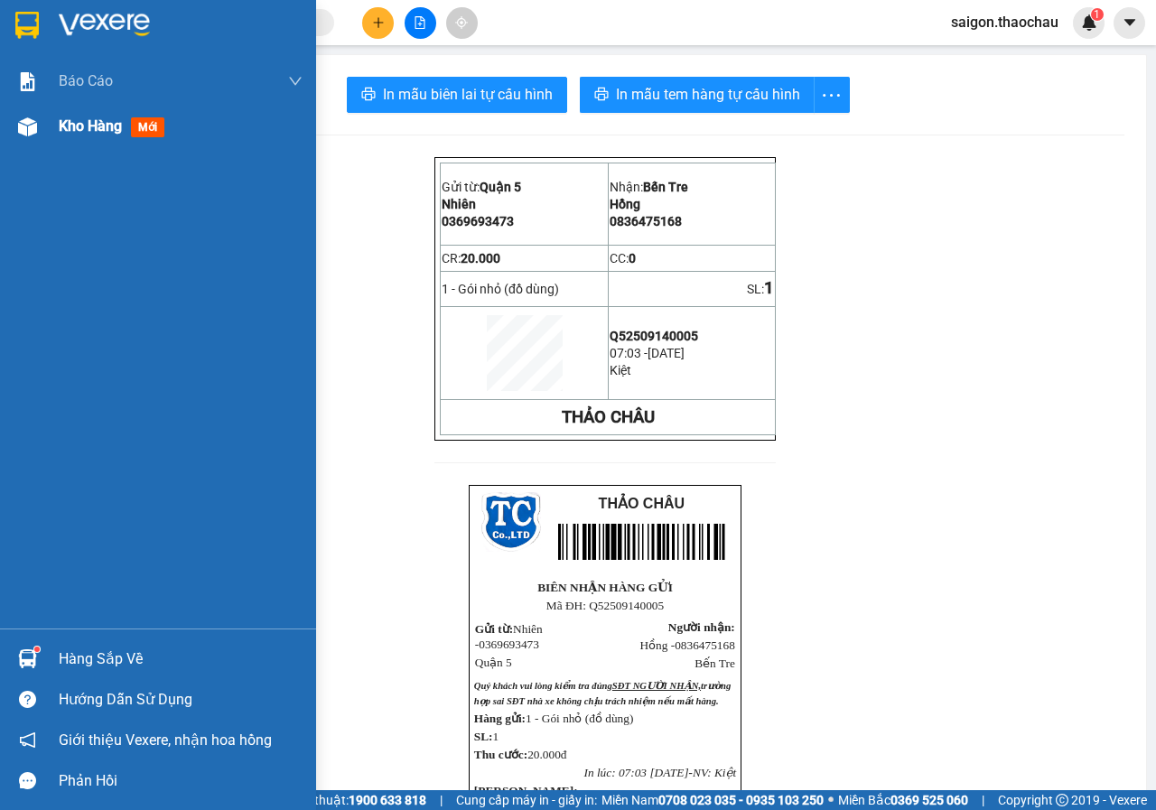
click at [57, 128] on div "Kho hàng mới" at bounding box center [158, 126] width 316 height 45
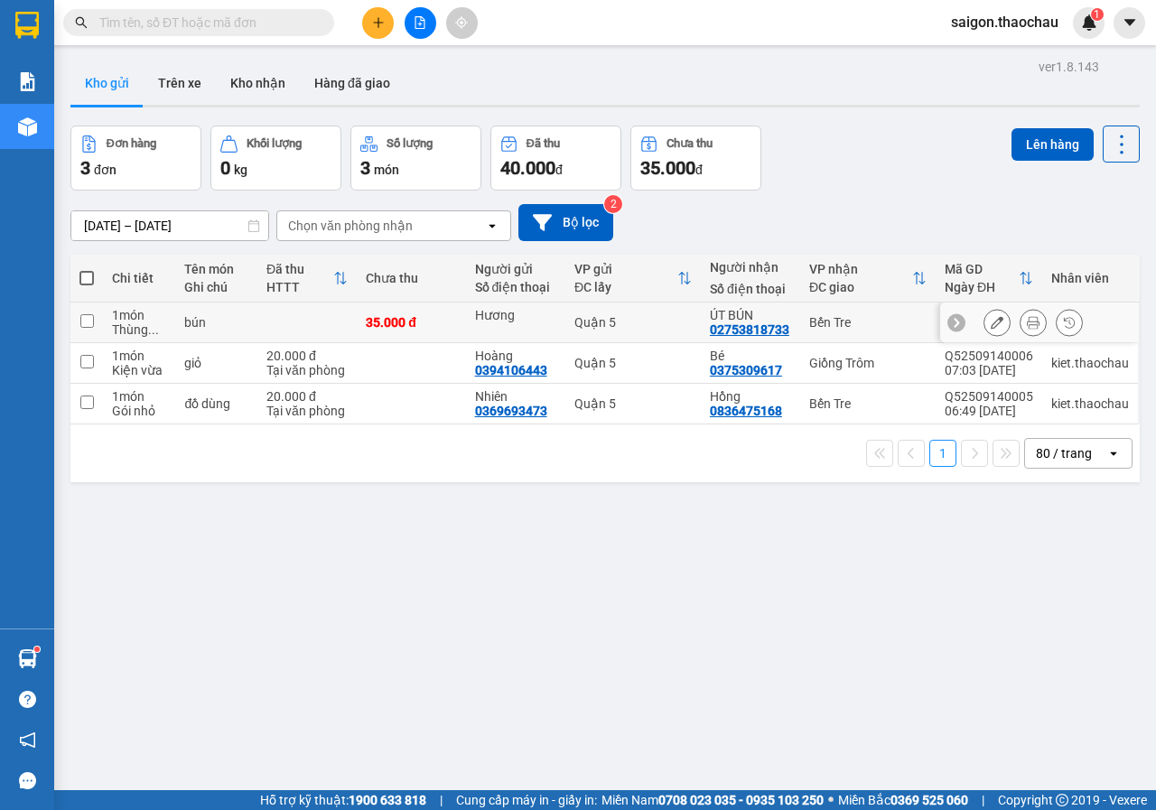
click at [84, 322] on input "checkbox" at bounding box center [87, 321] width 14 height 14
checkbox input "true"
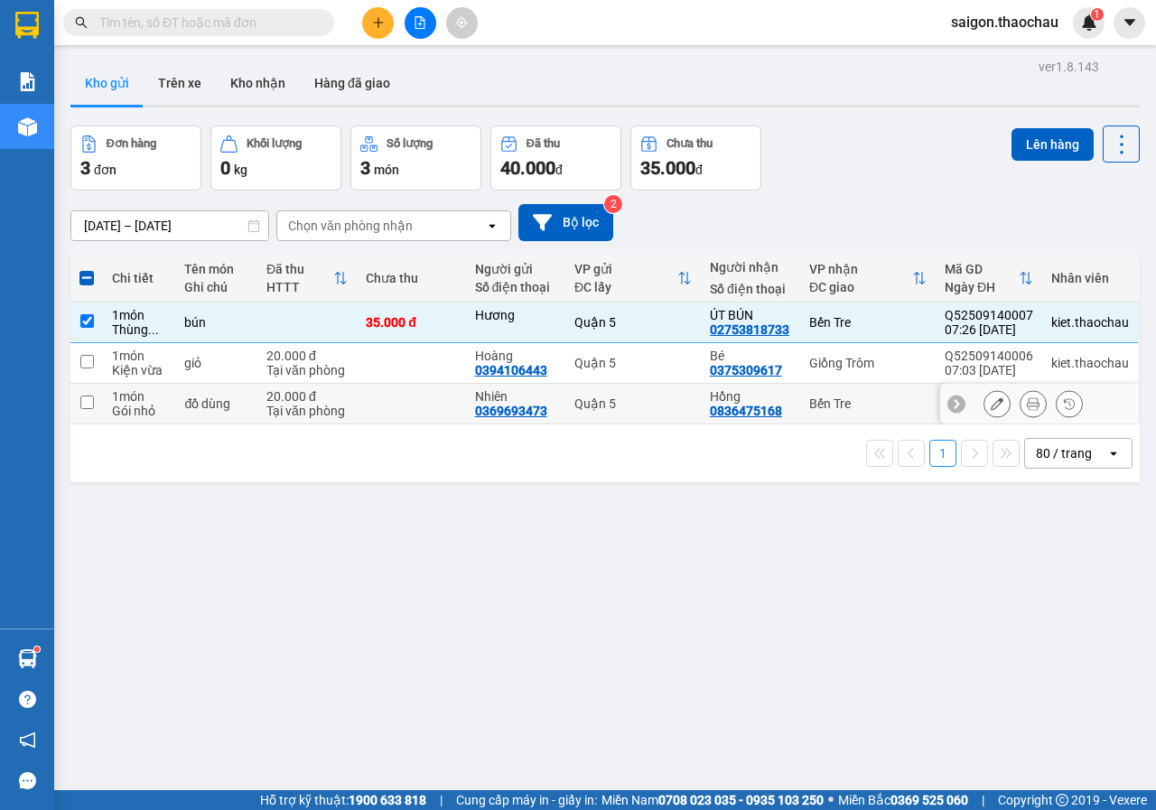
click at [86, 402] on input "checkbox" at bounding box center [87, 402] width 14 height 14
checkbox input "true"
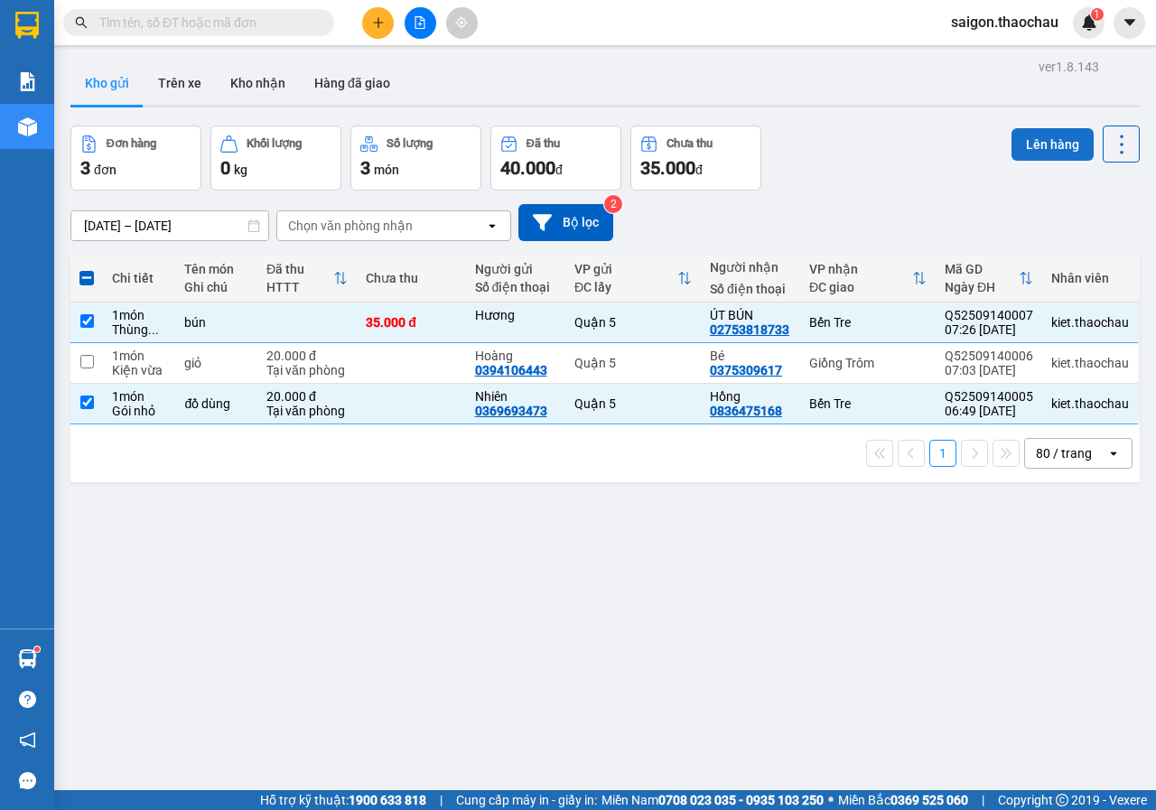
click at [1047, 150] on button "Lên hàng" at bounding box center [1052, 144] width 82 height 32
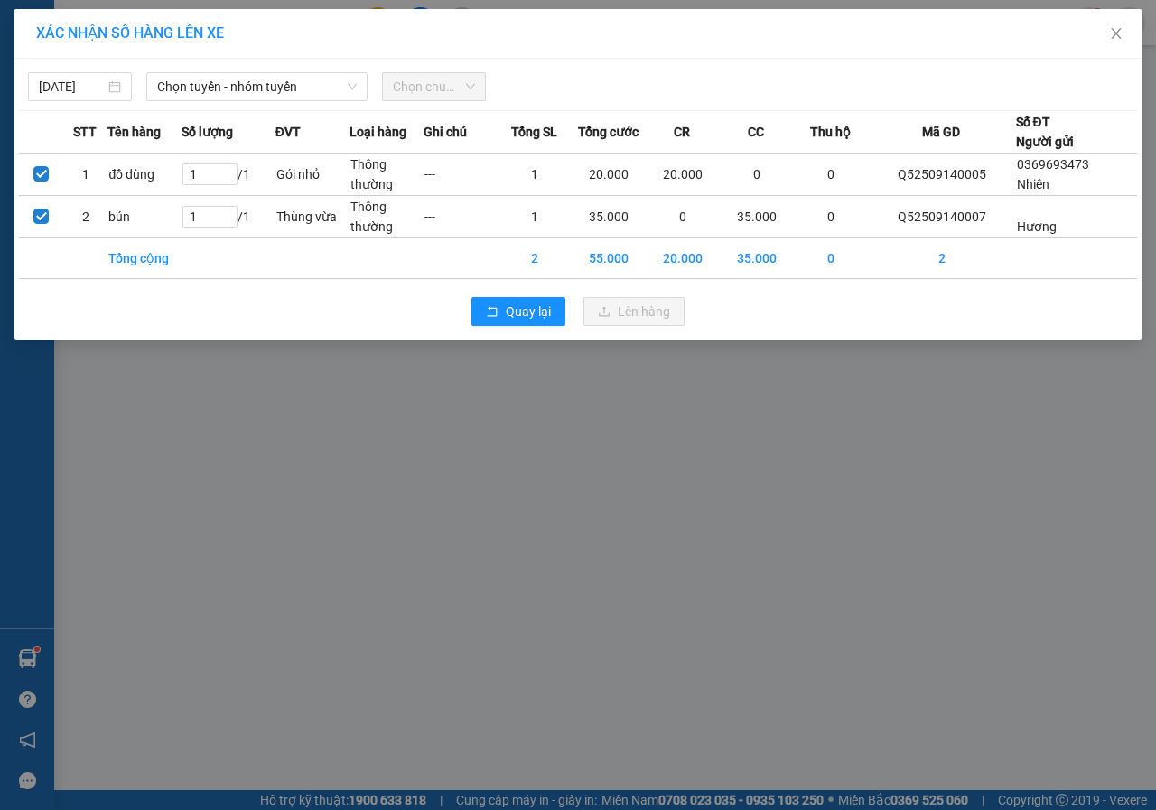
click at [253, 97] on span "Chọn tuyến - nhóm tuyến" at bounding box center [257, 86] width 200 height 27
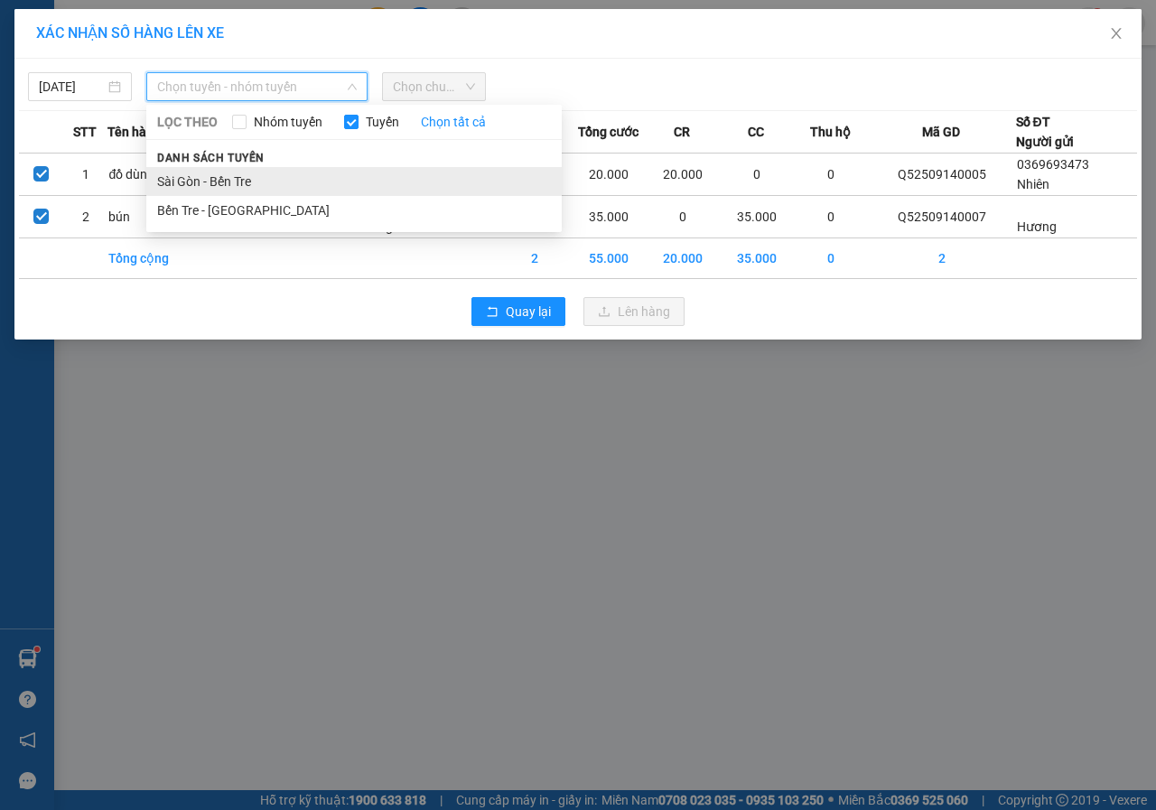
click at [262, 174] on li "Sài Gòn - Bến Tre" at bounding box center [353, 181] width 415 height 29
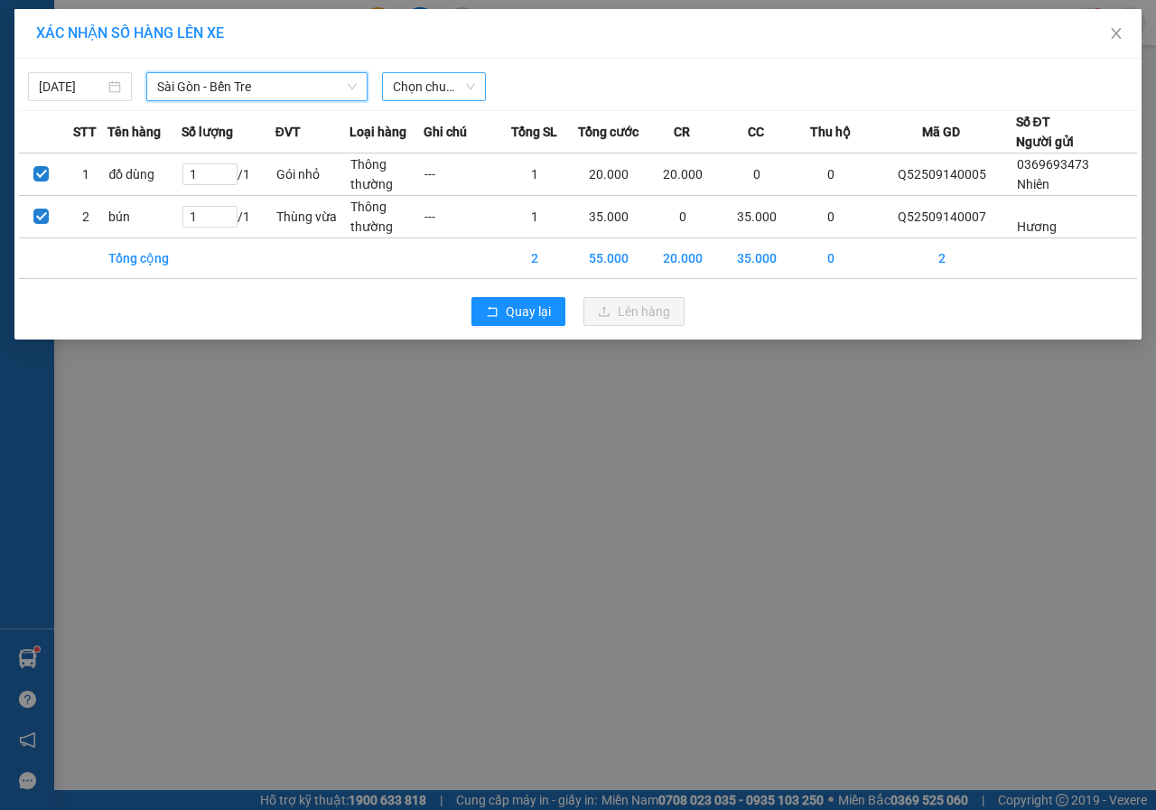
click at [449, 90] on span "Chọn chuyến" at bounding box center [434, 86] width 82 height 27
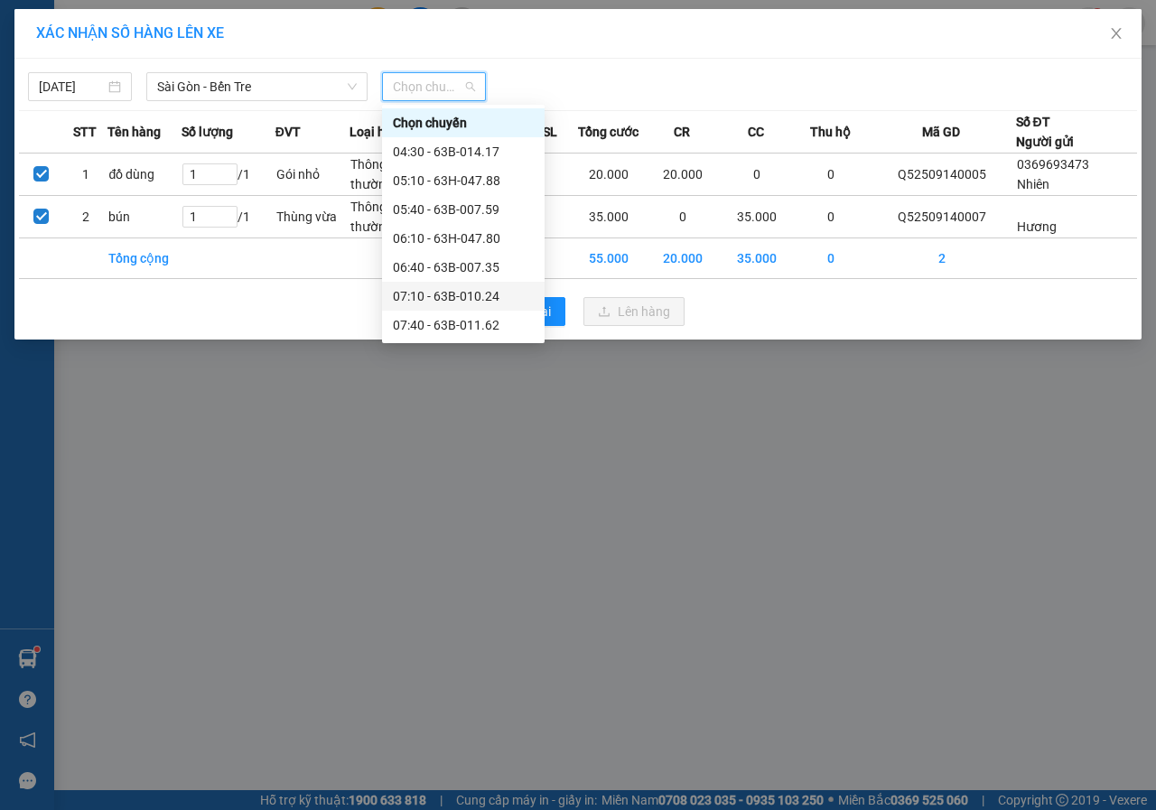
click at [437, 297] on div "07:10 - 63B-010.24" at bounding box center [463, 296] width 141 height 20
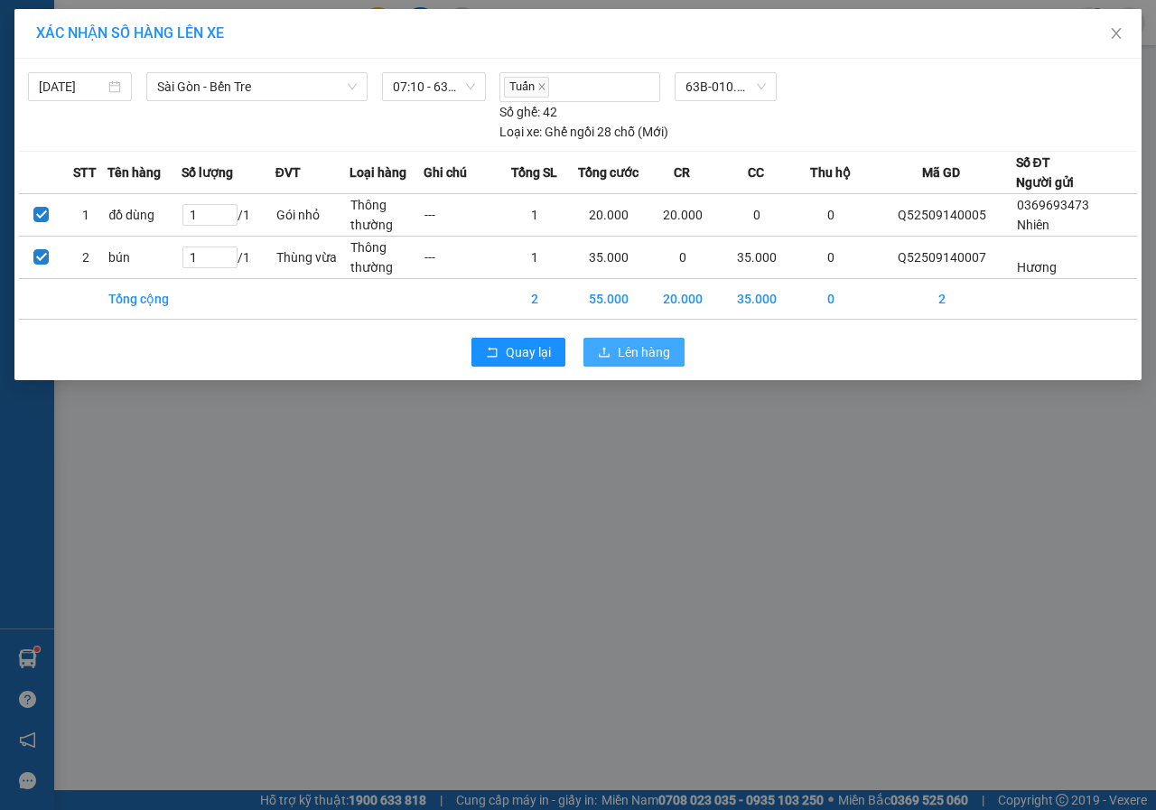
click at [594, 350] on button "Lên hàng" at bounding box center [633, 352] width 101 height 29
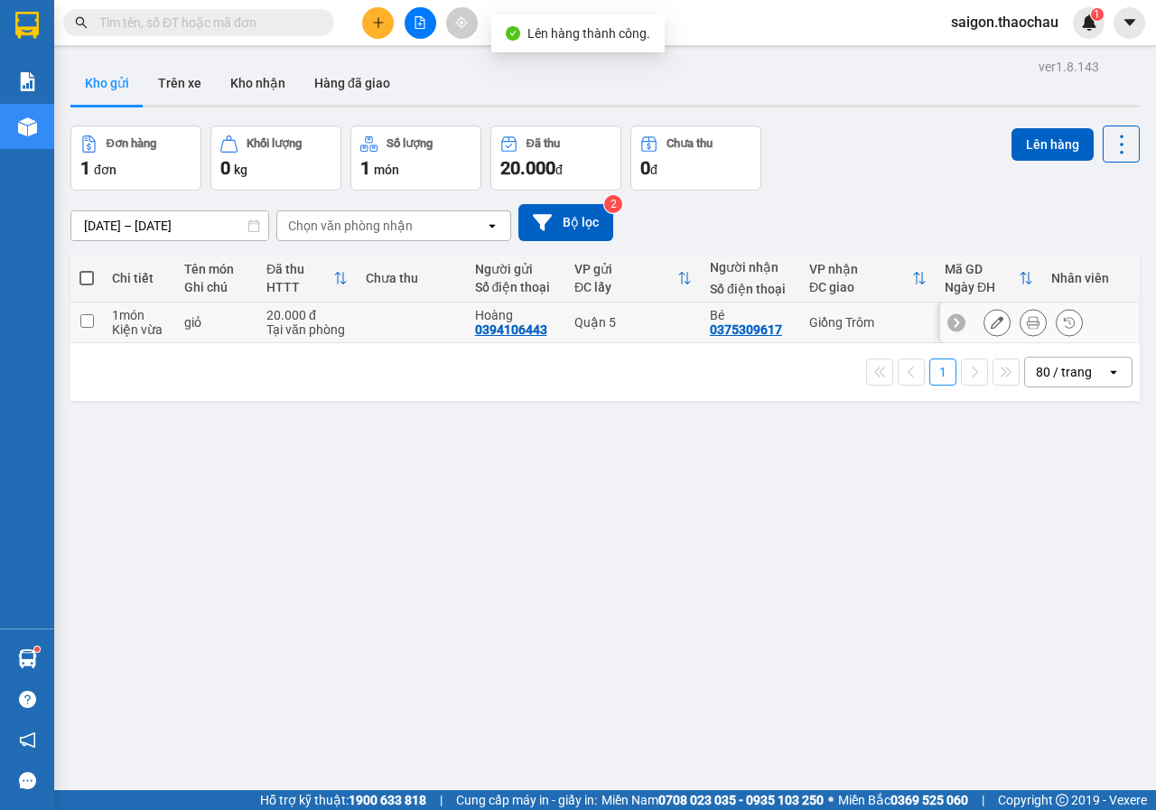
click at [96, 313] on td at bounding box center [86, 322] width 32 height 41
checkbox input "true"
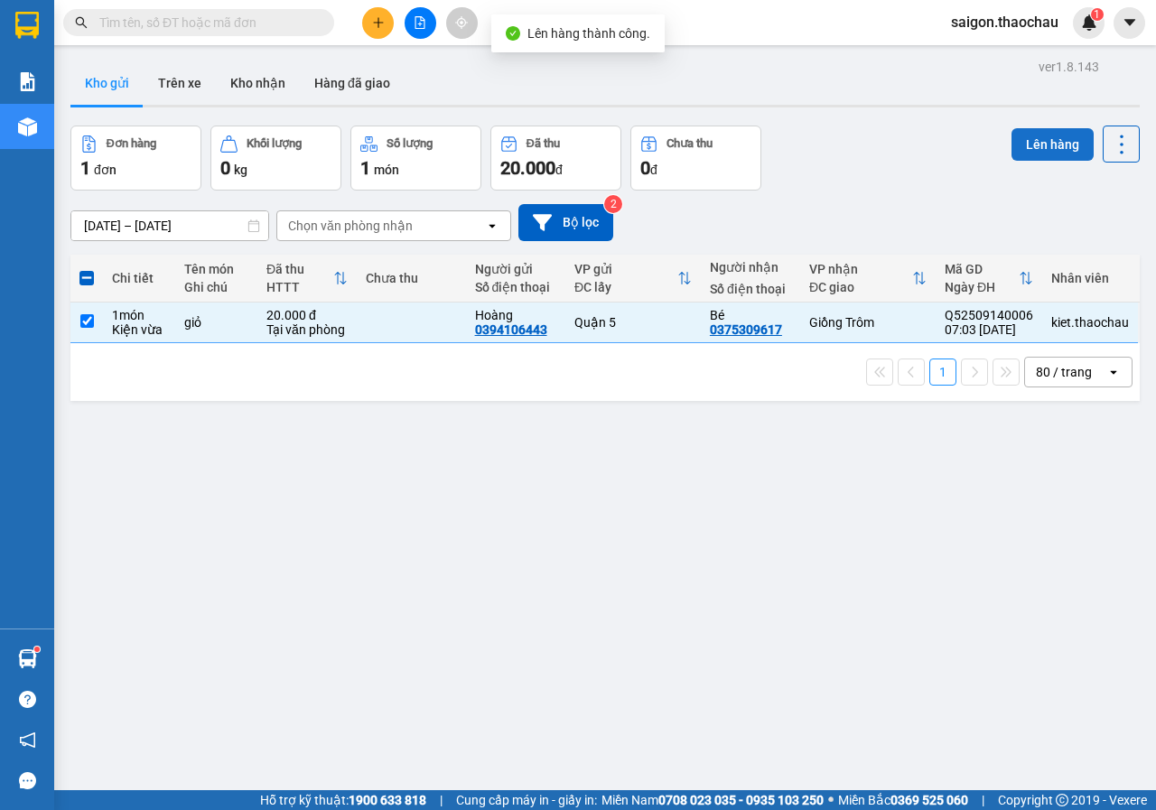
click at [1035, 160] on button "Lên hàng" at bounding box center [1052, 144] width 82 height 32
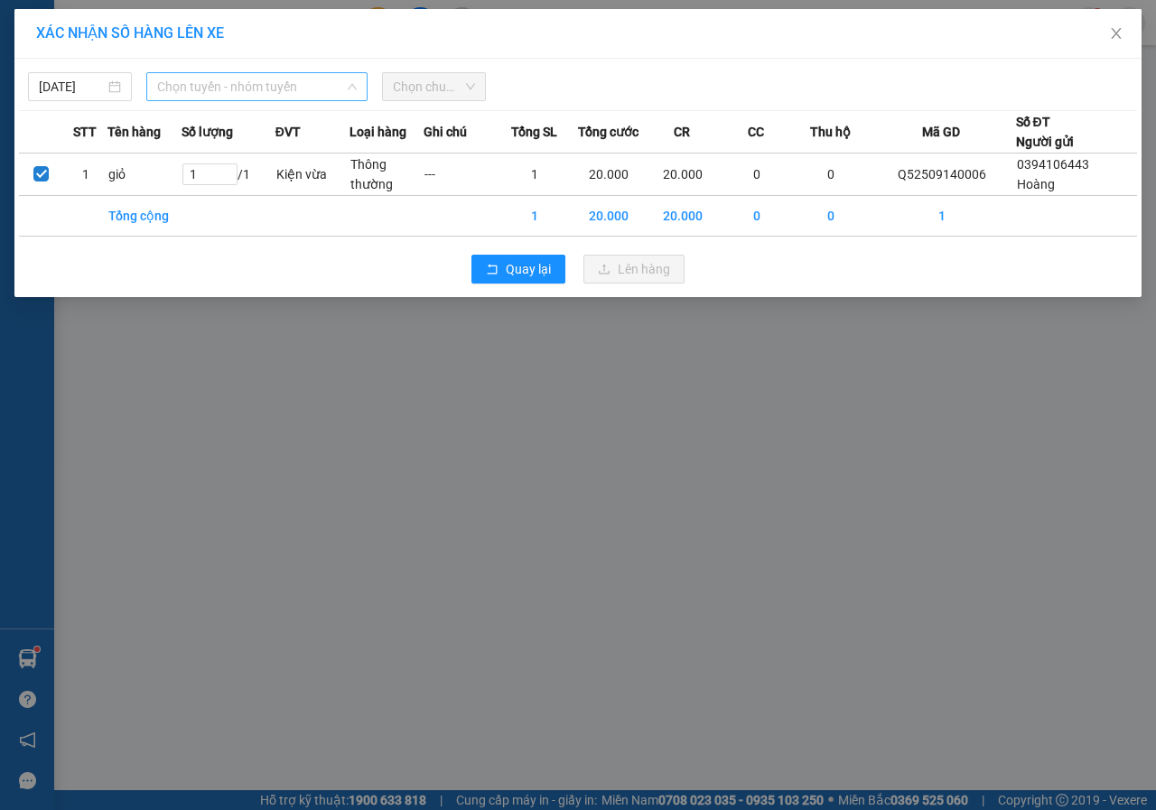
click at [247, 81] on span "Chọn tuyến - nhóm tuyến" at bounding box center [257, 86] width 200 height 27
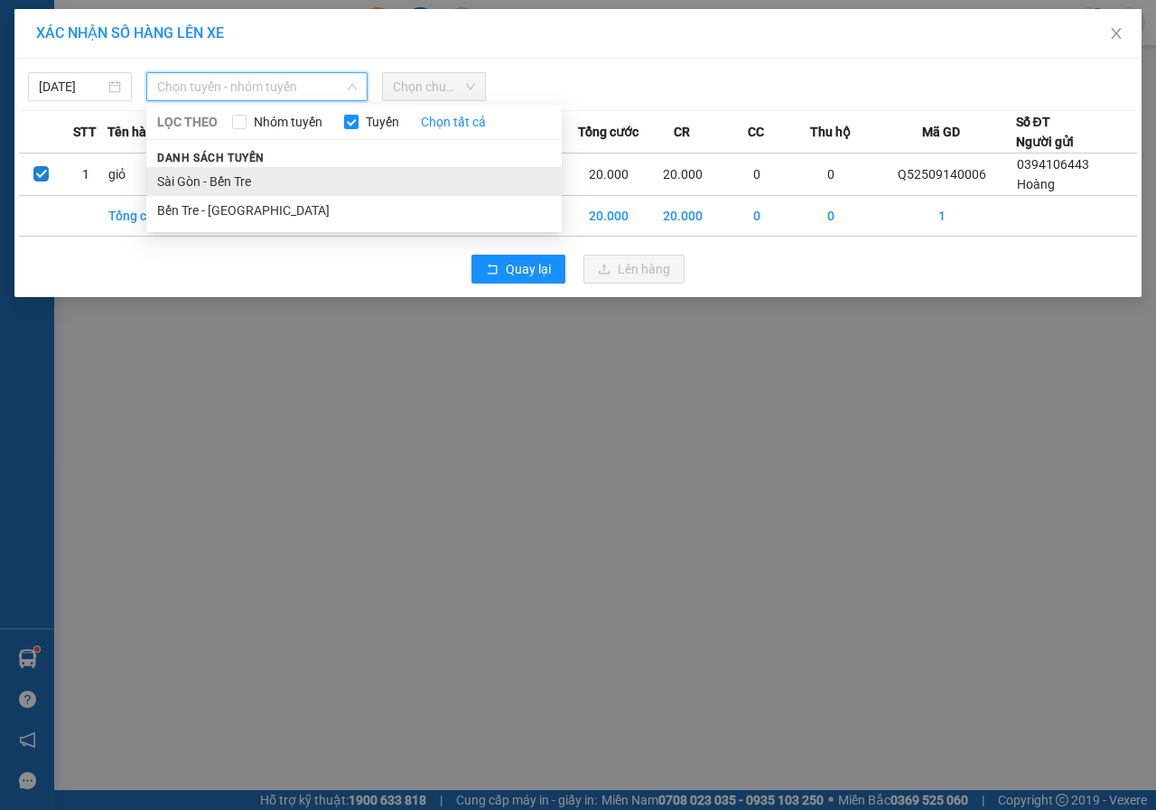
click at [232, 169] on li "Sài Gòn - Bến Tre" at bounding box center [353, 181] width 415 height 29
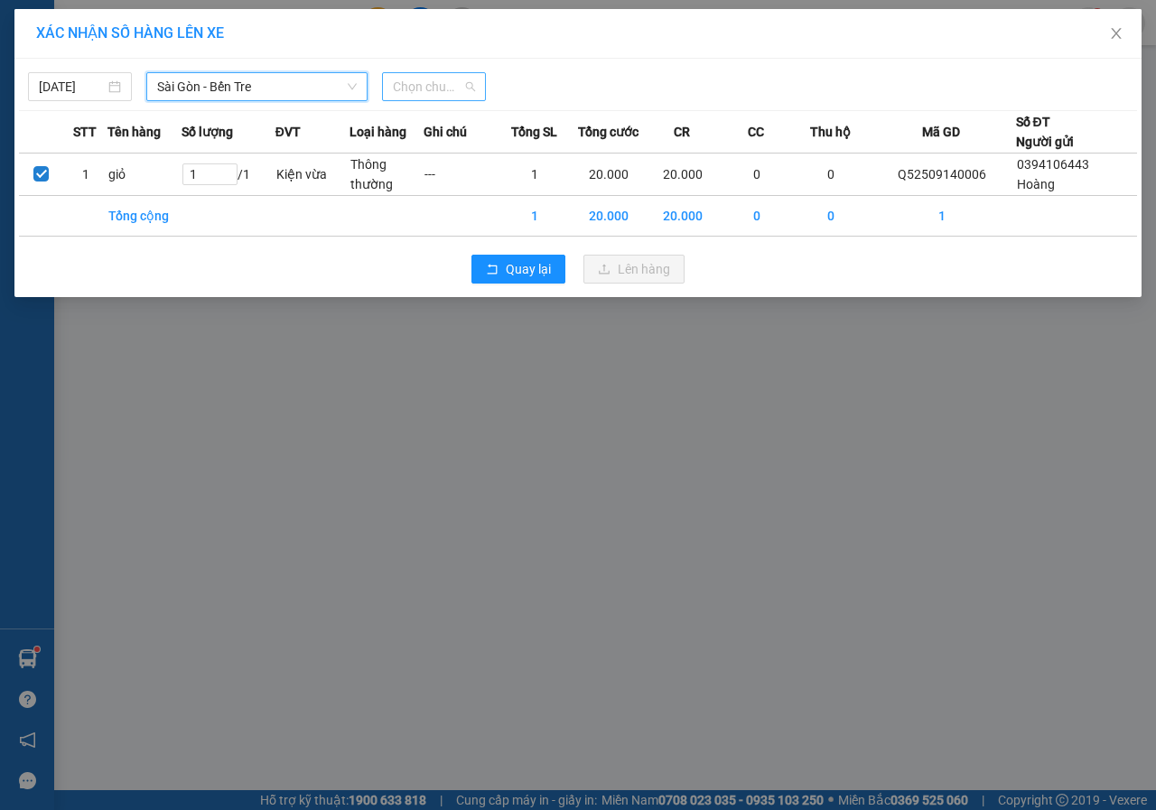
click at [435, 91] on span "Chọn chuyến" at bounding box center [434, 86] width 82 height 27
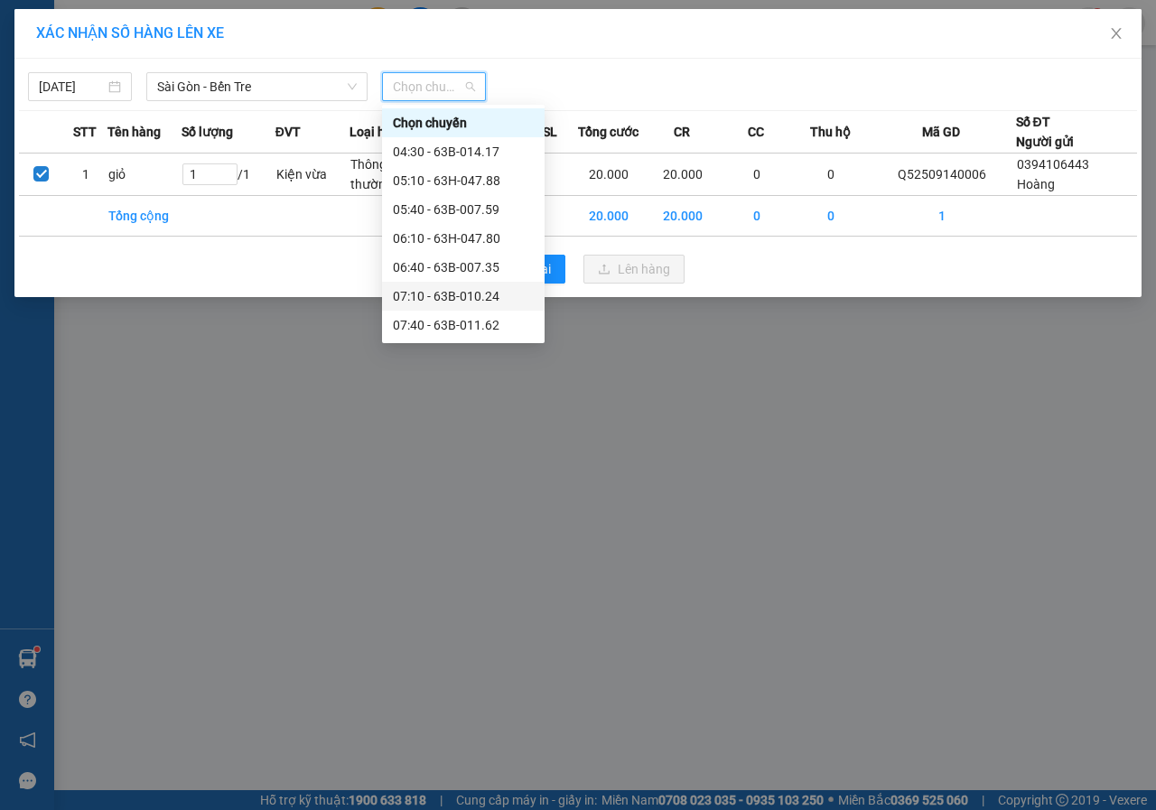
click at [434, 309] on div "07:10 - 63B-010.24" at bounding box center [463, 296] width 162 height 29
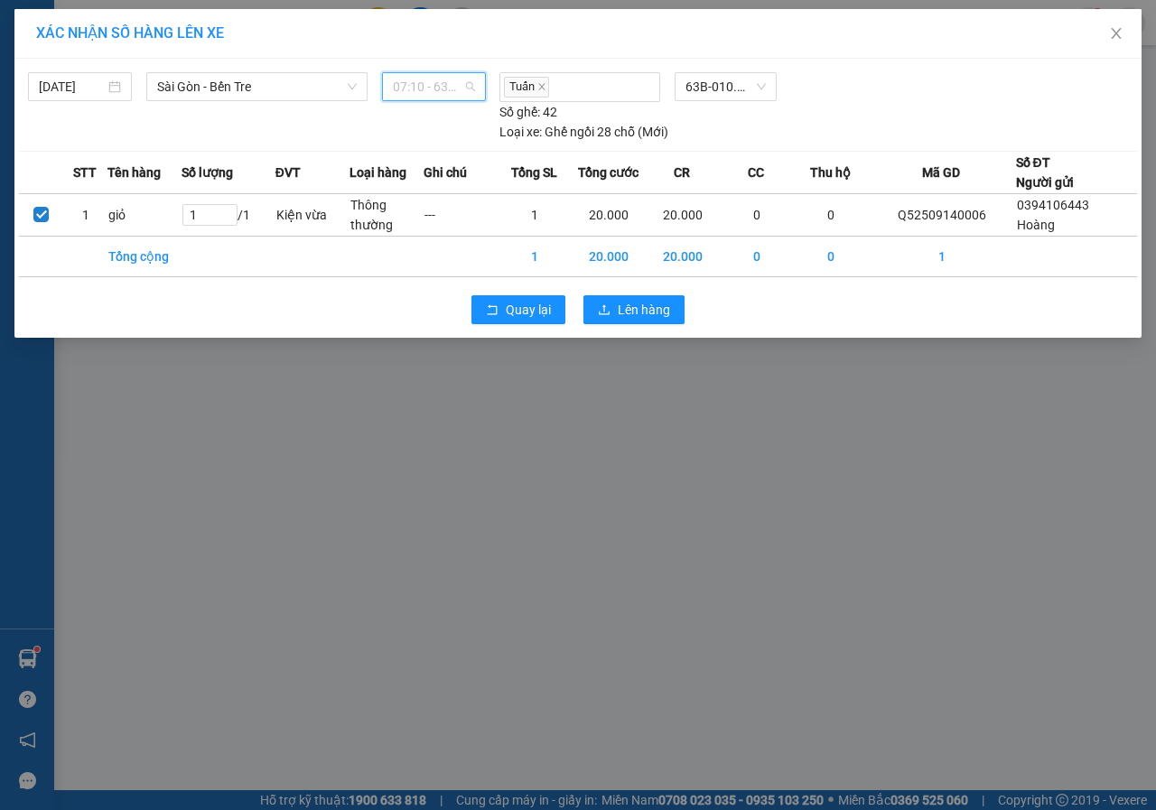
click at [442, 91] on span "07:10 - 63B-010.24" at bounding box center [434, 86] width 82 height 27
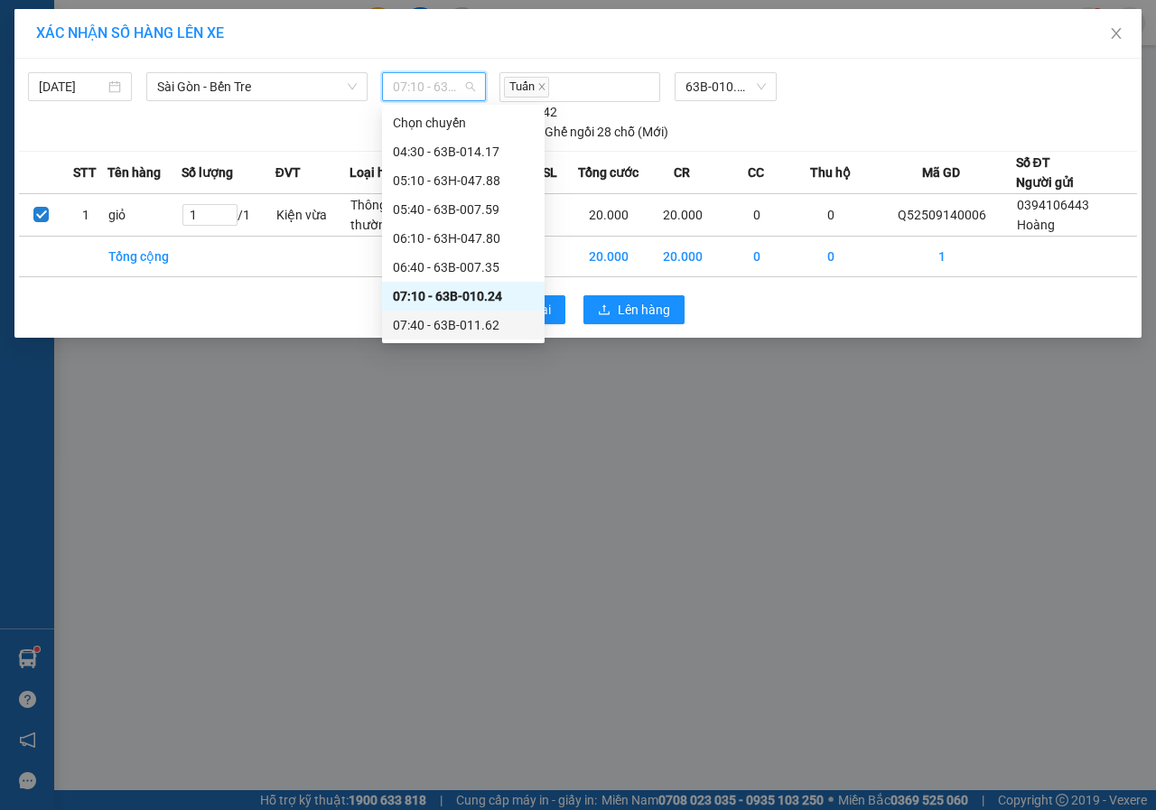
click at [457, 317] on div "07:40 - 63B-011.62" at bounding box center [463, 325] width 141 height 20
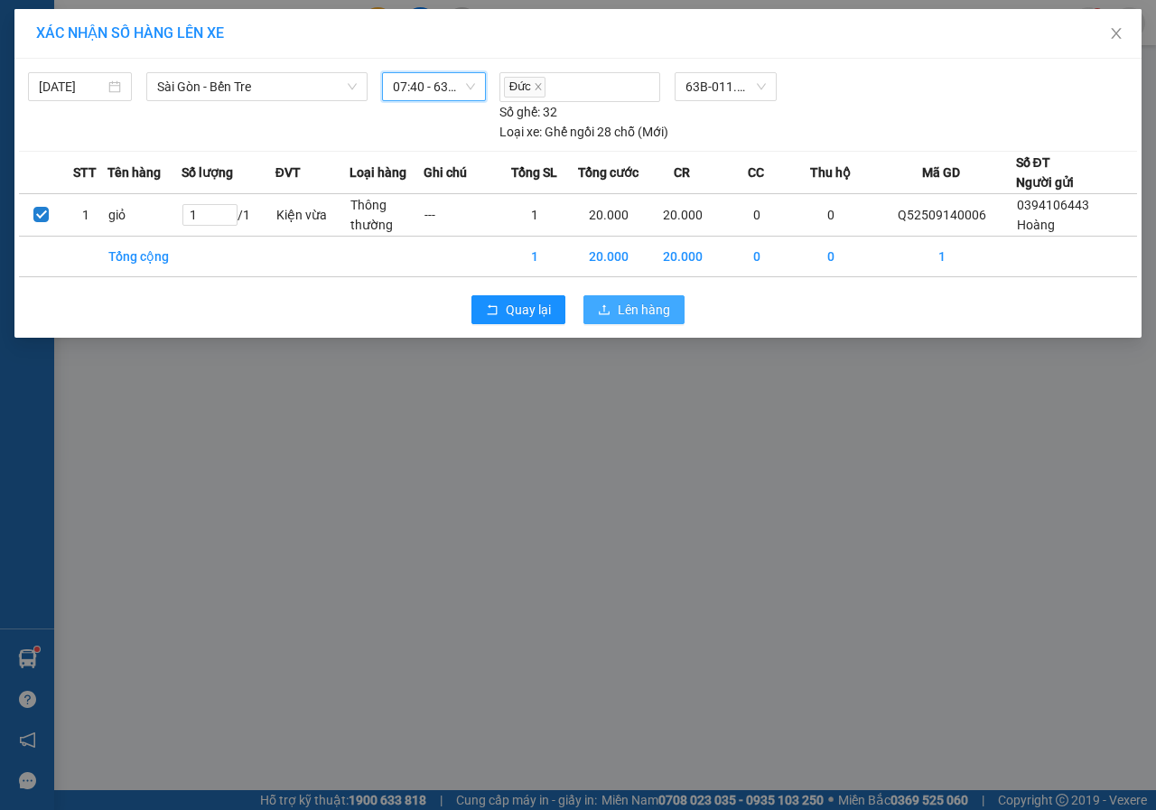
click at [634, 319] on span "Lên hàng" at bounding box center [643, 310] width 52 height 20
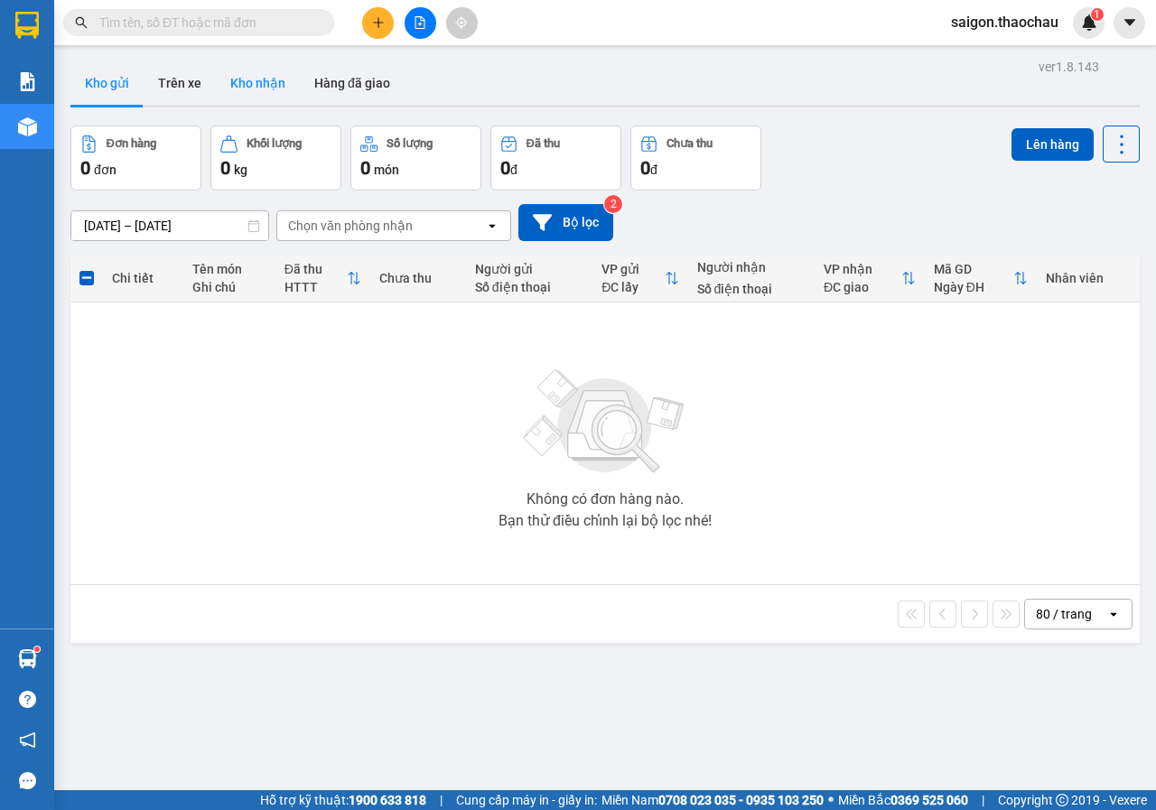
click at [248, 91] on button "Kho nhận" at bounding box center [258, 82] width 84 height 43
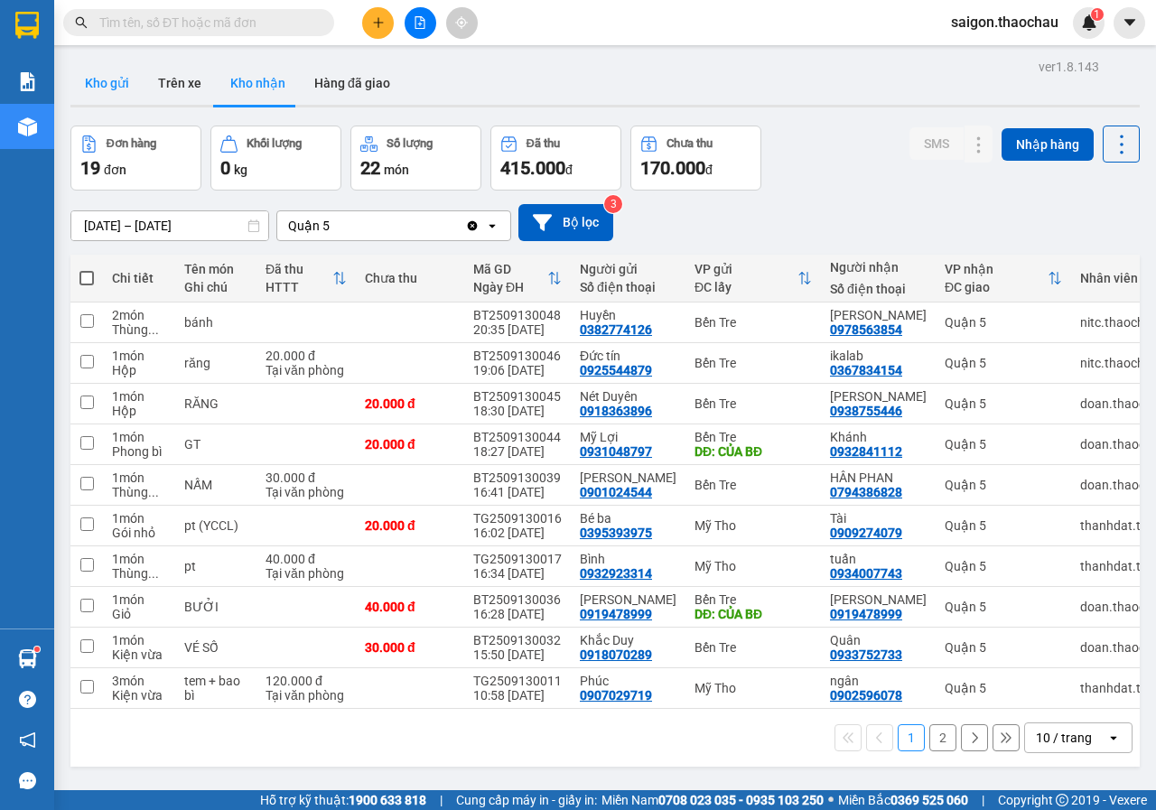
click at [116, 96] on button "Kho gửi" at bounding box center [106, 82] width 73 height 43
click at [115, 96] on button "Kho gửi" at bounding box center [106, 82] width 73 height 43
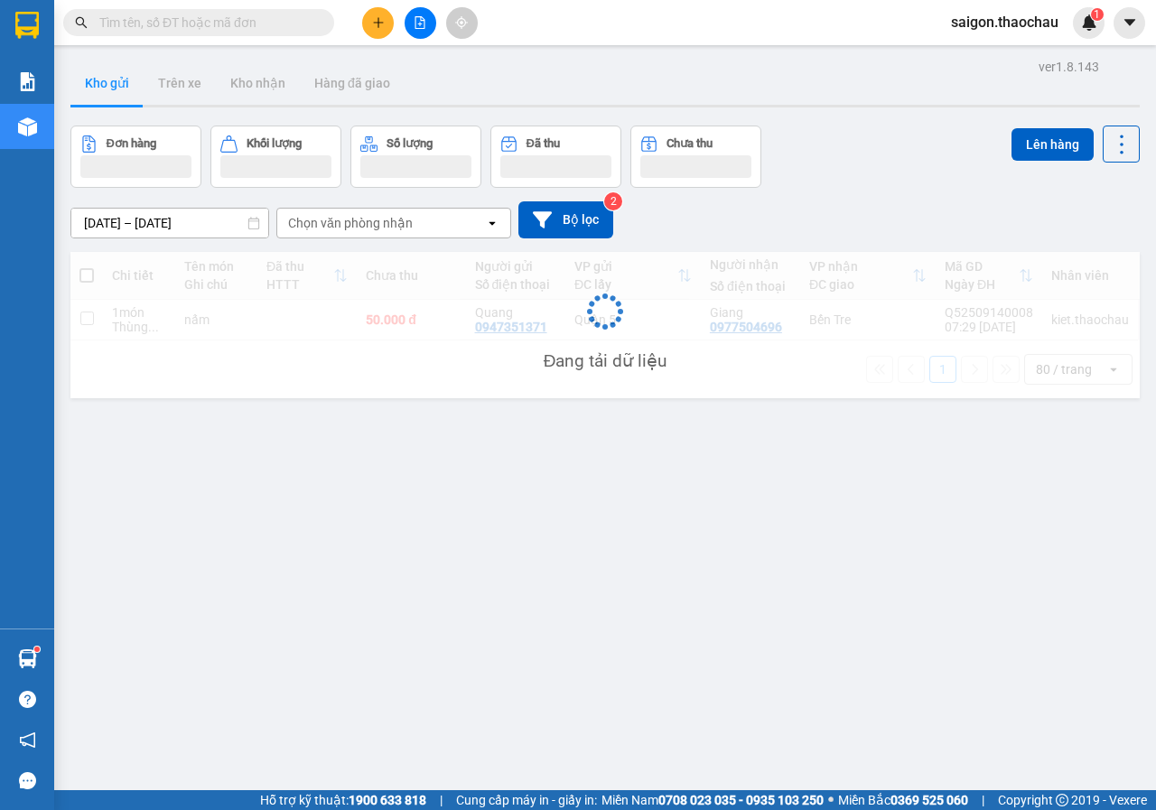
click at [115, 96] on button "Kho gửi" at bounding box center [106, 82] width 73 height 43
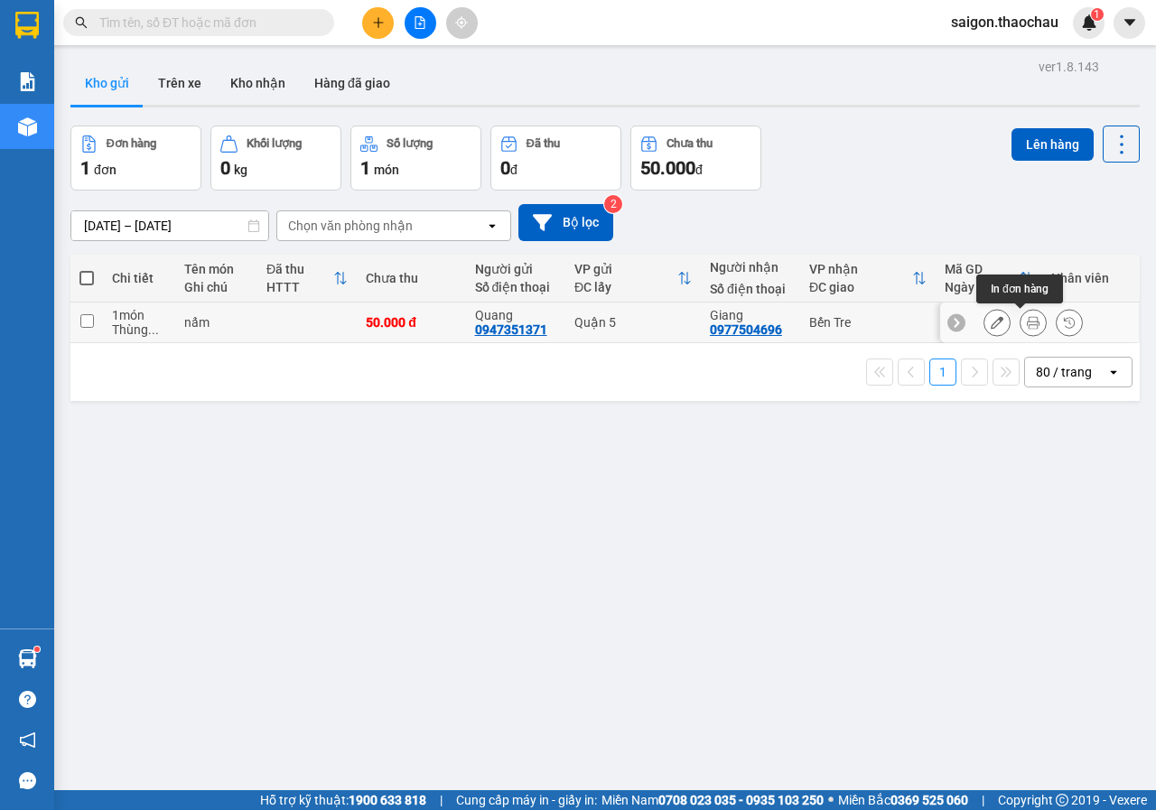
click at [1020, 326] on button at bounding box center [1032, 323] width 25 height 32
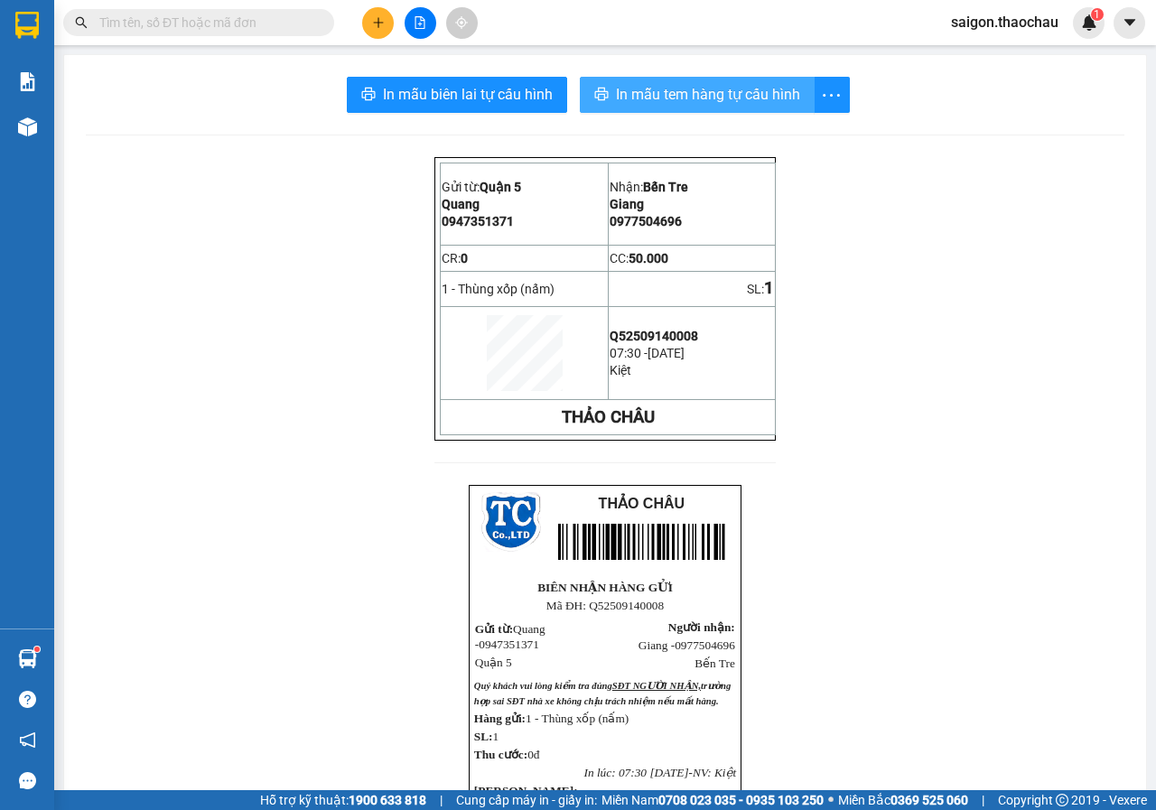
click at [704, 91] on span "In mẫu tem hàng tự cấu hình" at bounding box center [708, 94] width 184 height 23
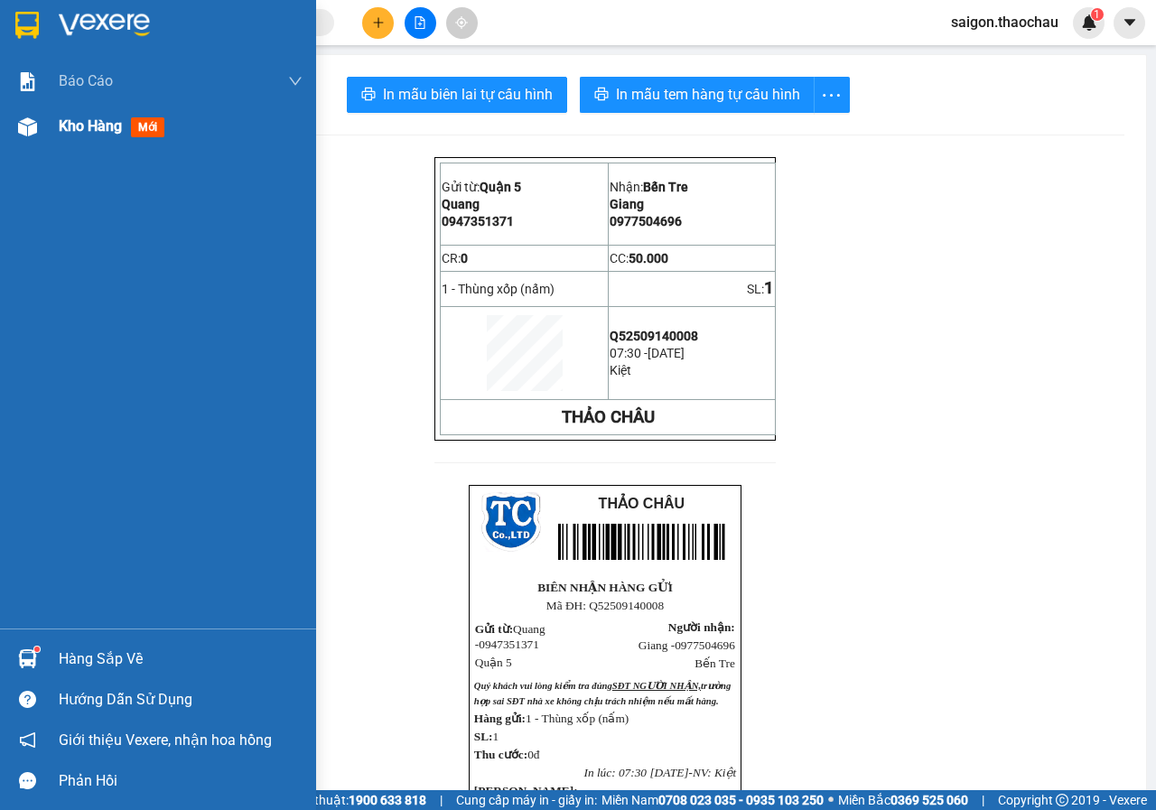
click at [74, 134] on span "Kho hàng" at bounding box center [90, 125] width 63 height 17
